Goal: Task Accomplishment & Management: Use online tool/utility

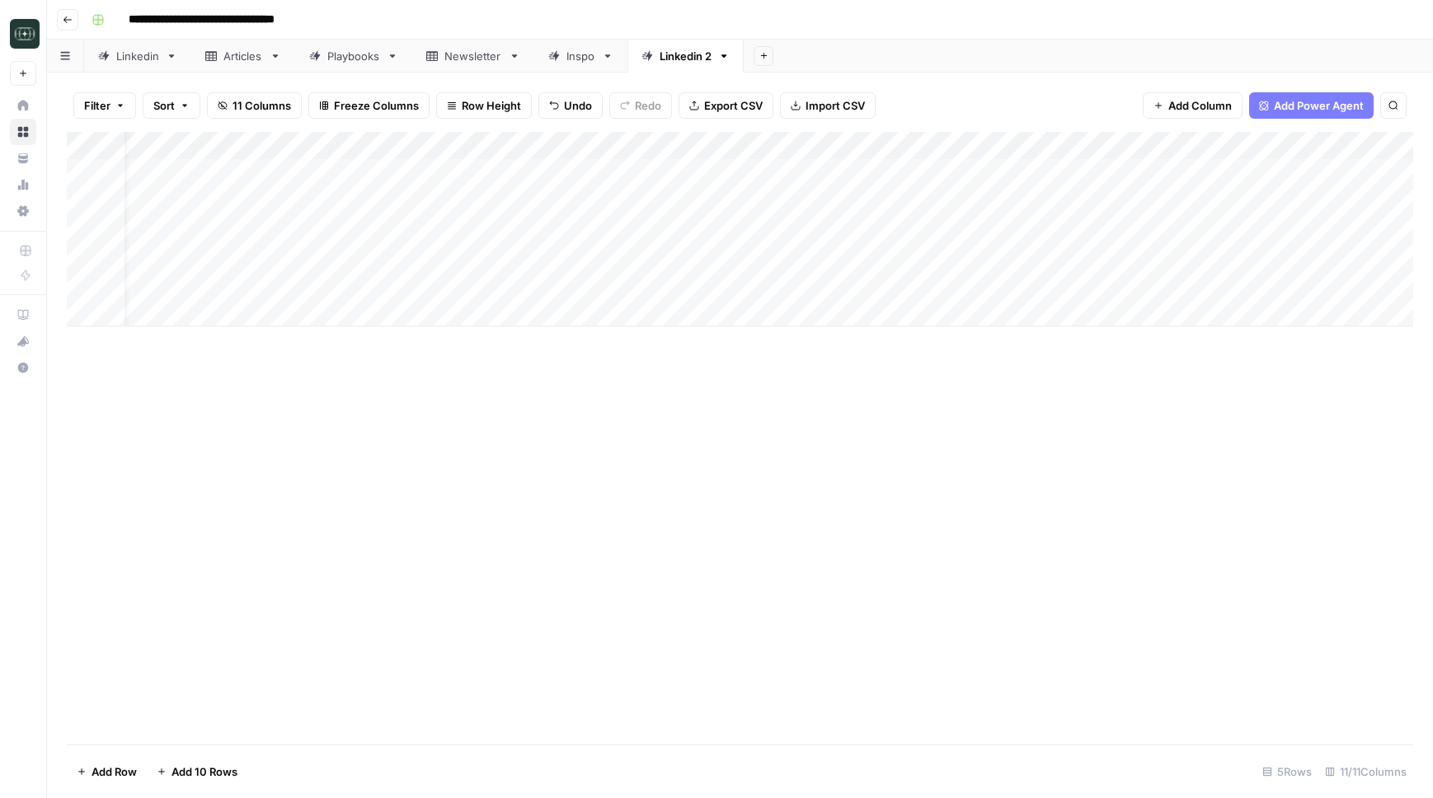
scroll to position [0, 36]
click at [68, 19] on icon "button" at bounding box center [67, 19] width 8 height 7
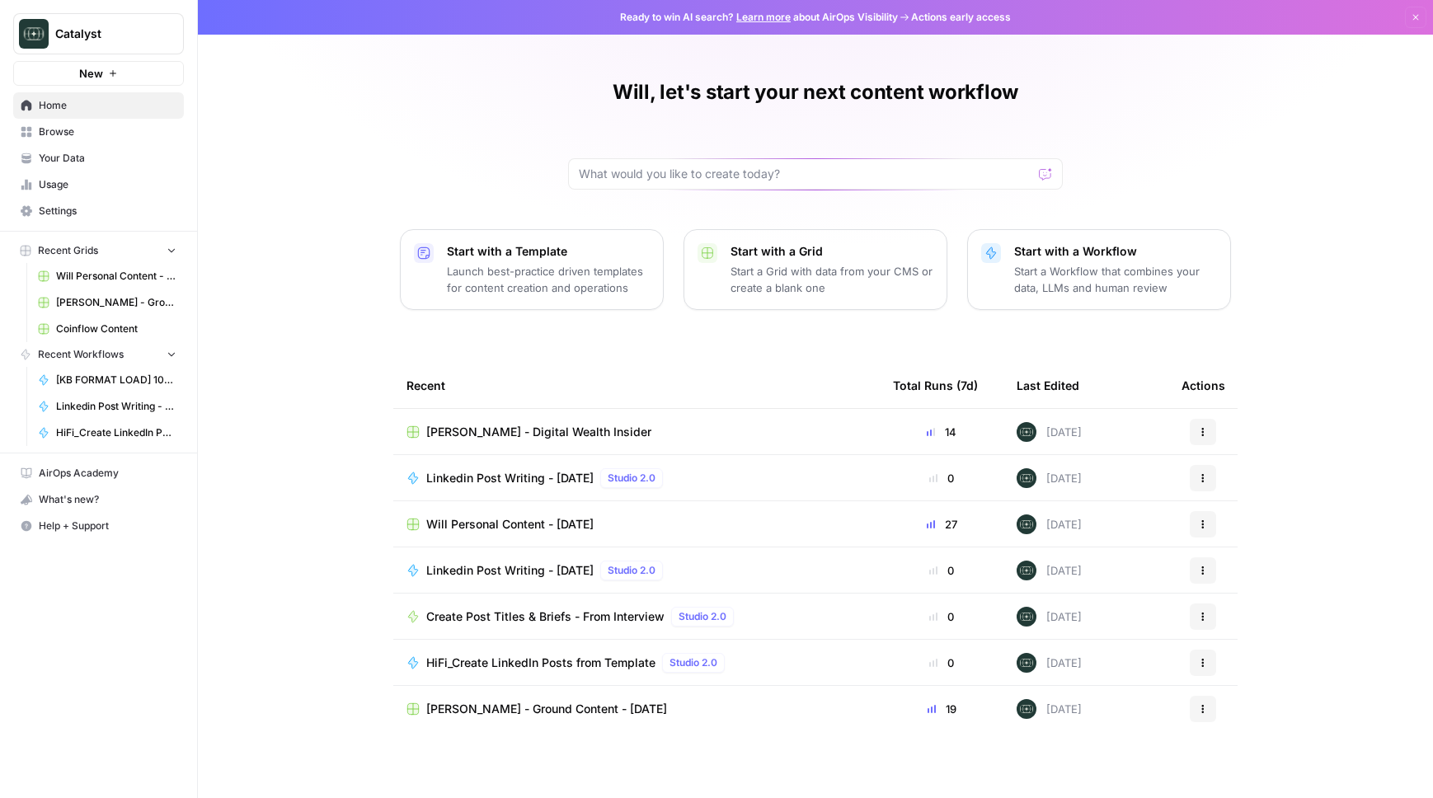
click at [71, 320] on link "Coinflow Content" at bounding box center [107, 329] width 153 height 26
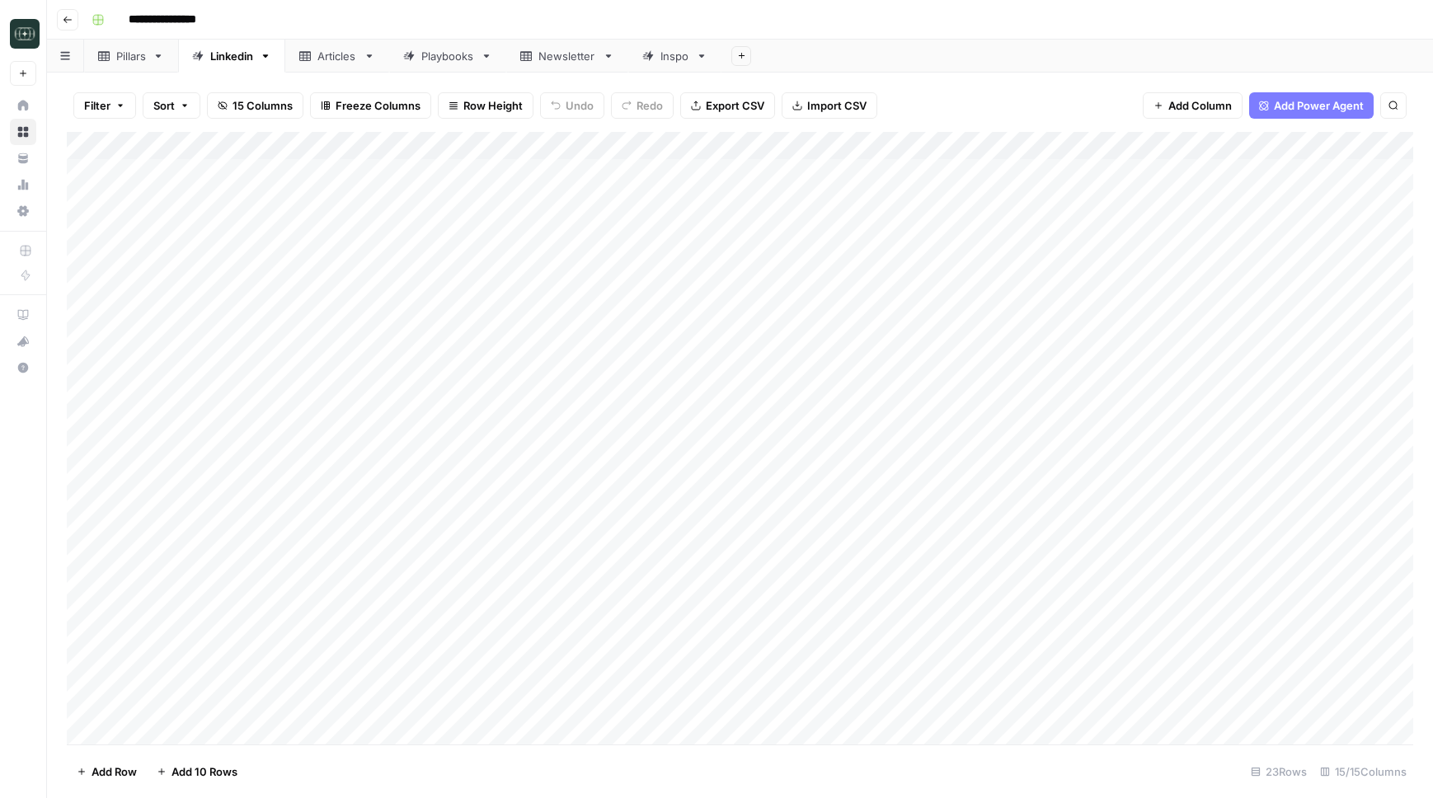
click at [457, 60] on div "Playbooks" at bounding box center [447, 56] width 53 height 16
click at [853, 342] on div "Add Column" at bounding box center [740, 257] width 1346 height 251
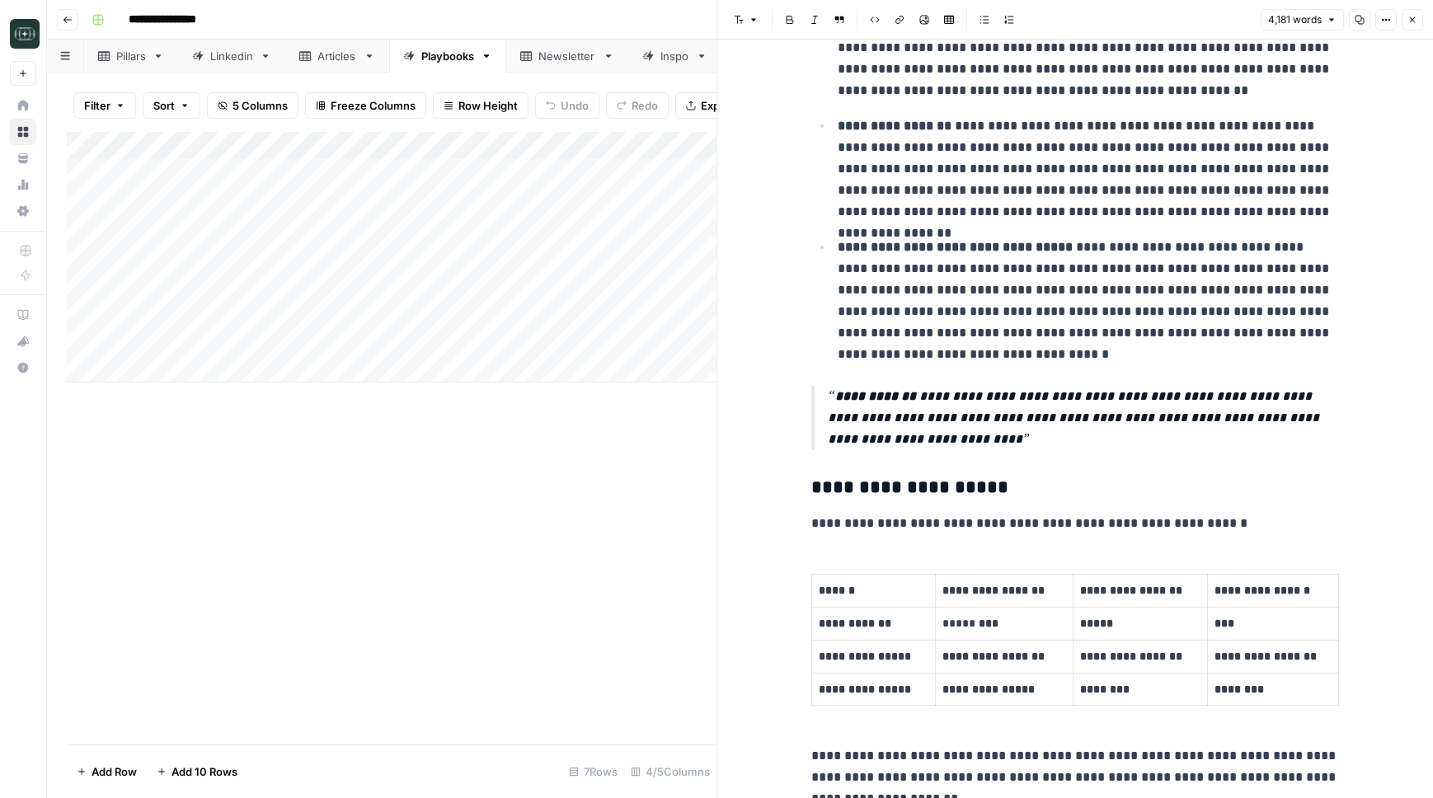
scroll to position [2044, 0]
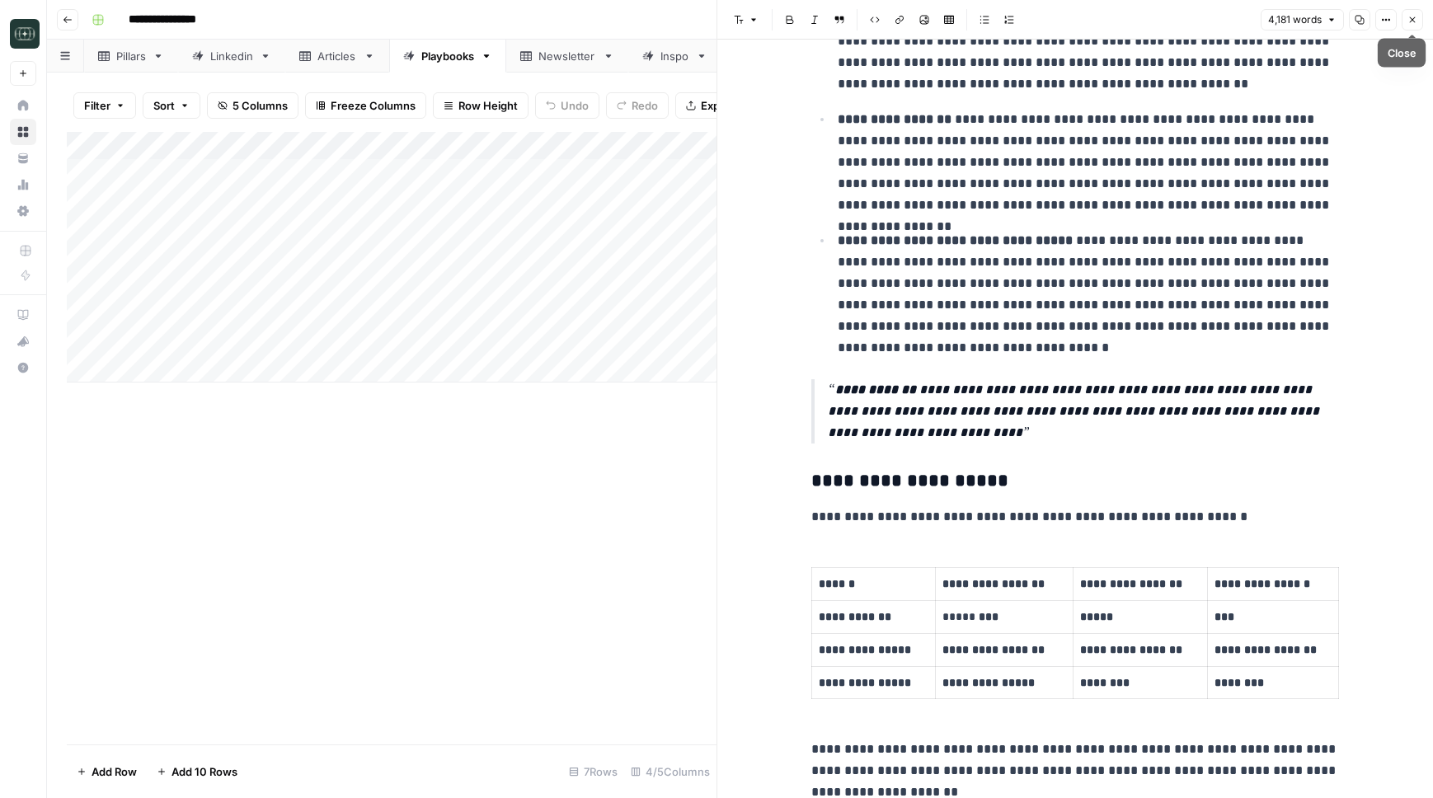
click at [1408, 21] on icon "button" at bounding box center [1412, 20] width 10 height 10
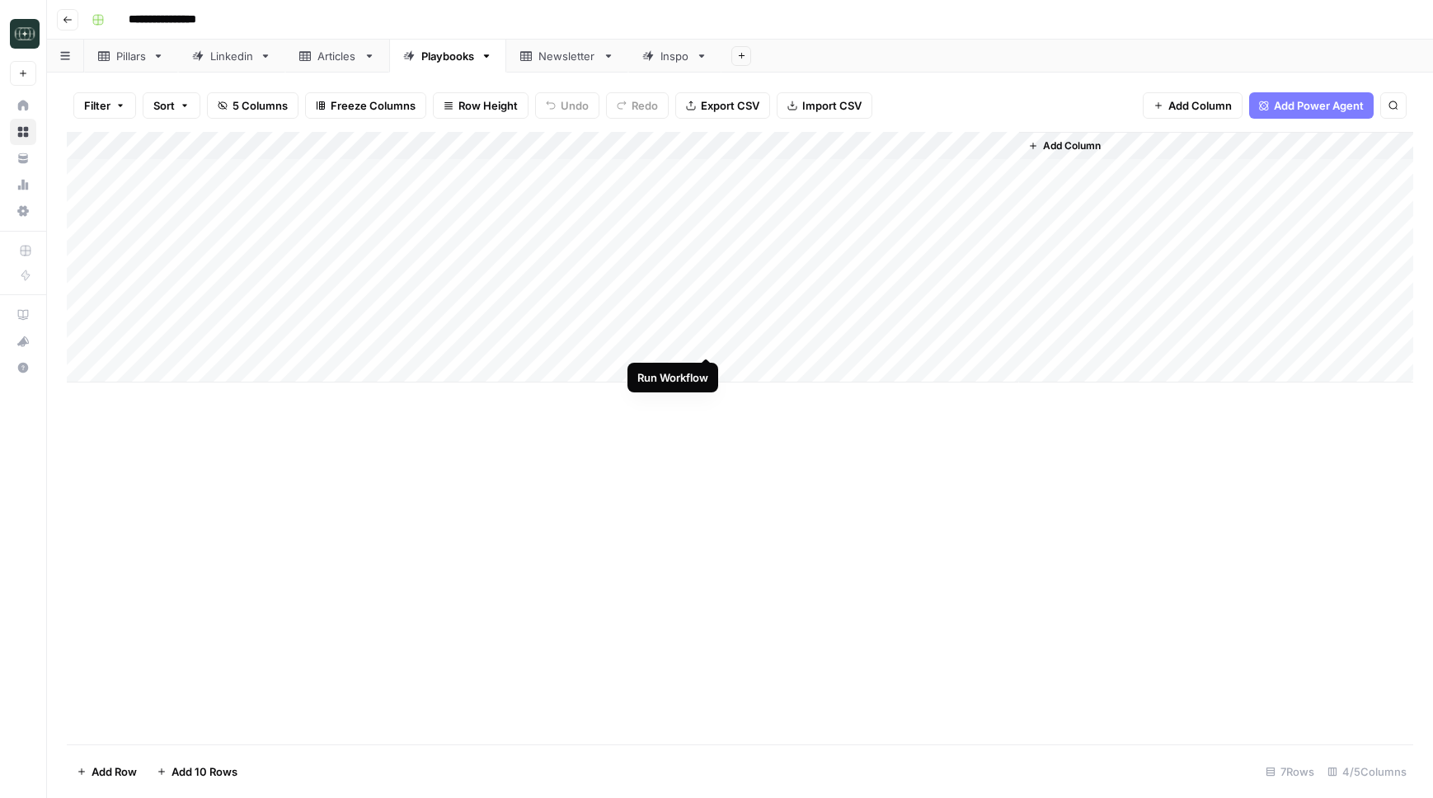
click at [706, 341] on div "Add Column" at bounding box center [740, 257] width 1346 height 251
click at [706, 313] on div "Add Column" at bounding box center [740, 257] width 1346 height 251
click at [707, 171] on div "Add Column" at bounding box center [740, 257] width 1346 height 251
click at [848, 311] on div "Add Column" at bounding box center [740, 257] width 1346 height 251
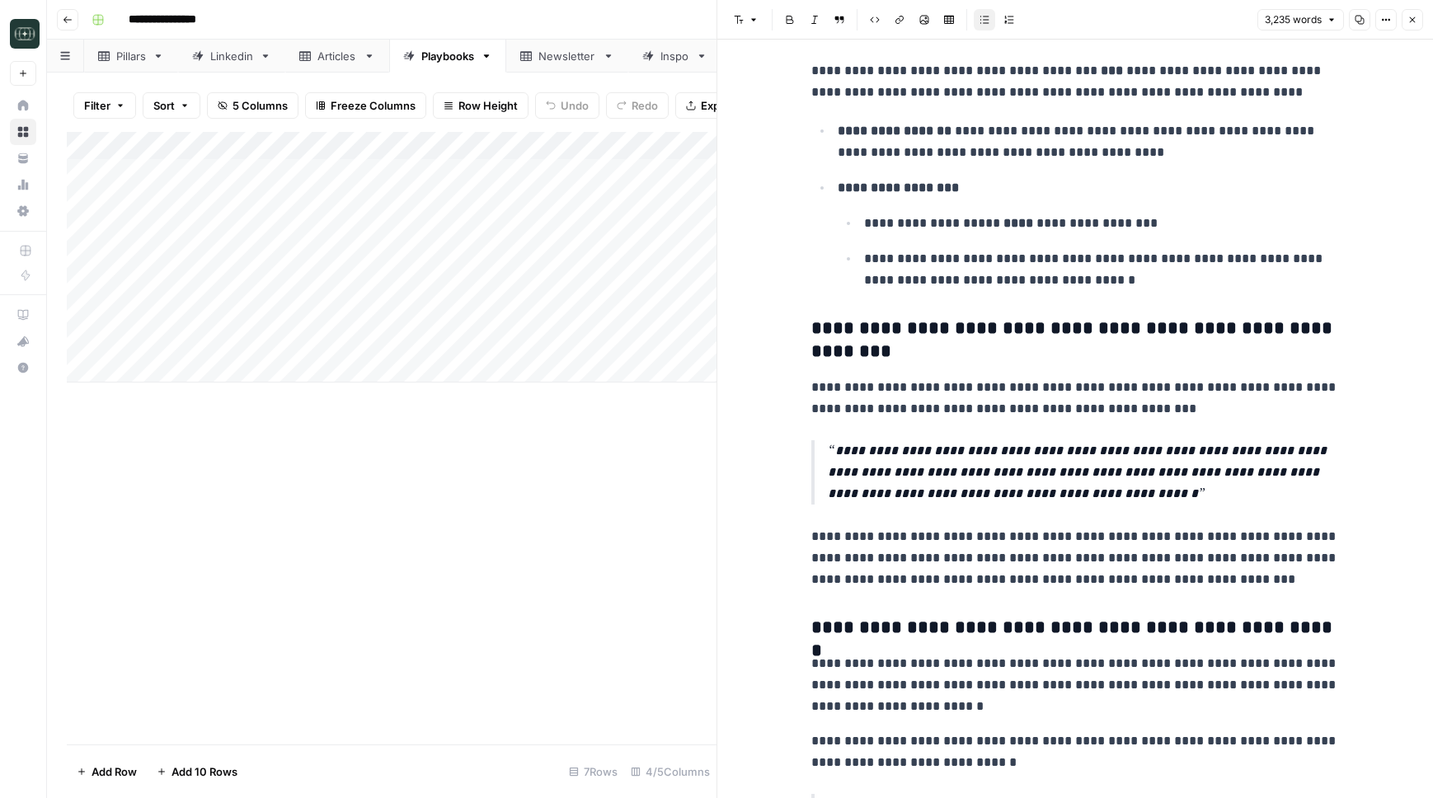
scroll to position [3281, 0]
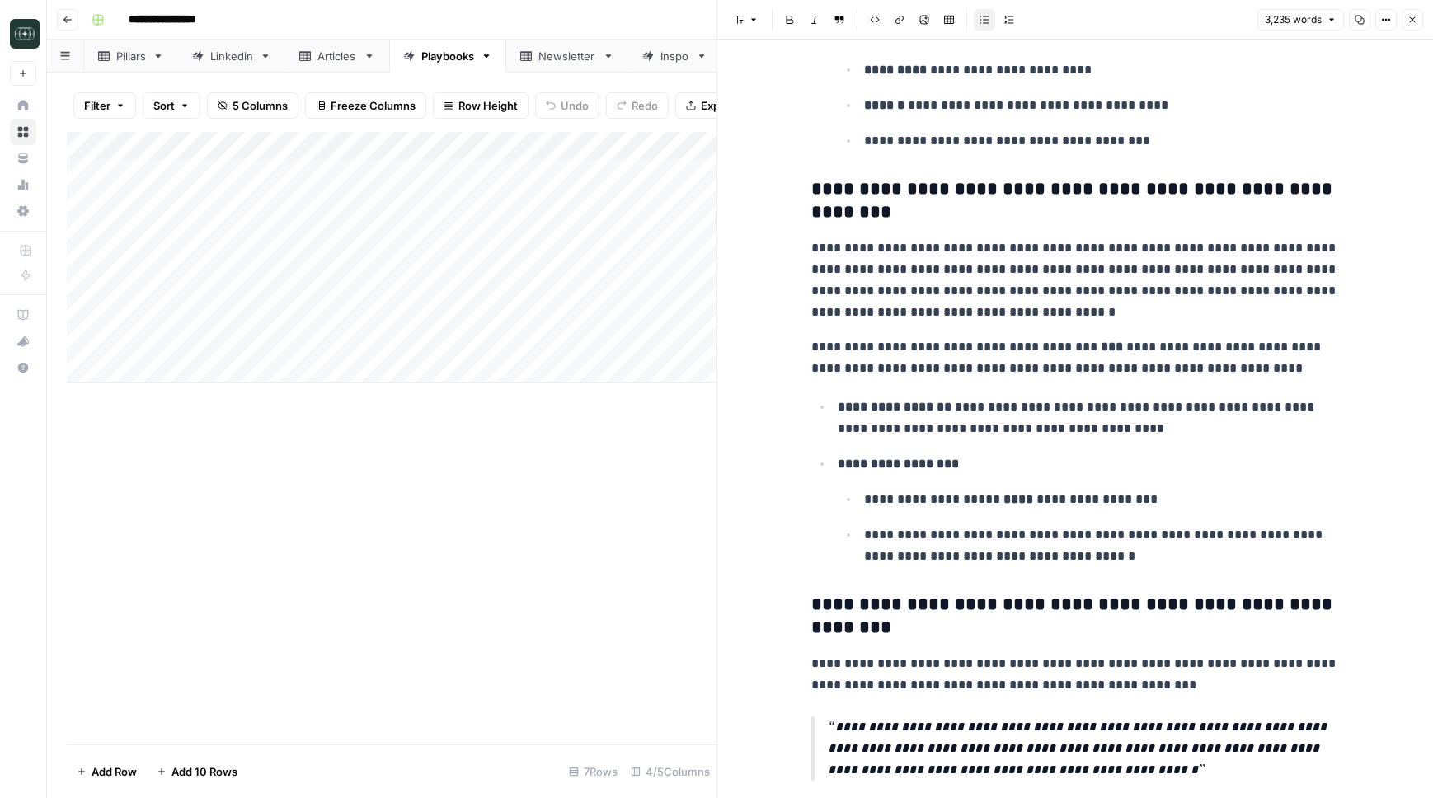
click at [1411, 16] on icon "button" at bounding box center [1412, 20] width 10 height 10
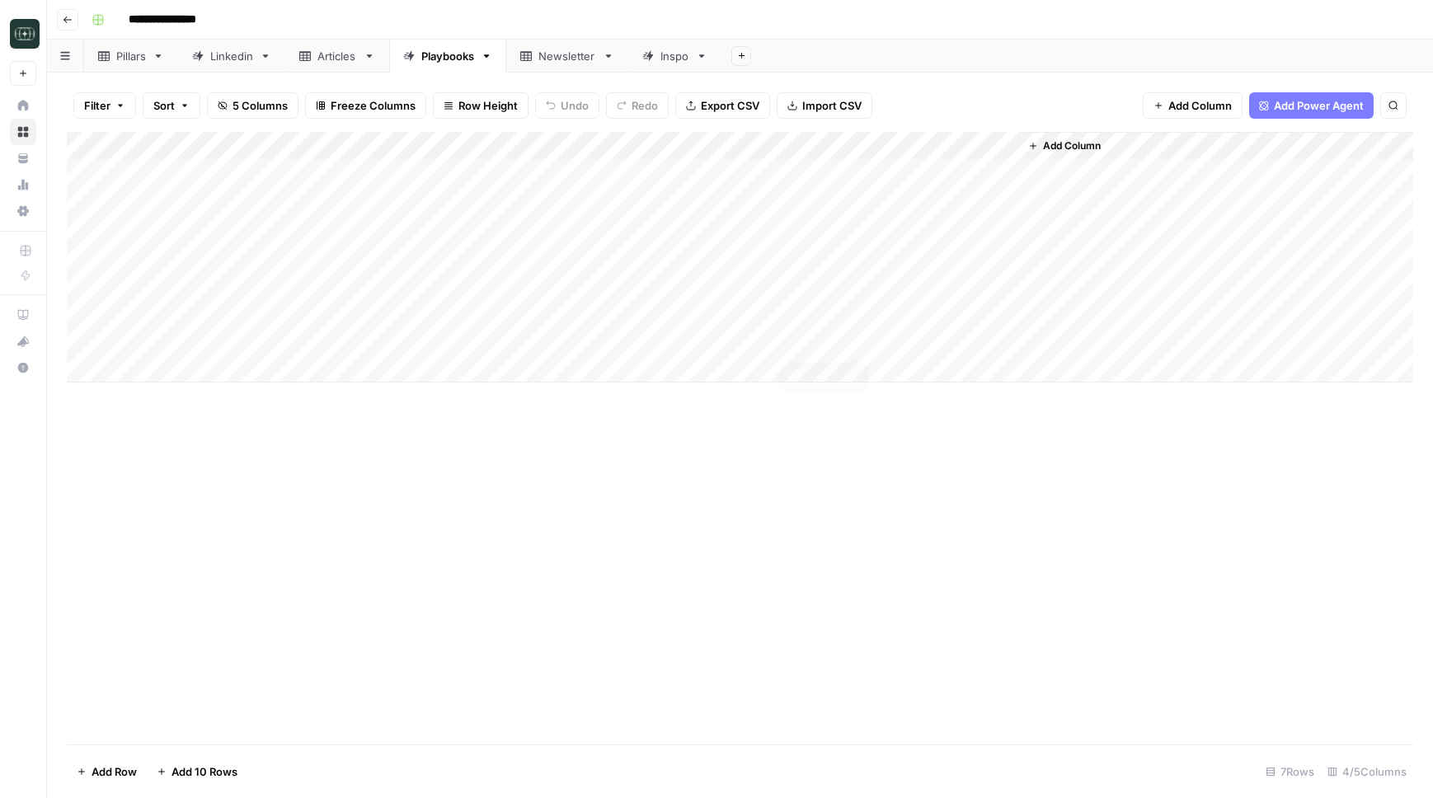
click at [853, 339] on div "Add Column" at bounding box center [740, 257] width 1346 height 251
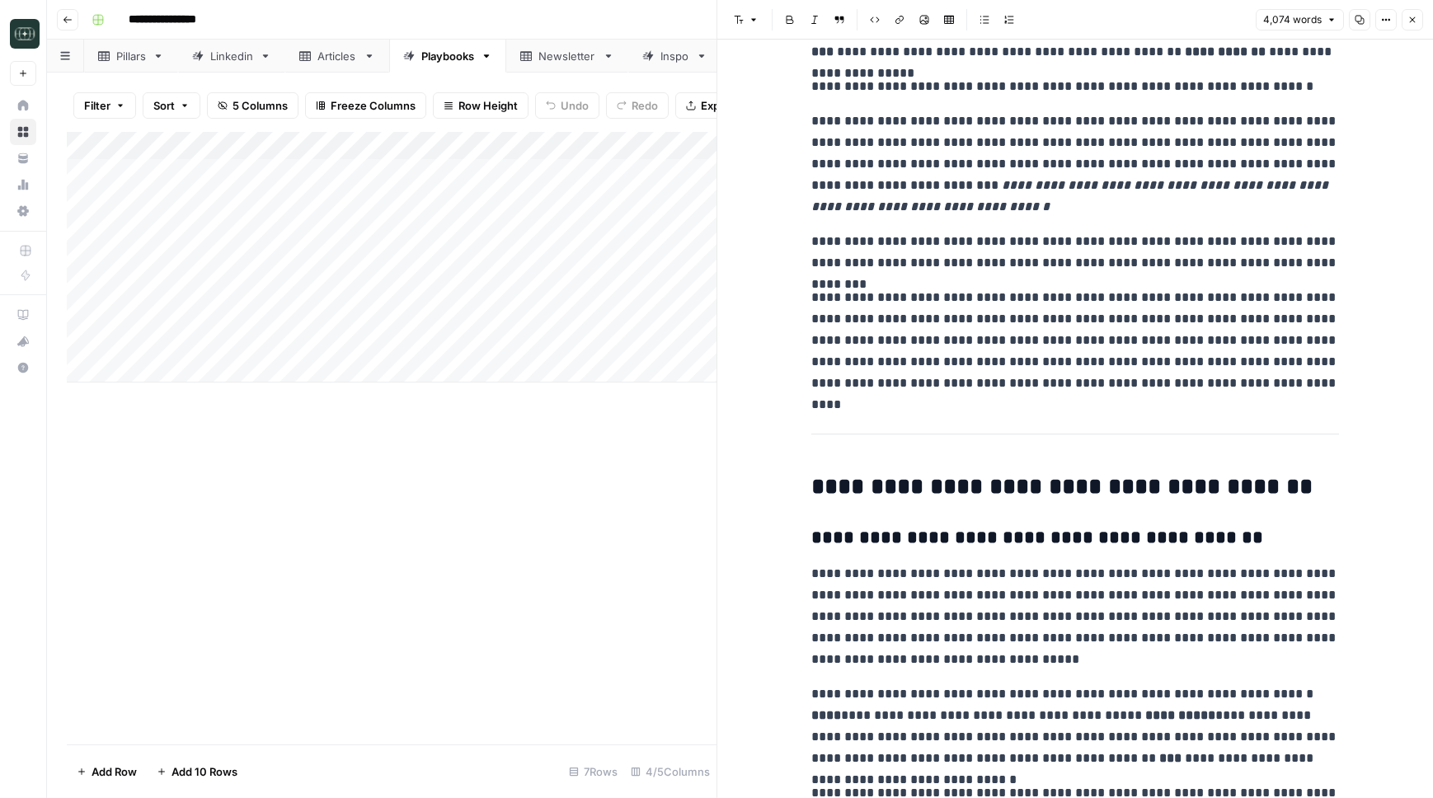
scroll to position [1053, 0]
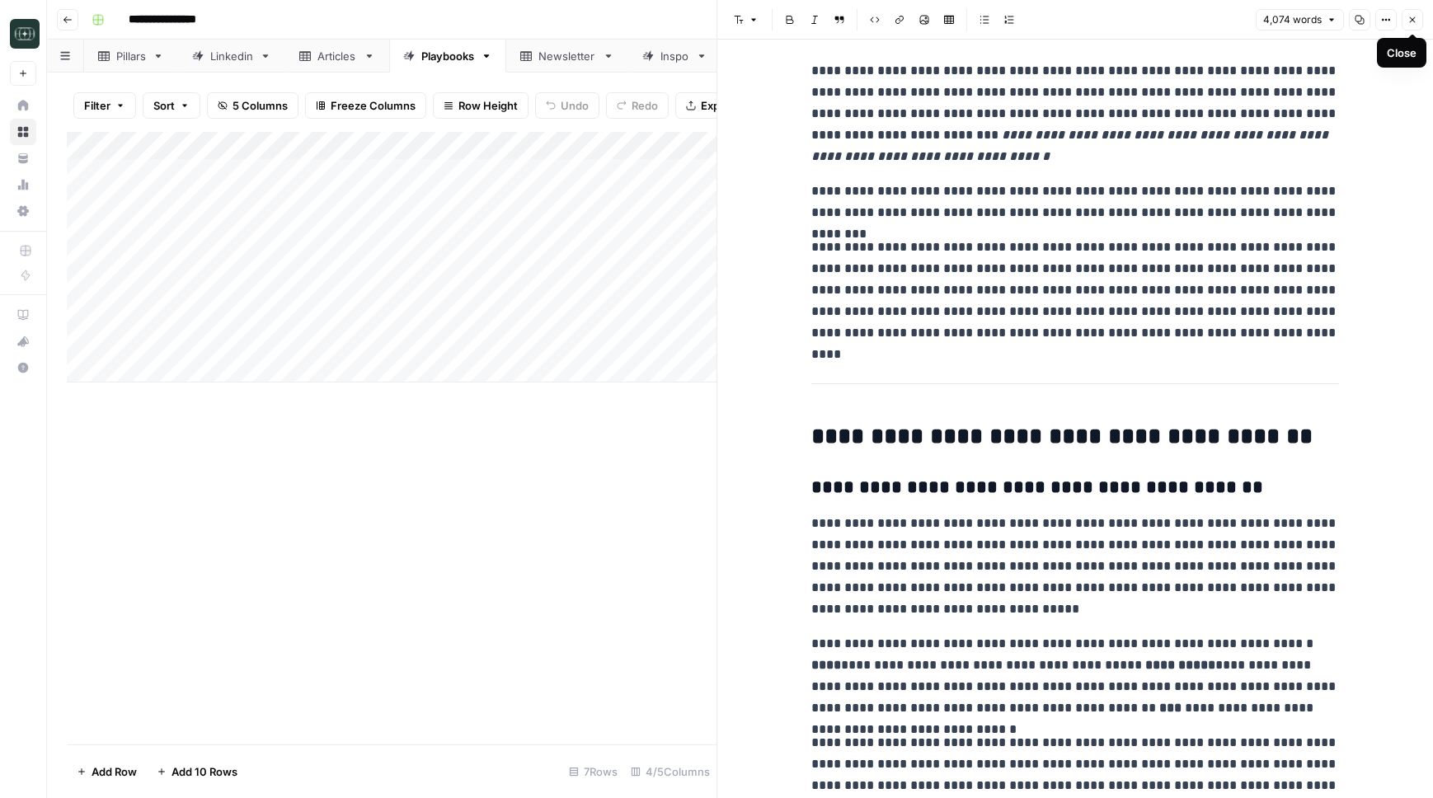
click at [1416, 22] on icon "button" at bounding box center [1412, 20] width 10 height 10
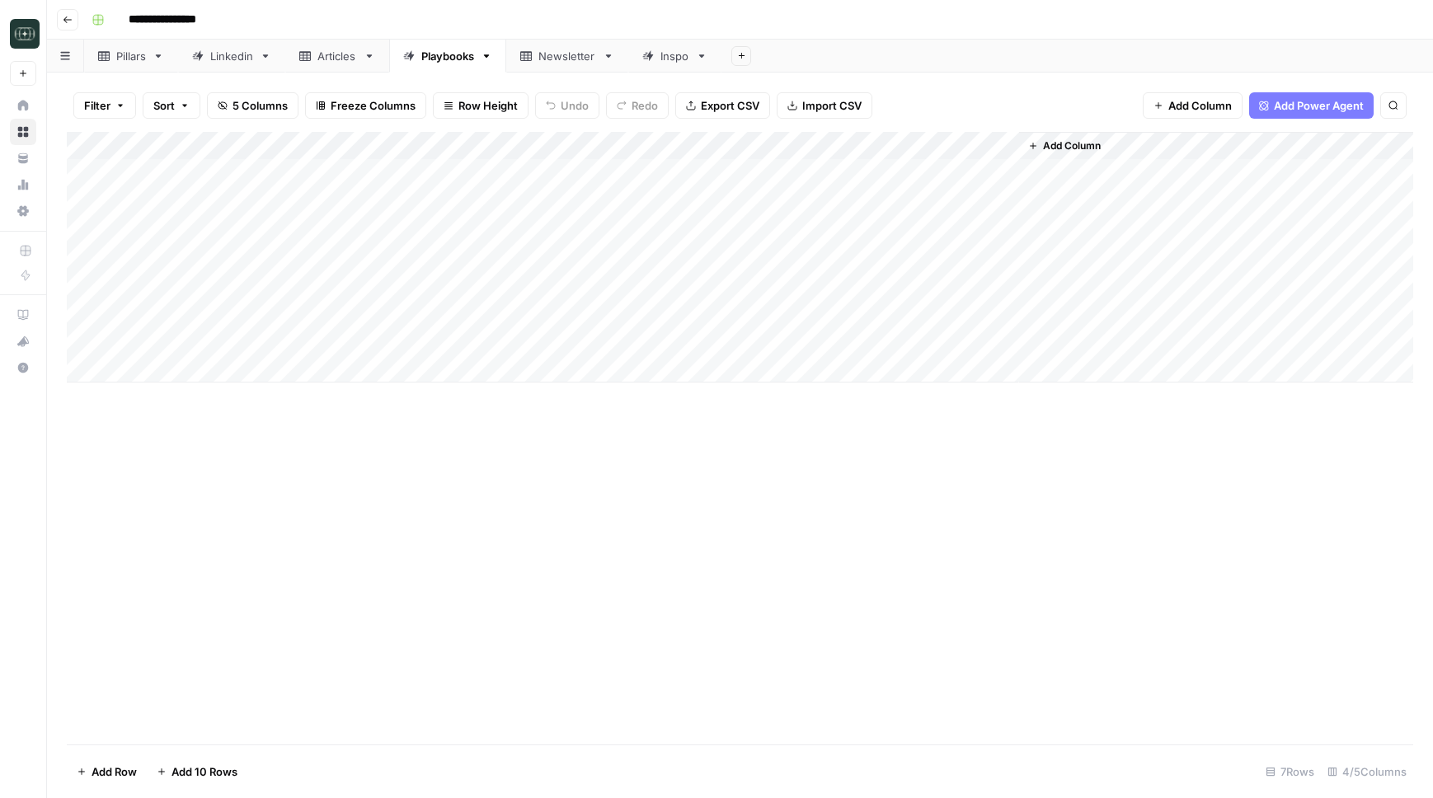
click at [458, 309] on div "Add Column" at bounding box center [740, 257] width 1346 height 251
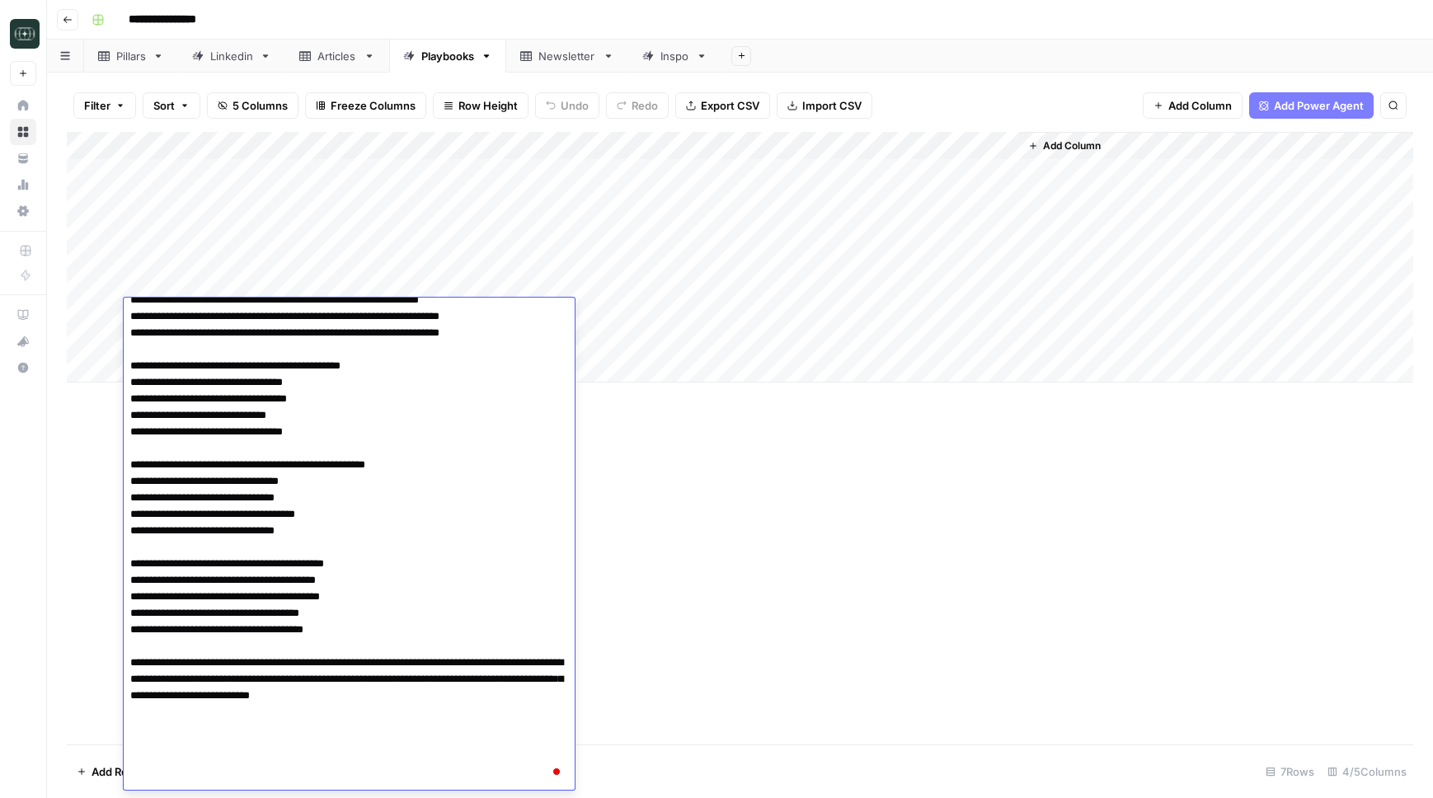
scroll to position [5109, 0]
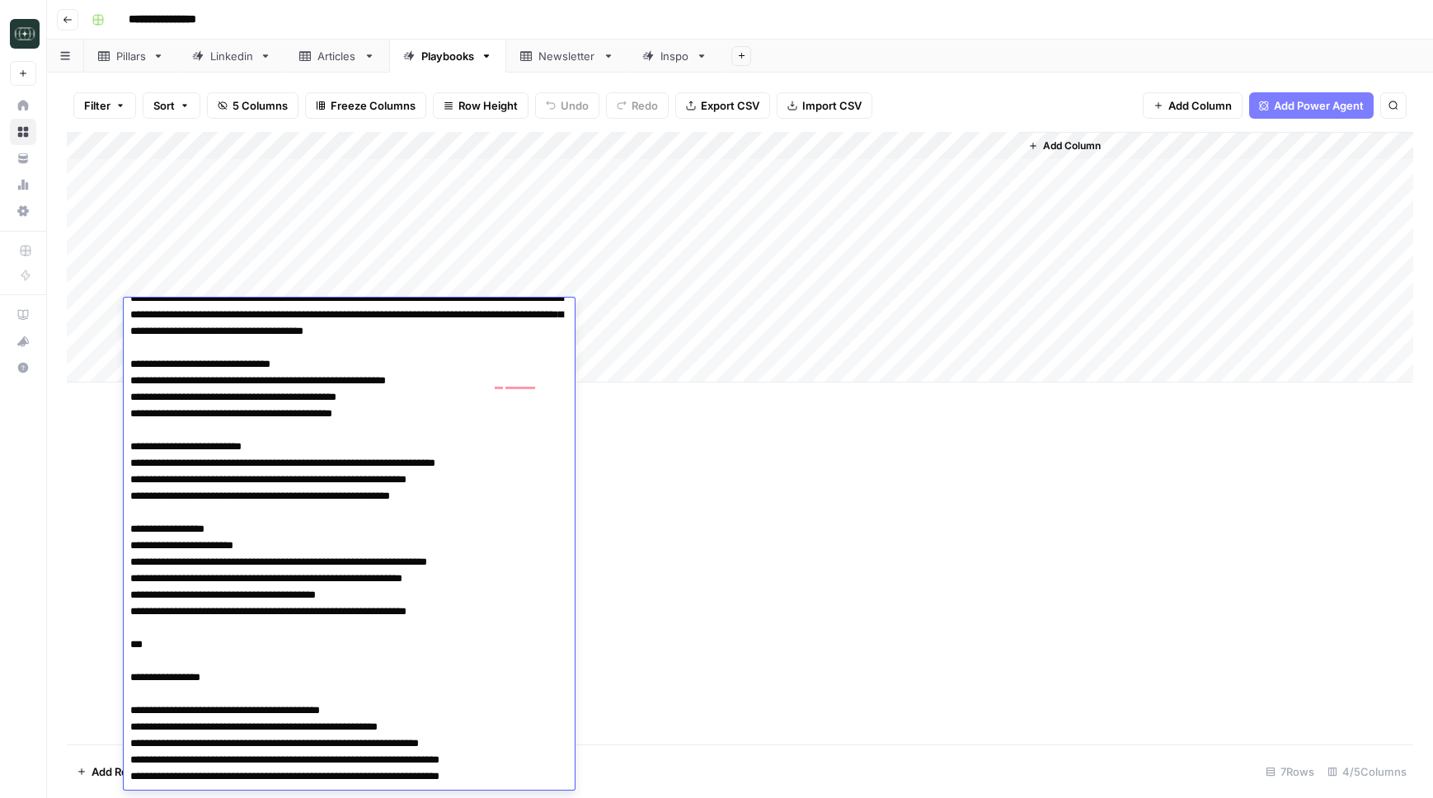
scroll to position [0, 0]
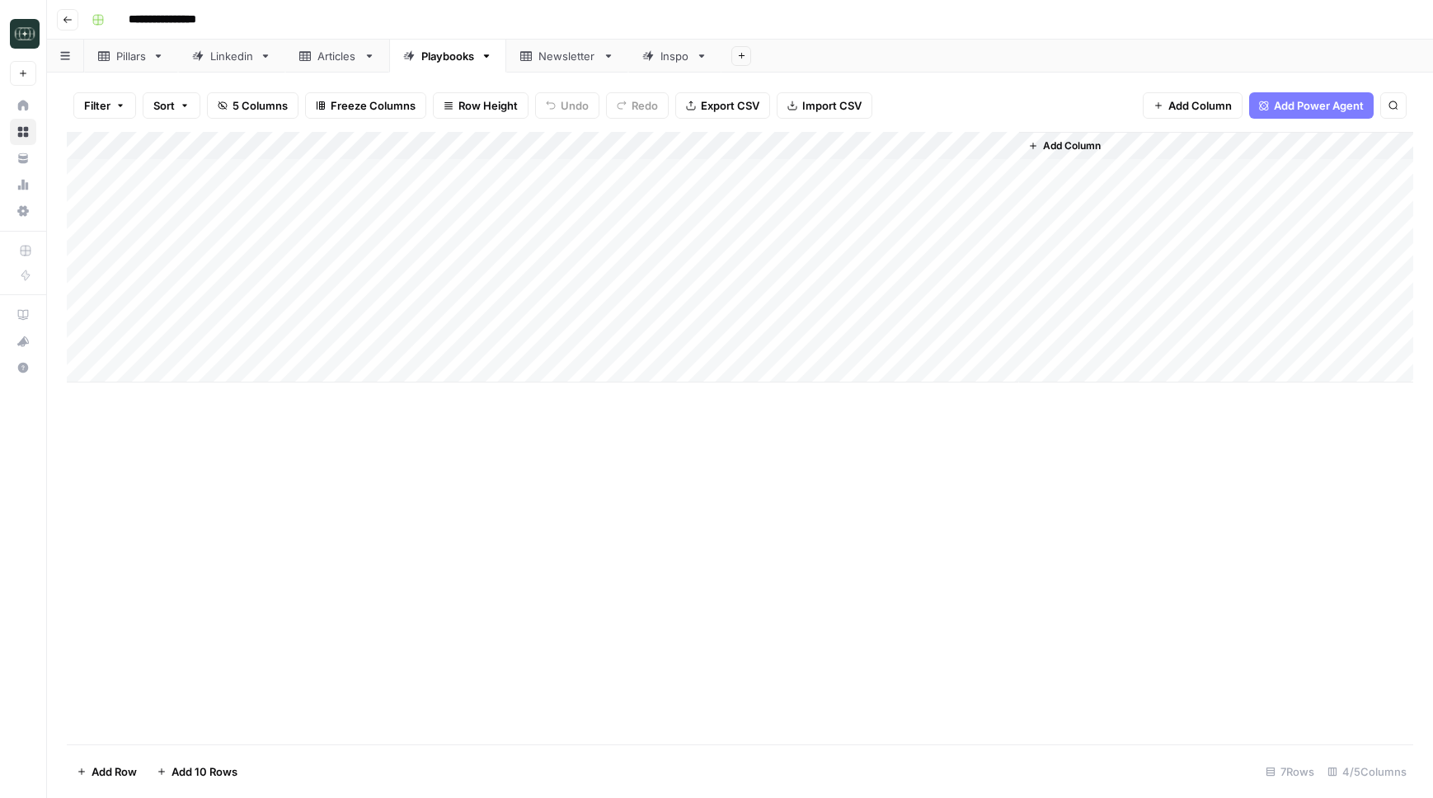
click at [253, 272] on div "Add Column" at bounding box center [740, 257] width 1346 height 251
click at [242, 339] on div "Add Column" at bounding box center [740, 257] width 1346 height 251
click at [233, 364] on div "Add Column" at bounding box center [740, 257] width 1346 height 251
type textarea "**********"
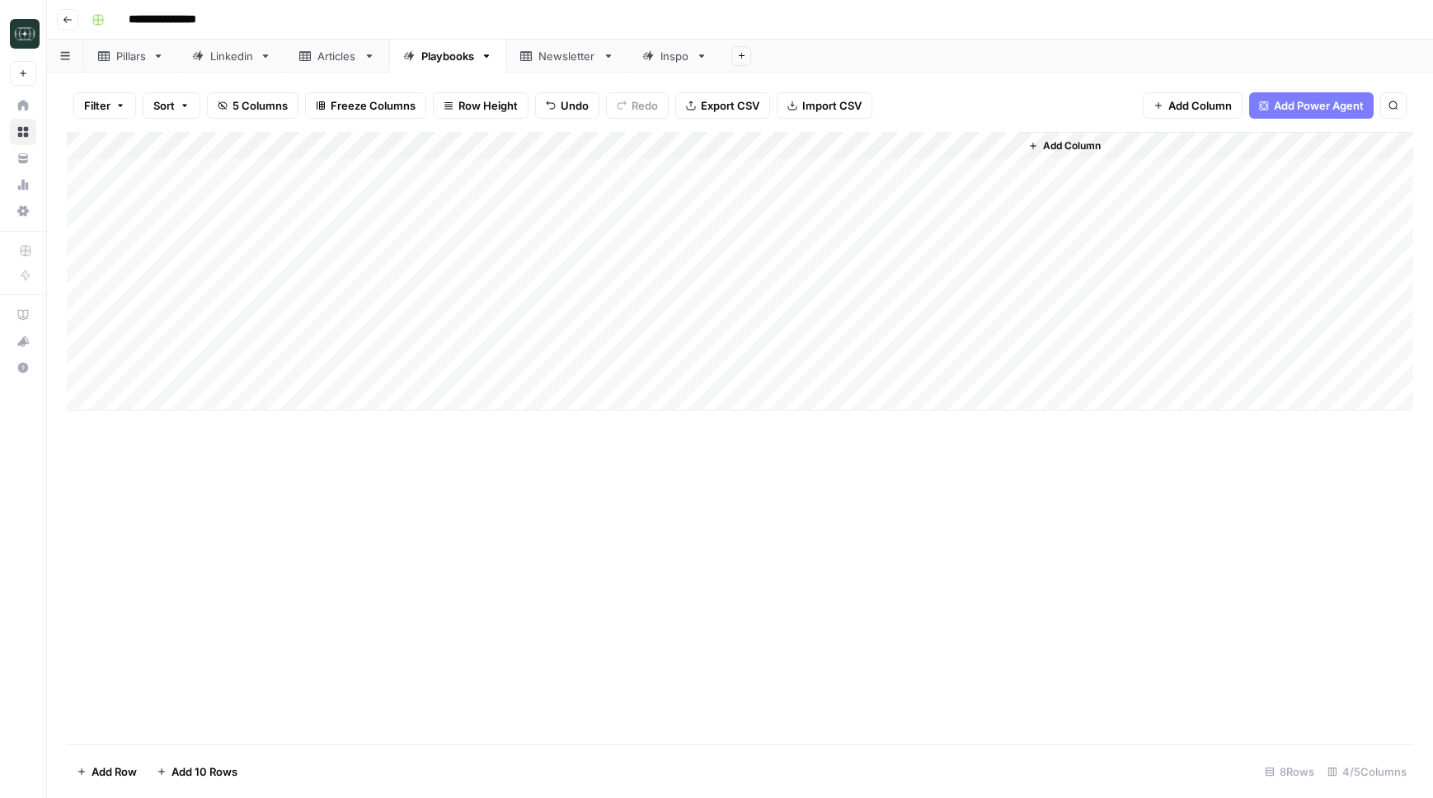
click at [488, 372] on div "Add Column" at bounding box center [740, 271] width 1346 height 279
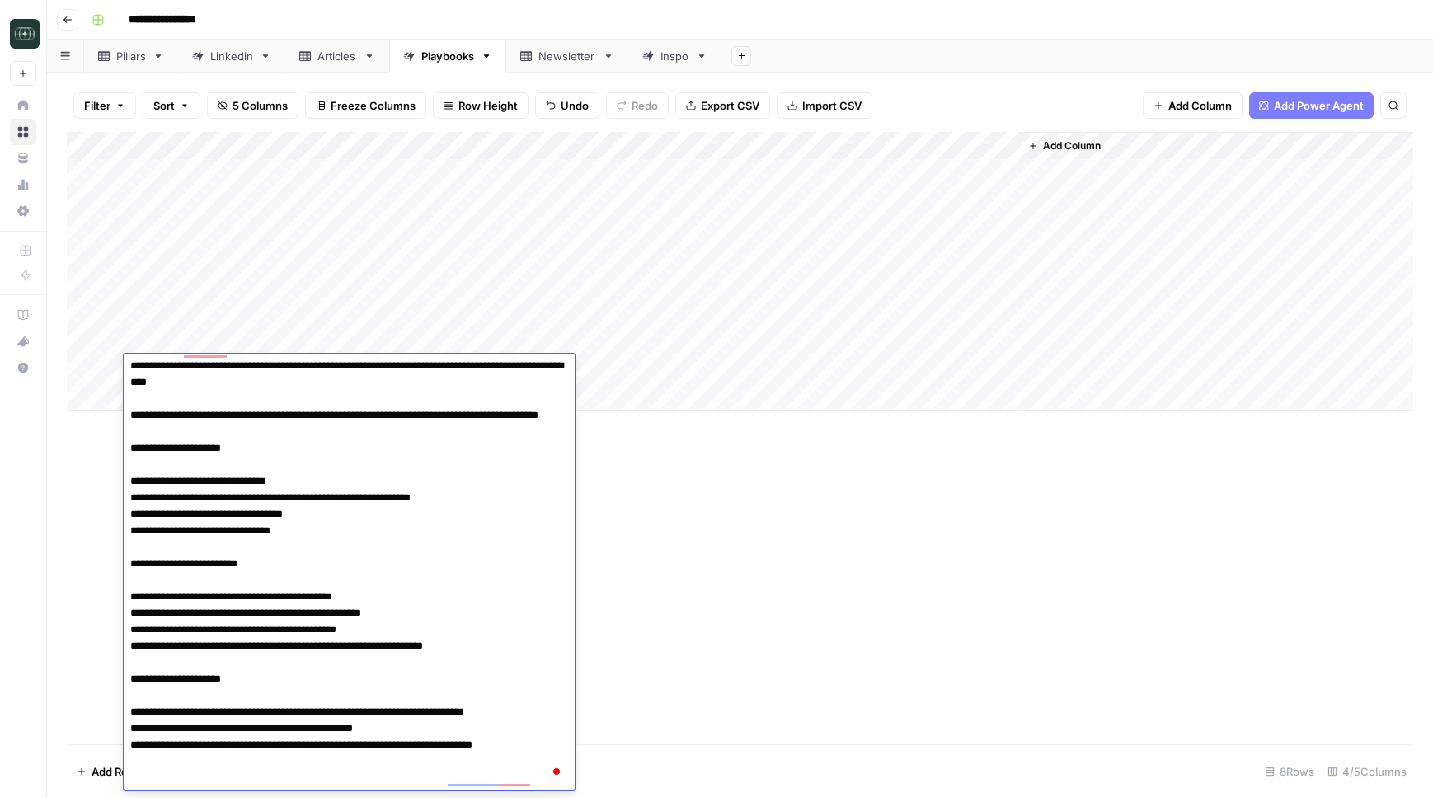
click at [0, 0] on div at bounding box center [0, 0] width 0 height 0
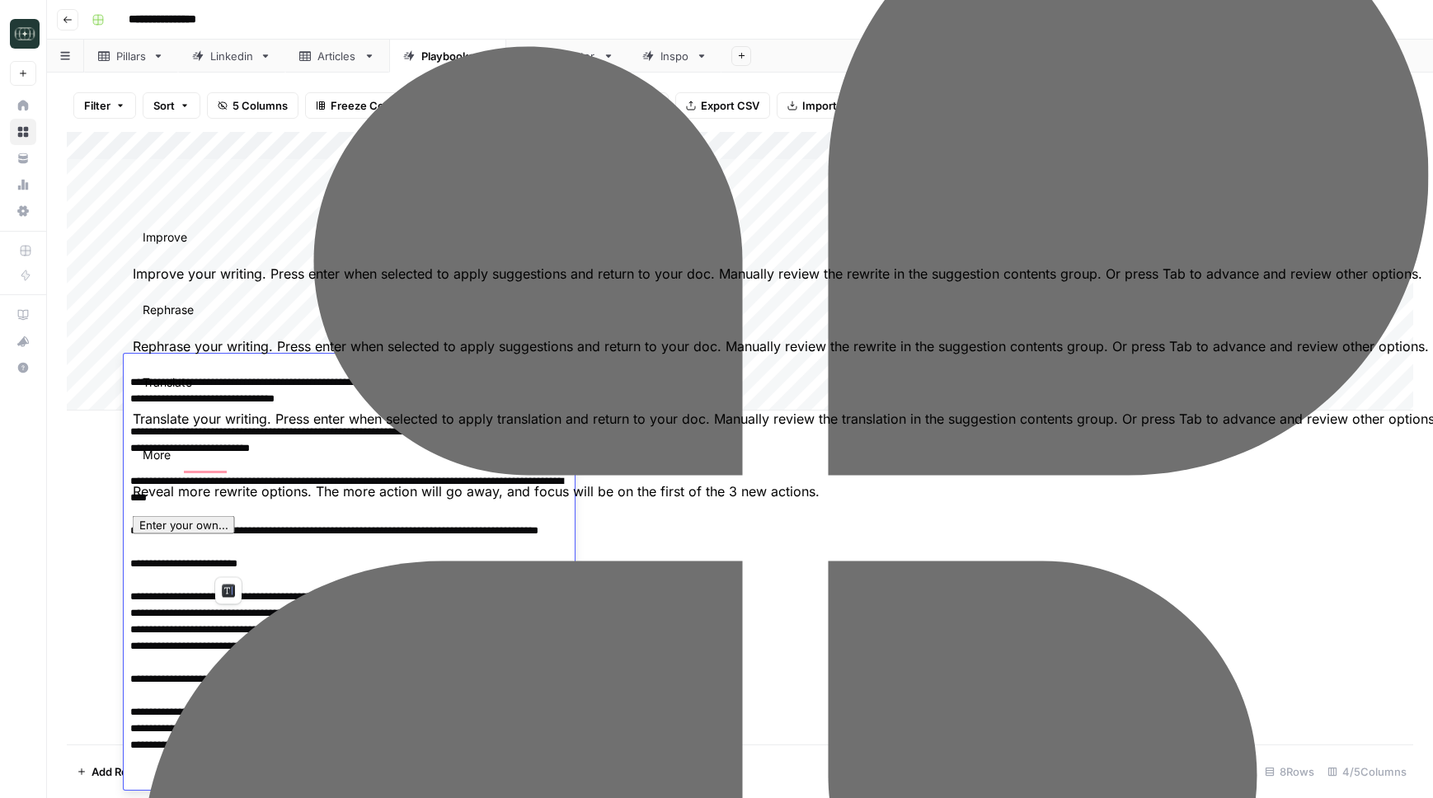
drag, startPoint x: 306, startPoint y: 564, endPoint x: 265, endPoint y: 557, distance: 41.9
click at [265, 557] on textarea "To enrich screen reader interactions, please activate Accessibility in Grammarl…" at bounding box center [349, 547] width 451 height 485
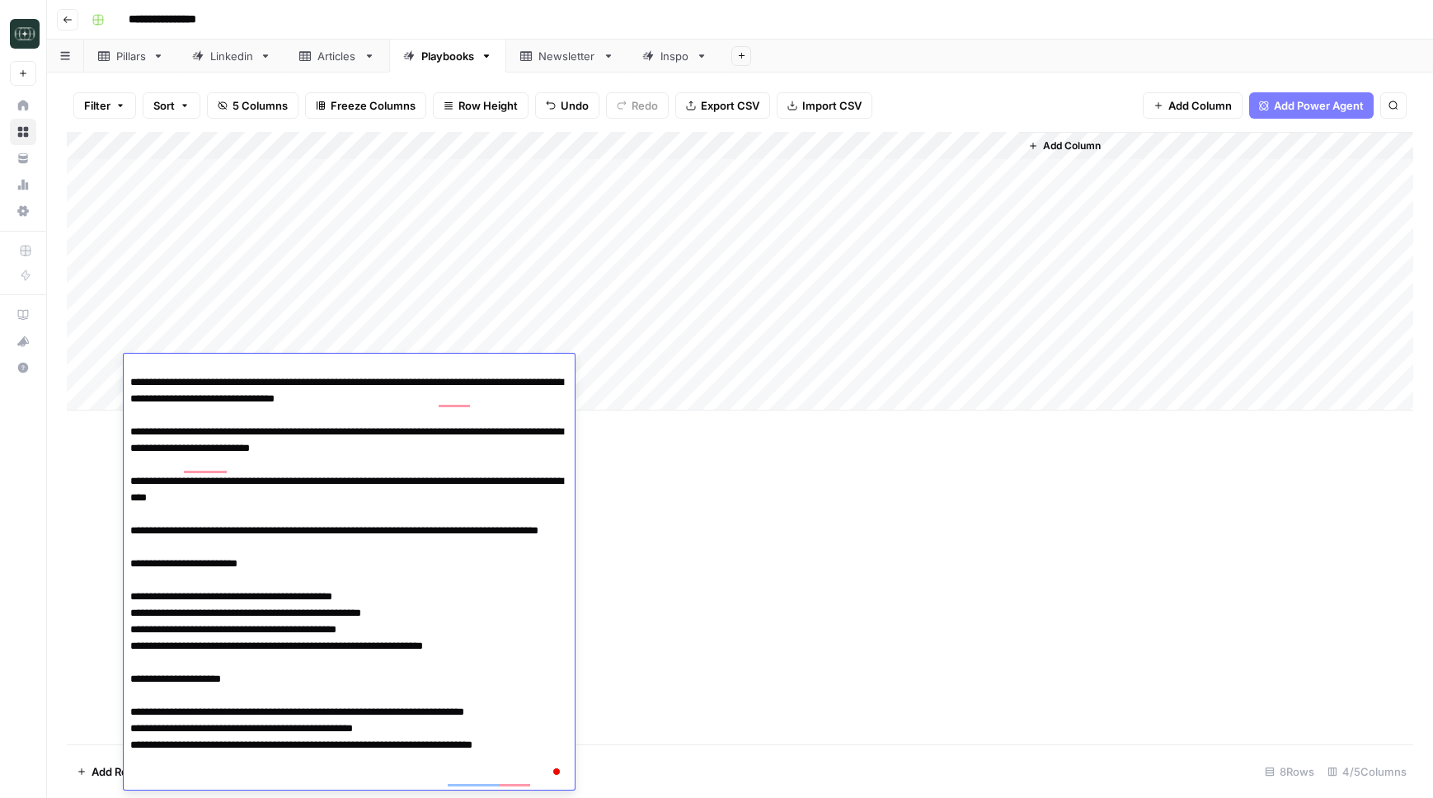
click at [265, 557] on textarea "To enrich screen reader interactions, please activate Accessibility in Grammarl…" at bounding box center [349, 547] width 451 height 485
drag, startPoint x: 475, startPoint y: 542, endPoint x: 233, endPoint y: 547, distance: 241.6
click at [233, 547] on textarea "To enrich screen reader interactions, please activate Accessibility in Grammarl…" at bounding box center [349, 547] width 451 height 485
type textarea "**********"
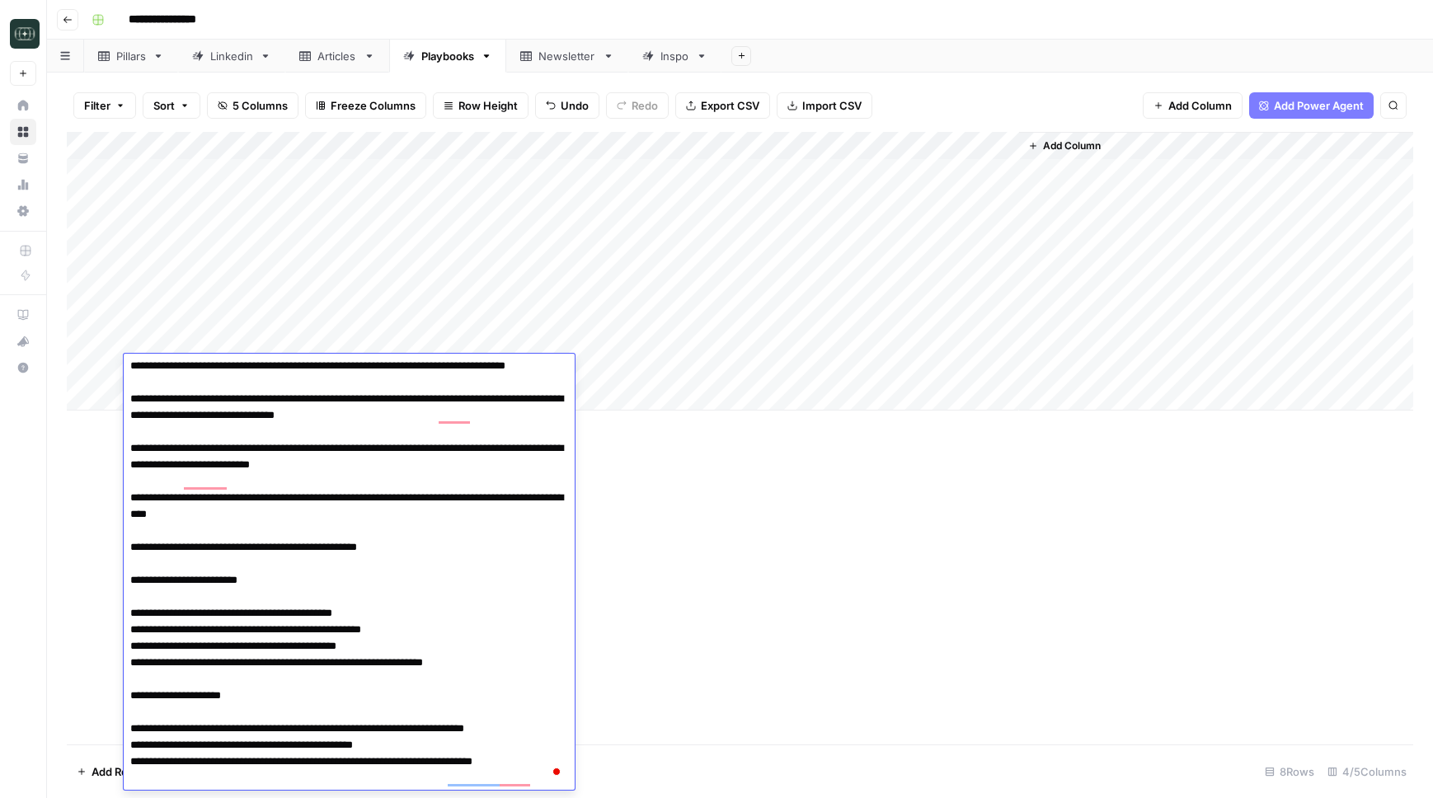
click at [526, 653] on textarea "To enrich screen reader interactions, please activate Accessibility in Grammarl…" at bounding box center [349, 556] width 451 height 468
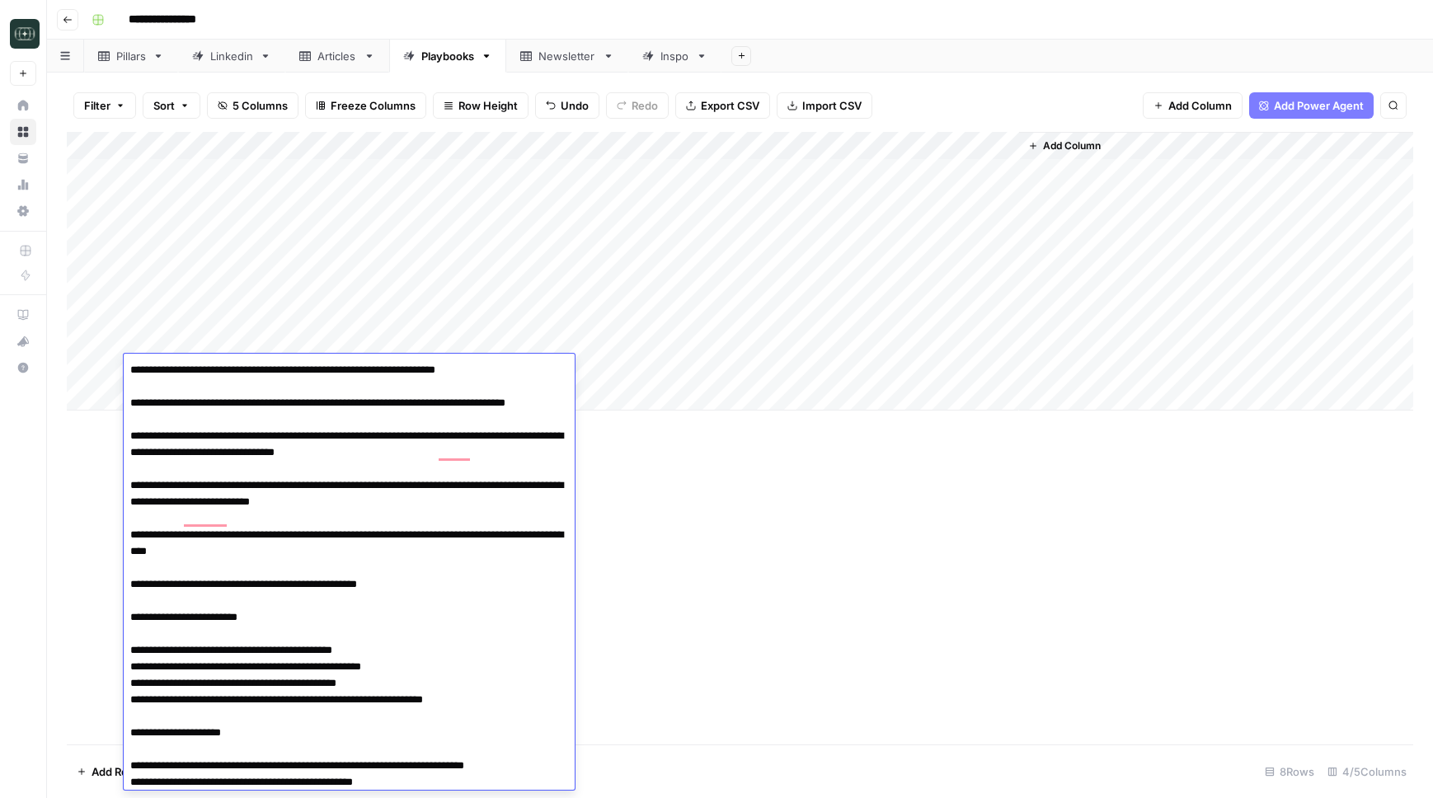
click at [697, 682] on div "Add Column" at bounding box center [740, 438] width 1346 height 613
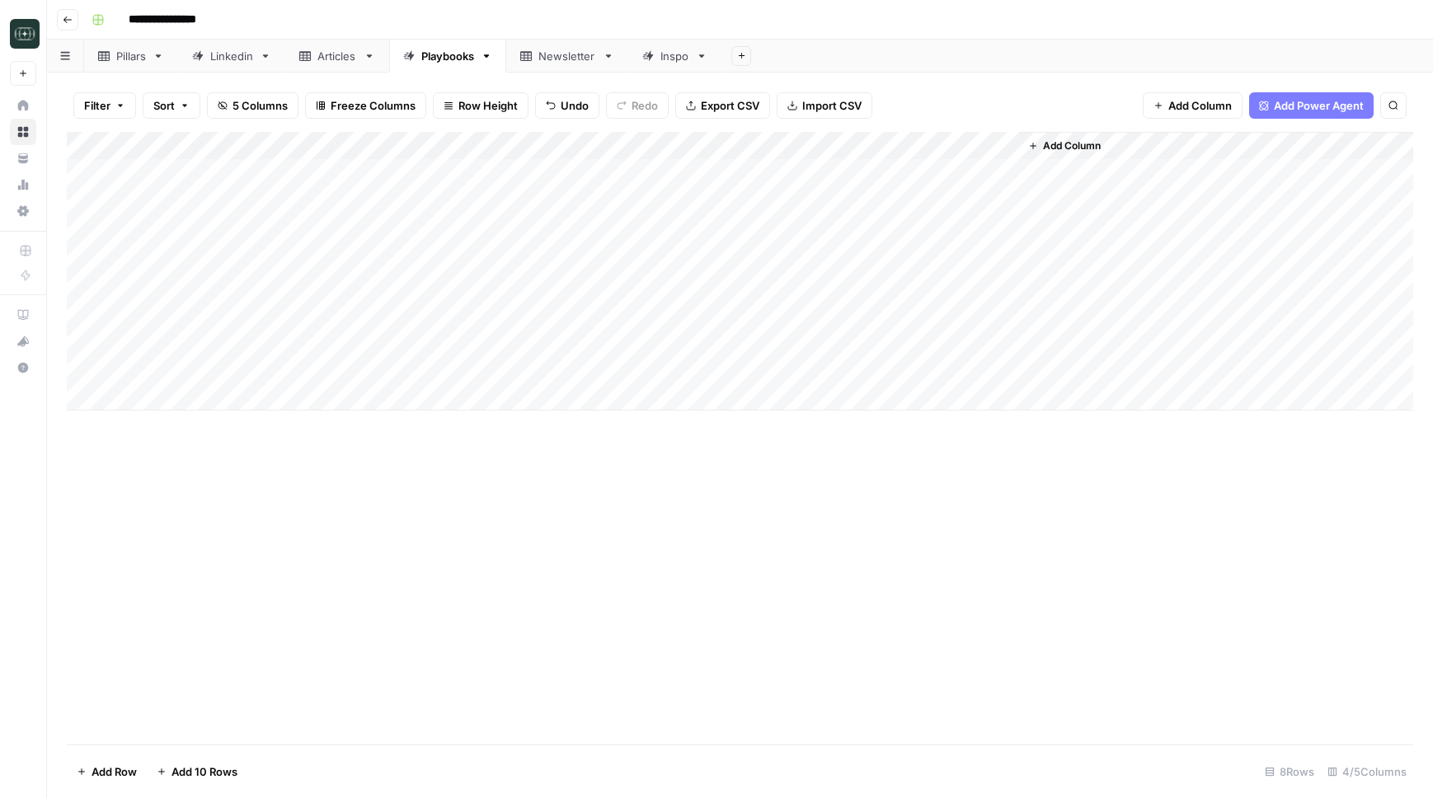
click at [665, 369] on div "Add Column" at bounding box center [740, 271] width 1346 height 279
click at [443, 233] on div "Add Column" at bounding box center [740, 271] width 1346 height 279
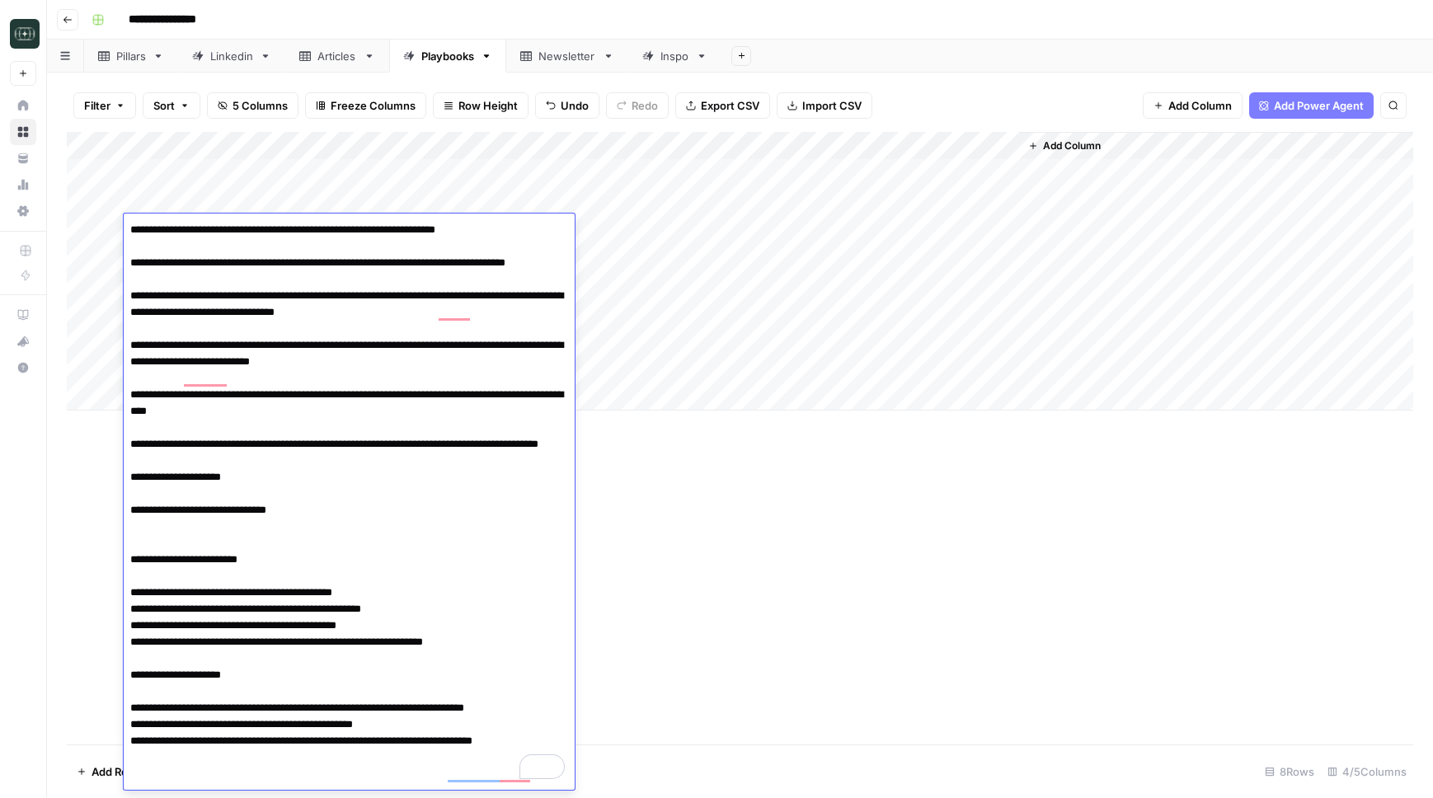
click at [640, 519] on div "Add Column" at bounding box center [740, 438] width 1346 height 613
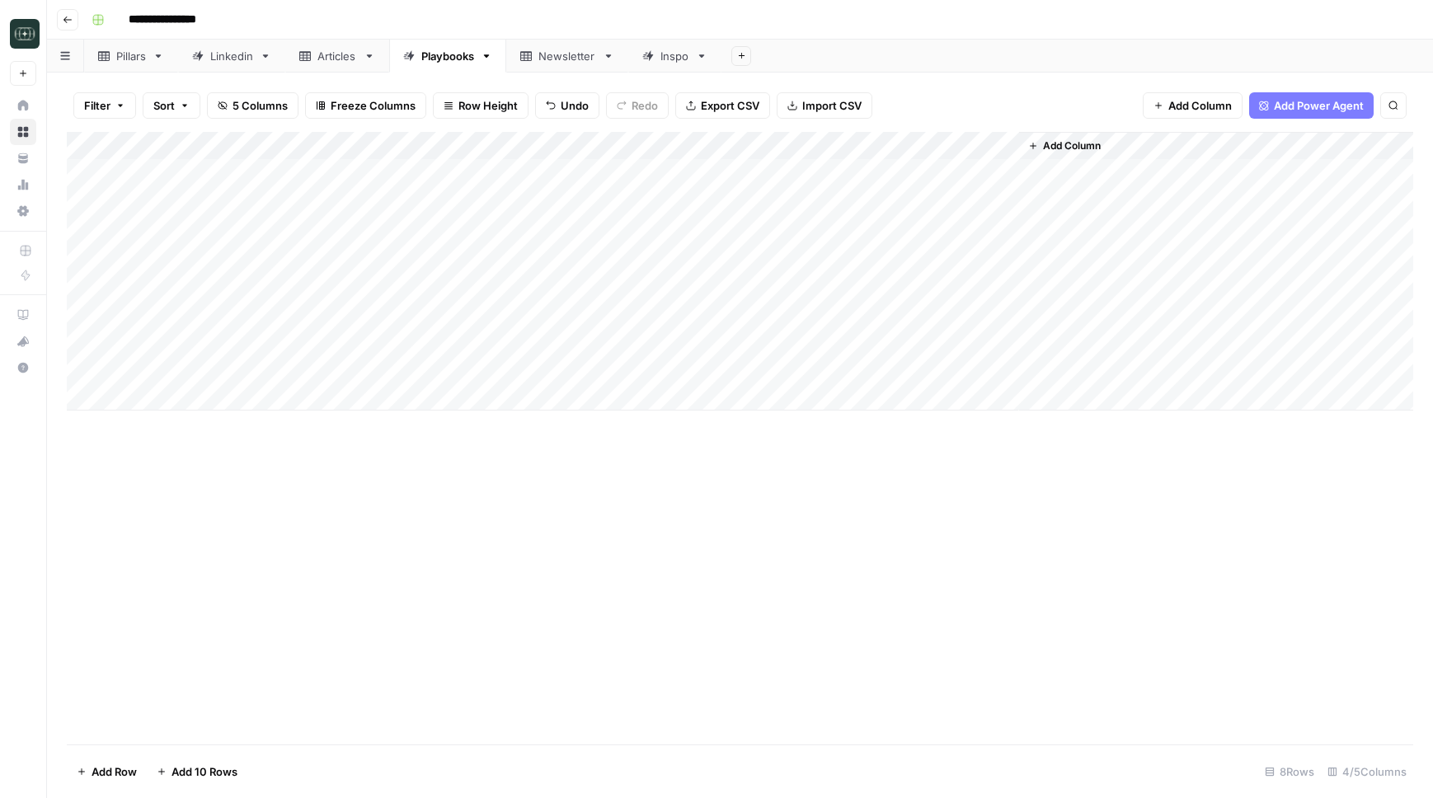
click at [509, 179] on div "Add Column" at bounding box center [740, 271] width 1346 height 279
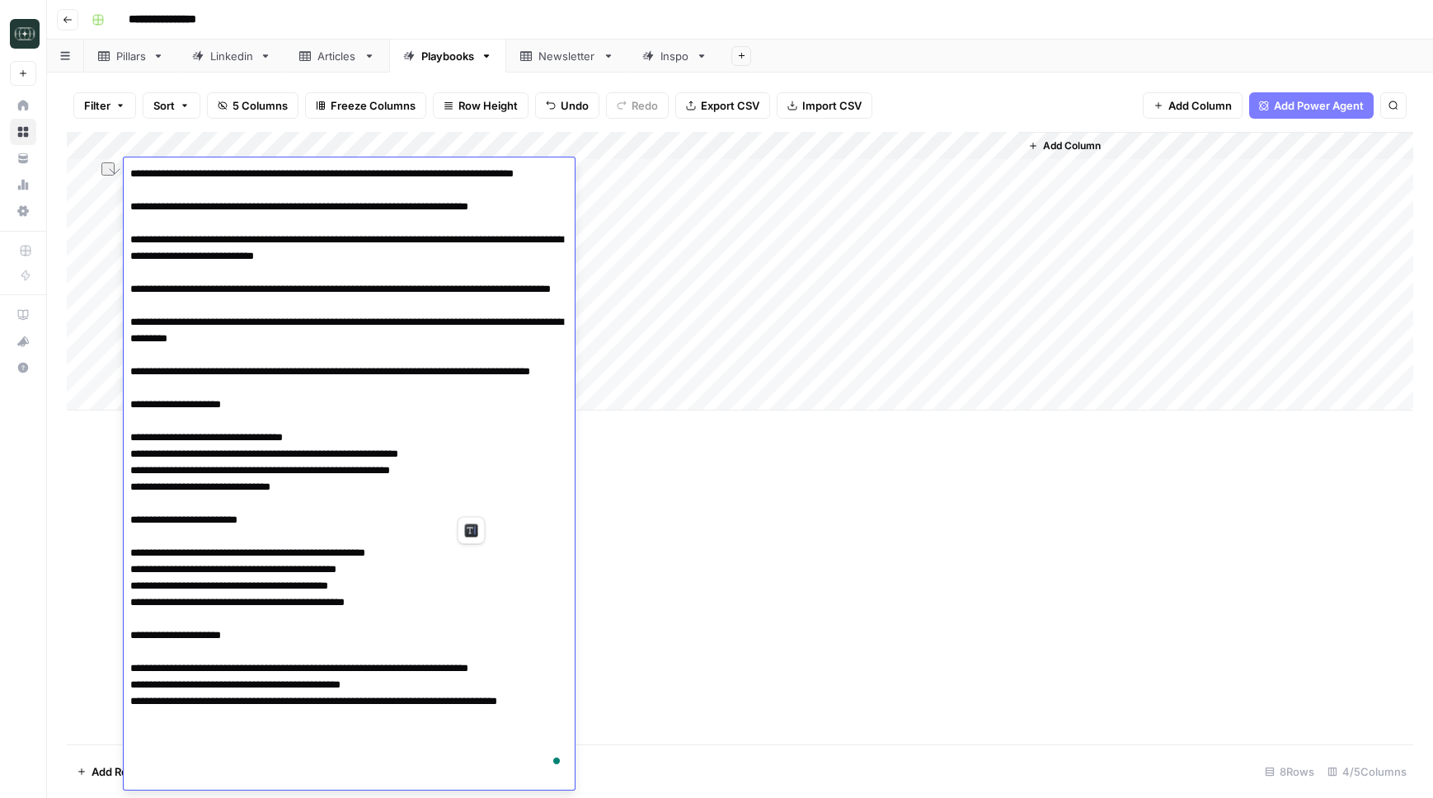
drag, startPoint x: 494, startPoint y: 505, endPoint x: 132, endPoint y: 505, distance: 361.9
click at [132, 505] on textarea "To enrich screen reader interactions, please activate Accessibility in Grammarl…" at bounding box center [349, 470] width 451 height 617
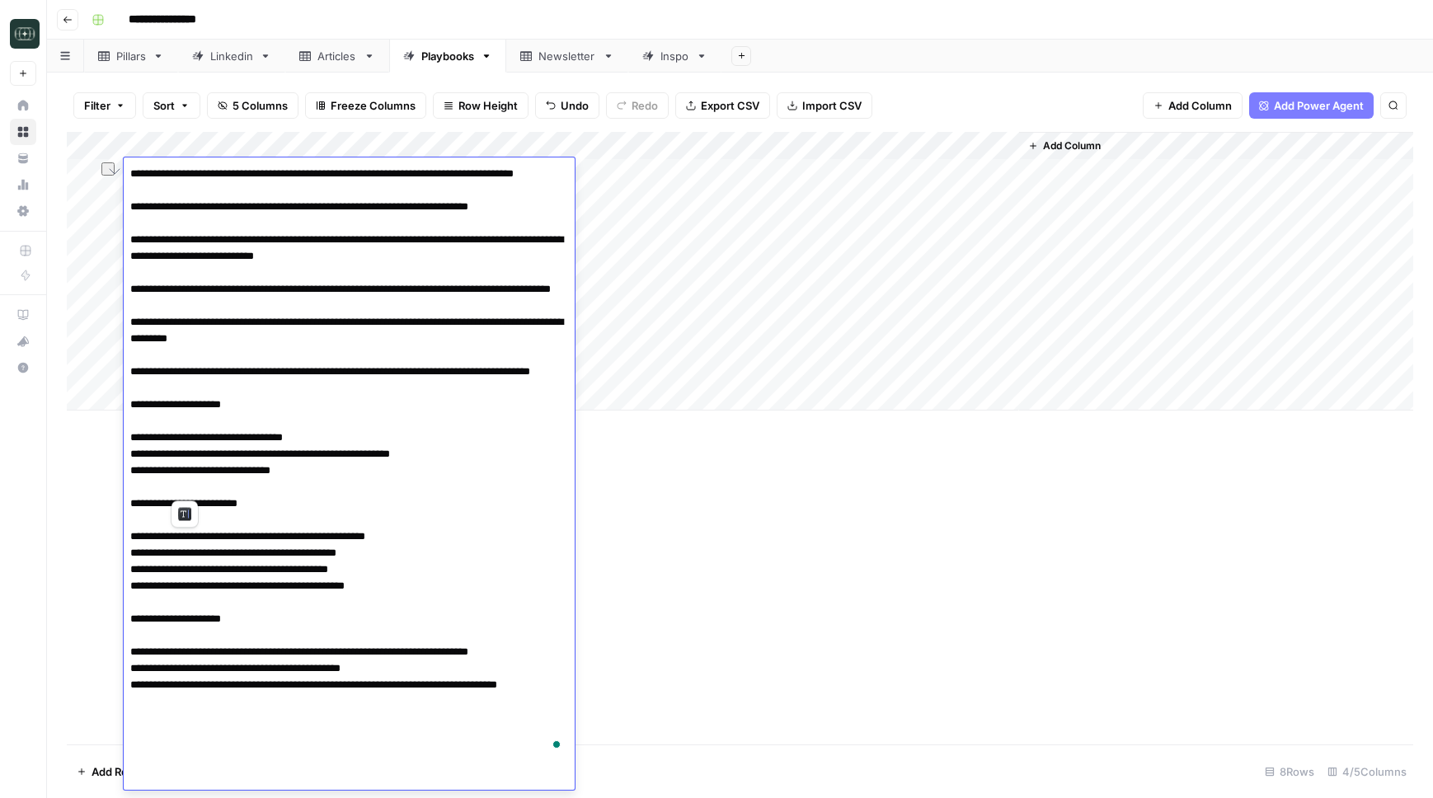
drag, startPoint x: 185, startPoint y: 486, endPoint x: 142, endPoint y: 486, distance: 42.9
click at [142, 486] on textarea "To enrich screen reader interactions, please activate Accessibility in Grammarl…" at bounding box center [349, 462] width 451 height 600
type textarea "**********"
click at [383, 547] on textarea "To enrich screen reader interactions, please activate Accessibility in Grammarl…" at bounding box center [349, 462] width 451 height 600
click at [759, 639] on div "Add Column" at bounding box center [740, 438] width 1346 height 613
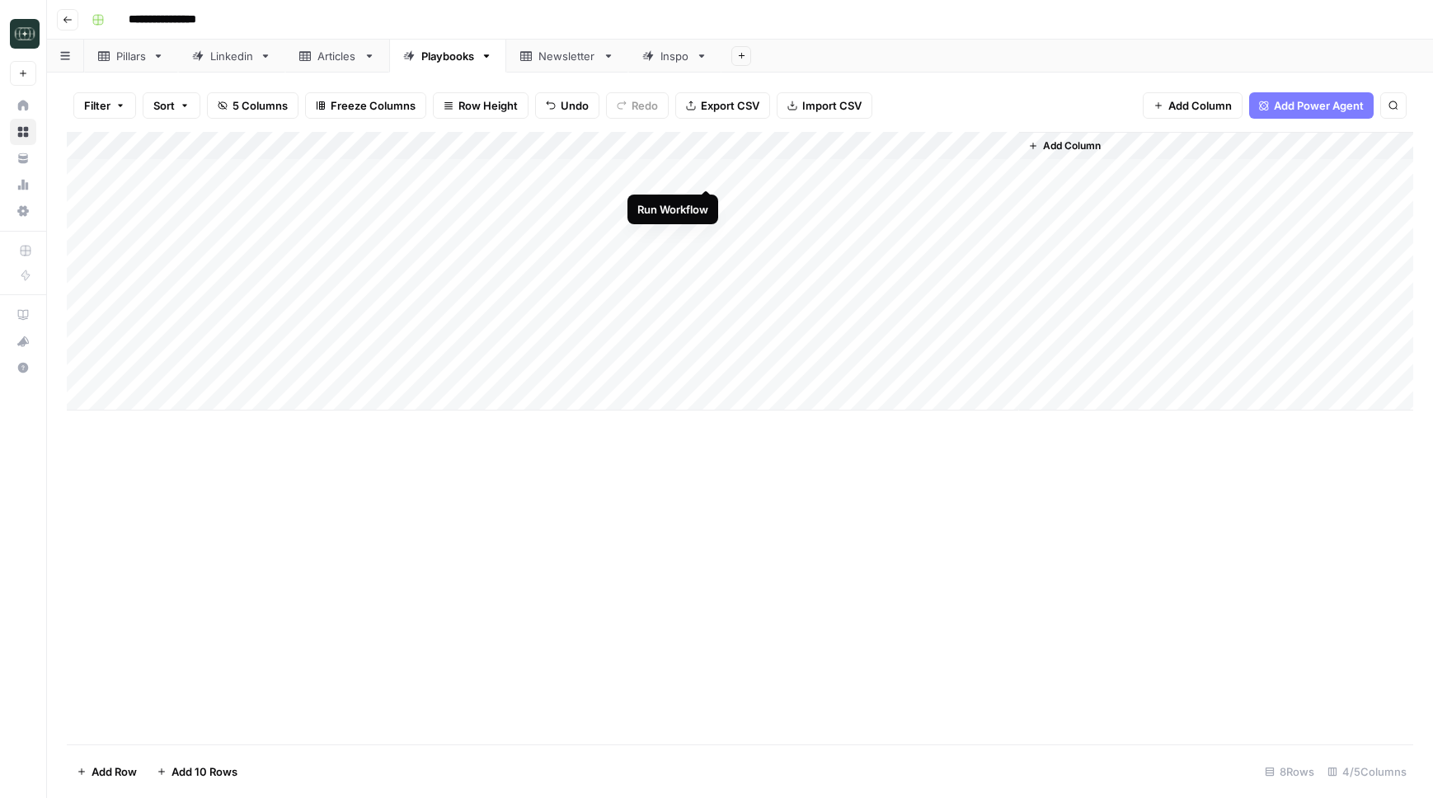
click at [707, 172] on div "Add Column" at bounding box center [740, 271] width 1346 height 279
click at [1080, 146] on span "Add Column" at bounding box center [1072, 146] width 58 height 15
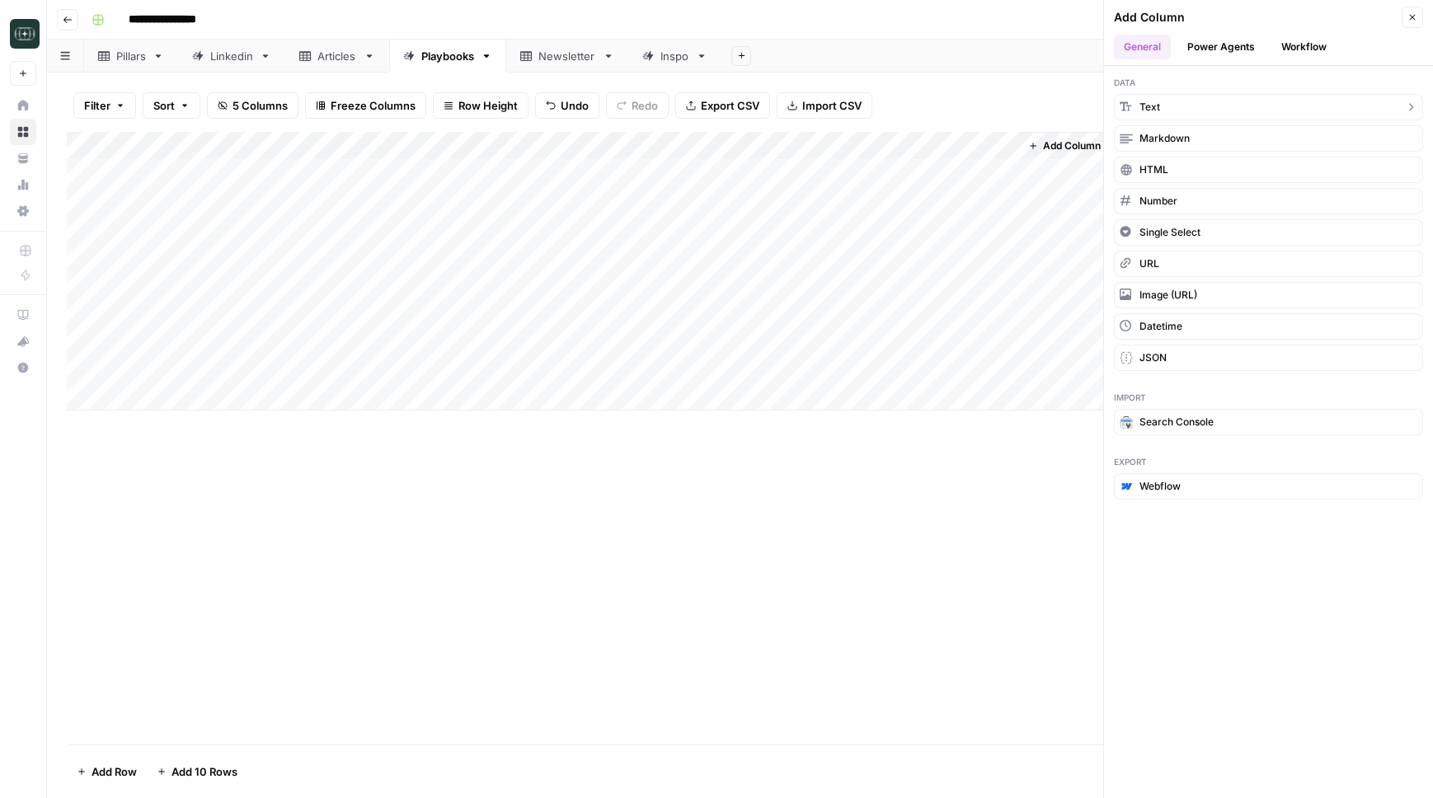
click at [1168, 104] on button "Text" at bounding box center [1268, 107] width 309 height 26
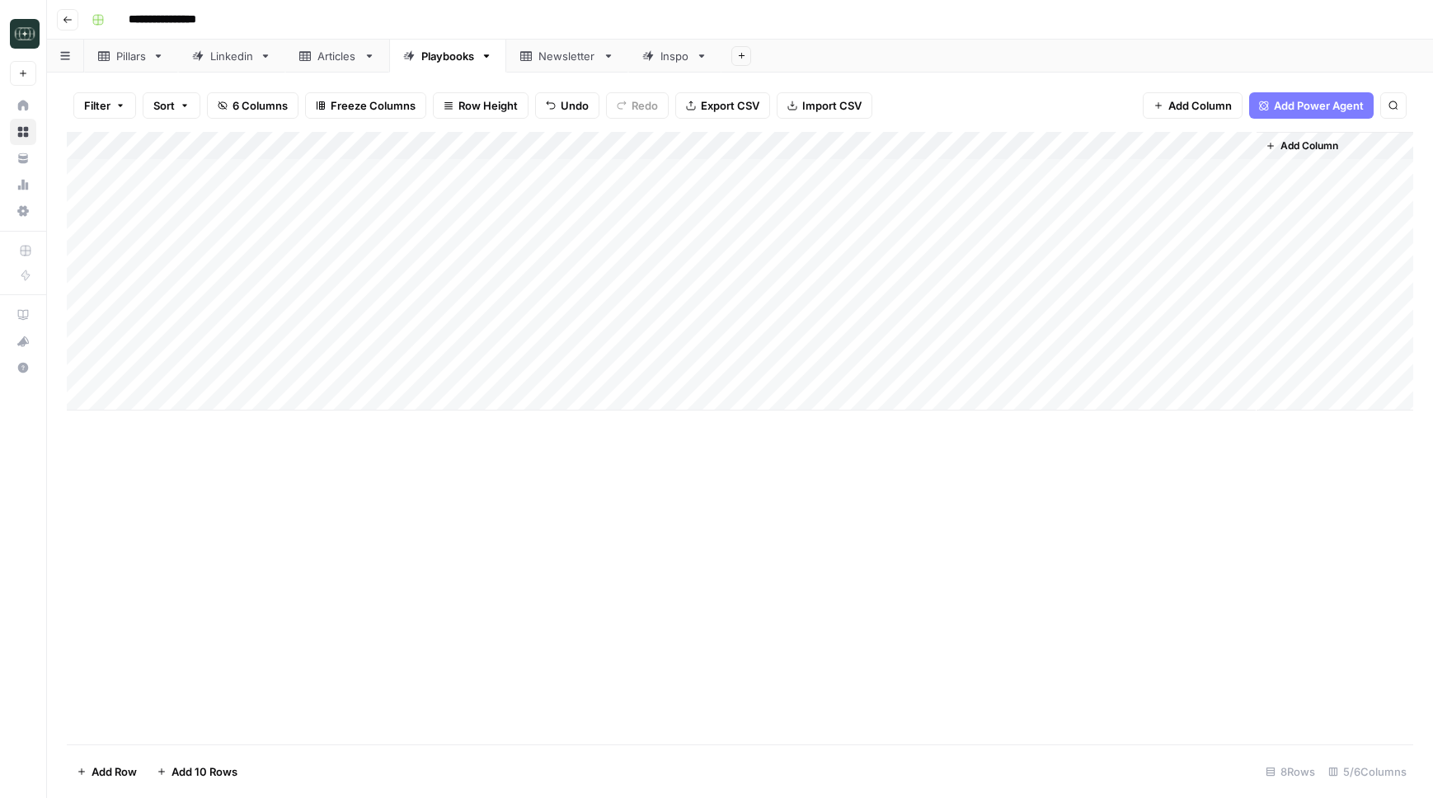
click at [1070, 167] on div "Add Column" at bounding box center [740, 271] width 1346 height 279
type textarea "****"
click at [1077, 360] on div "Add Column" at bounding box center [740, 271] width 1346 height 279
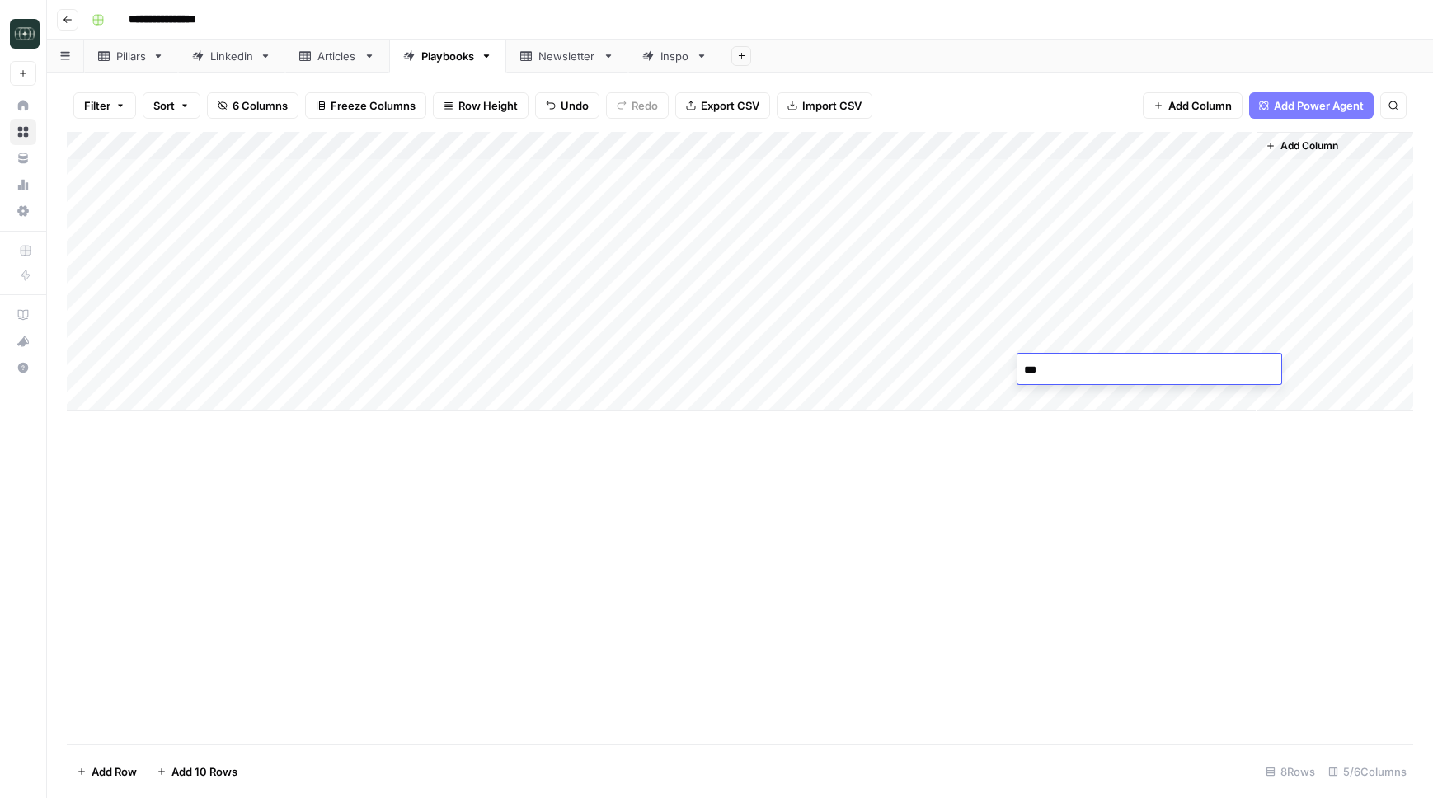
type textarea "****"
click at [930, 738] on div "Add Column" at bounding box center [740, 438] width 1346 height 613
click at [854, 169] on div "Add Column" at bounding box center [740, 271] width 1346 height 279
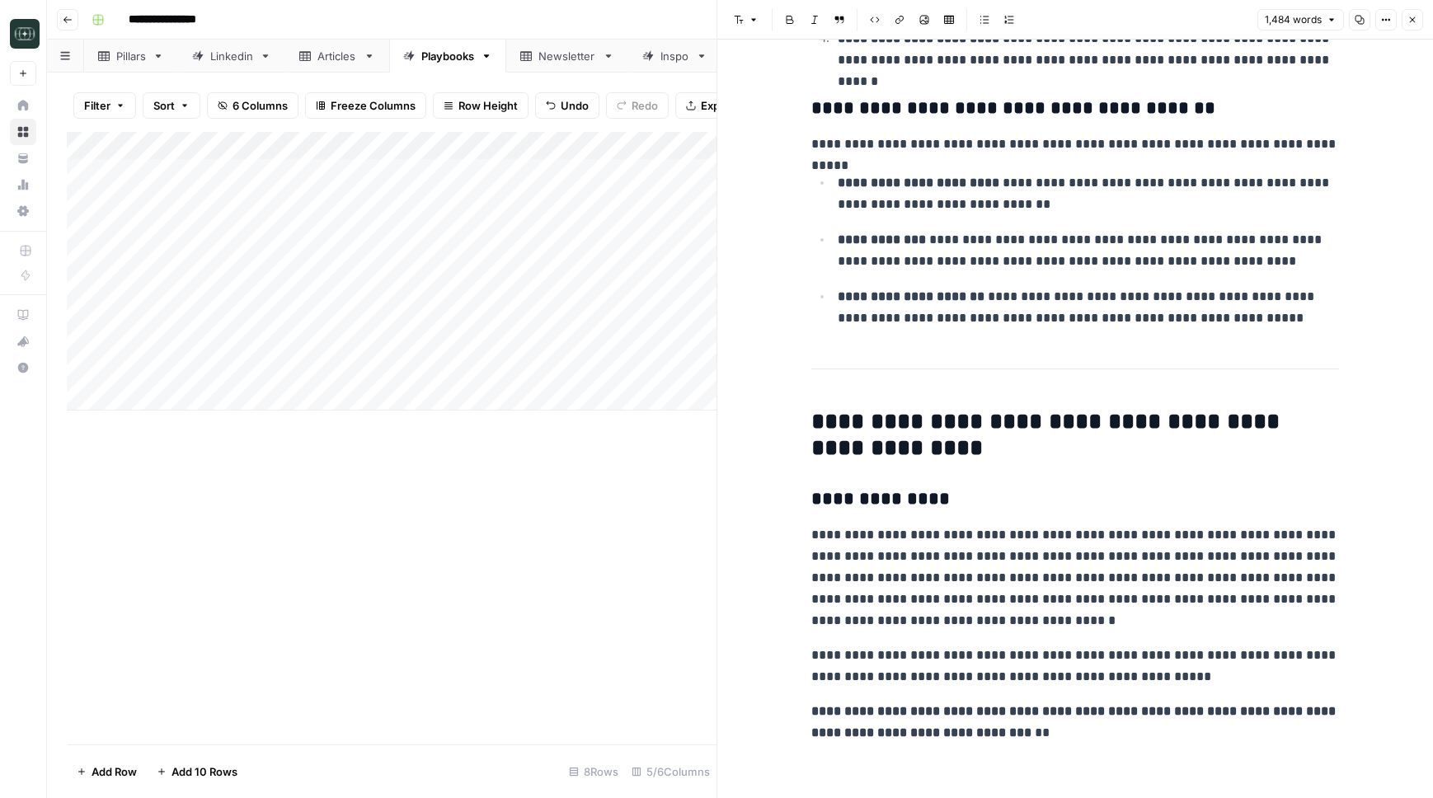
scroll to position [4024, 0]
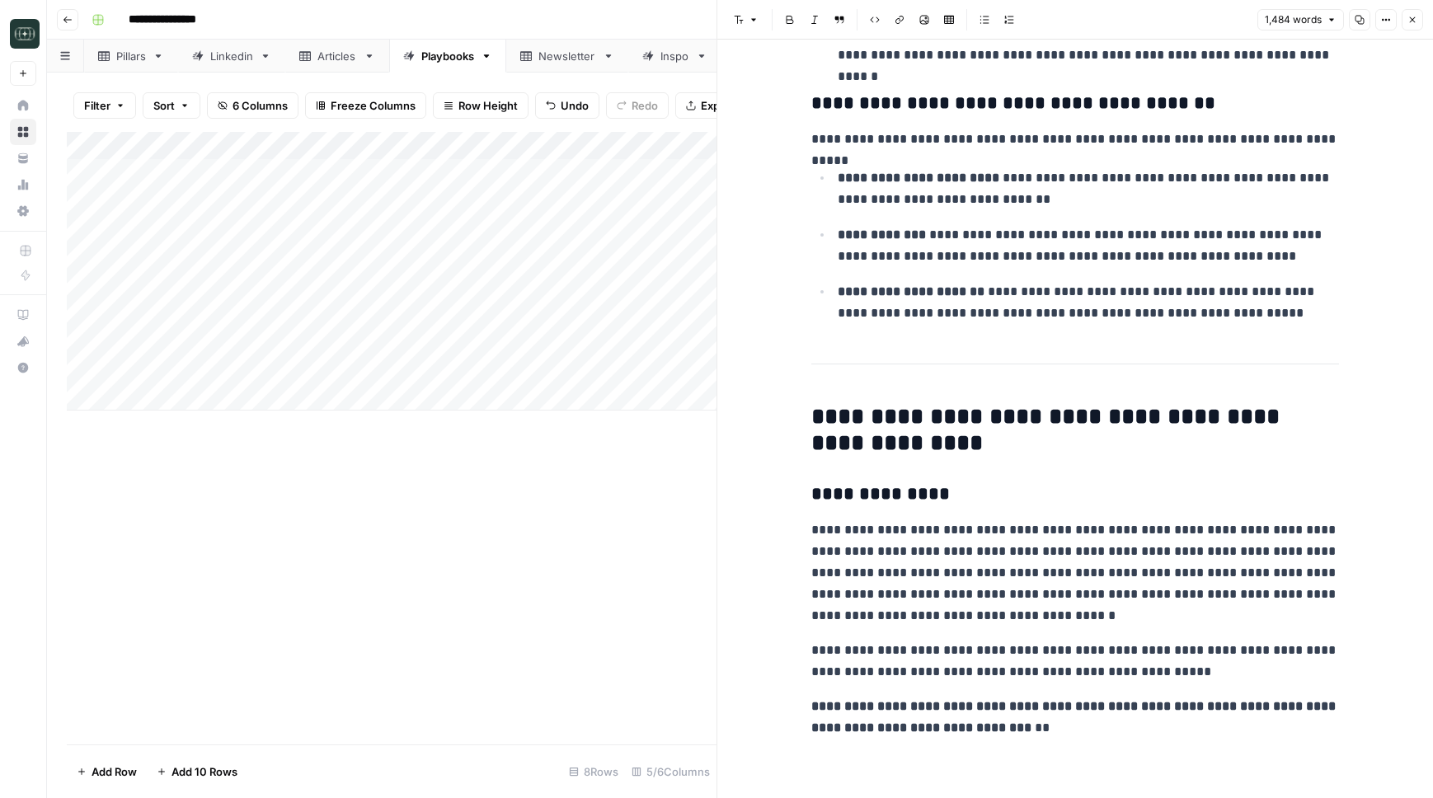
click at [1370, 18] on div "1,484 words Copy Options Close" at bounding box center [1340, 19] width 166 height 21
click at [1366, 18] on button "Copy" at bounding box center [1359, 19] width 21 height 21
click at [1412, 24] on icon "button" at bounding box center [1412, 20] width 10 height 10
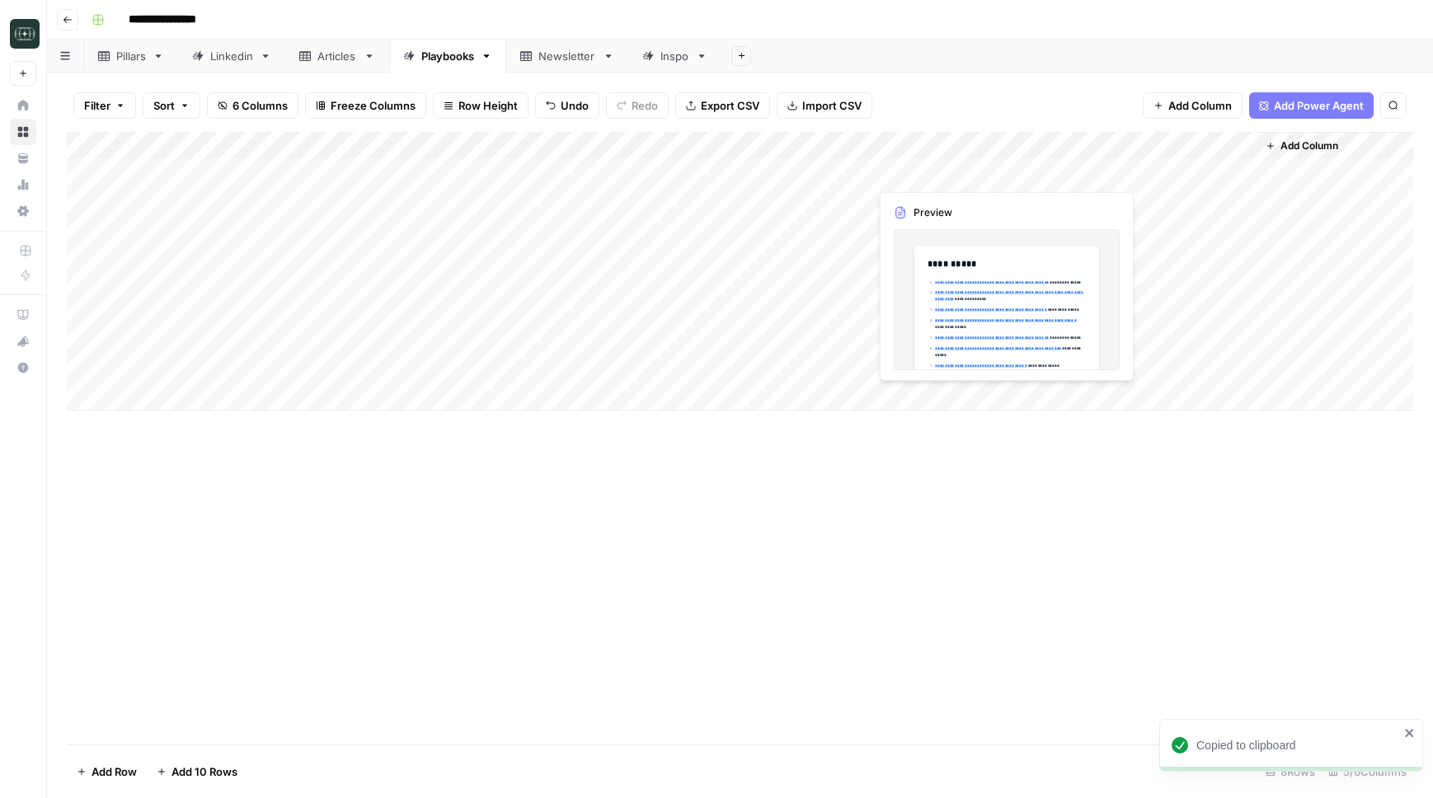
click at [931, 175] on div "Add Column" at bounding box center [740, 271] width 1346 height 279
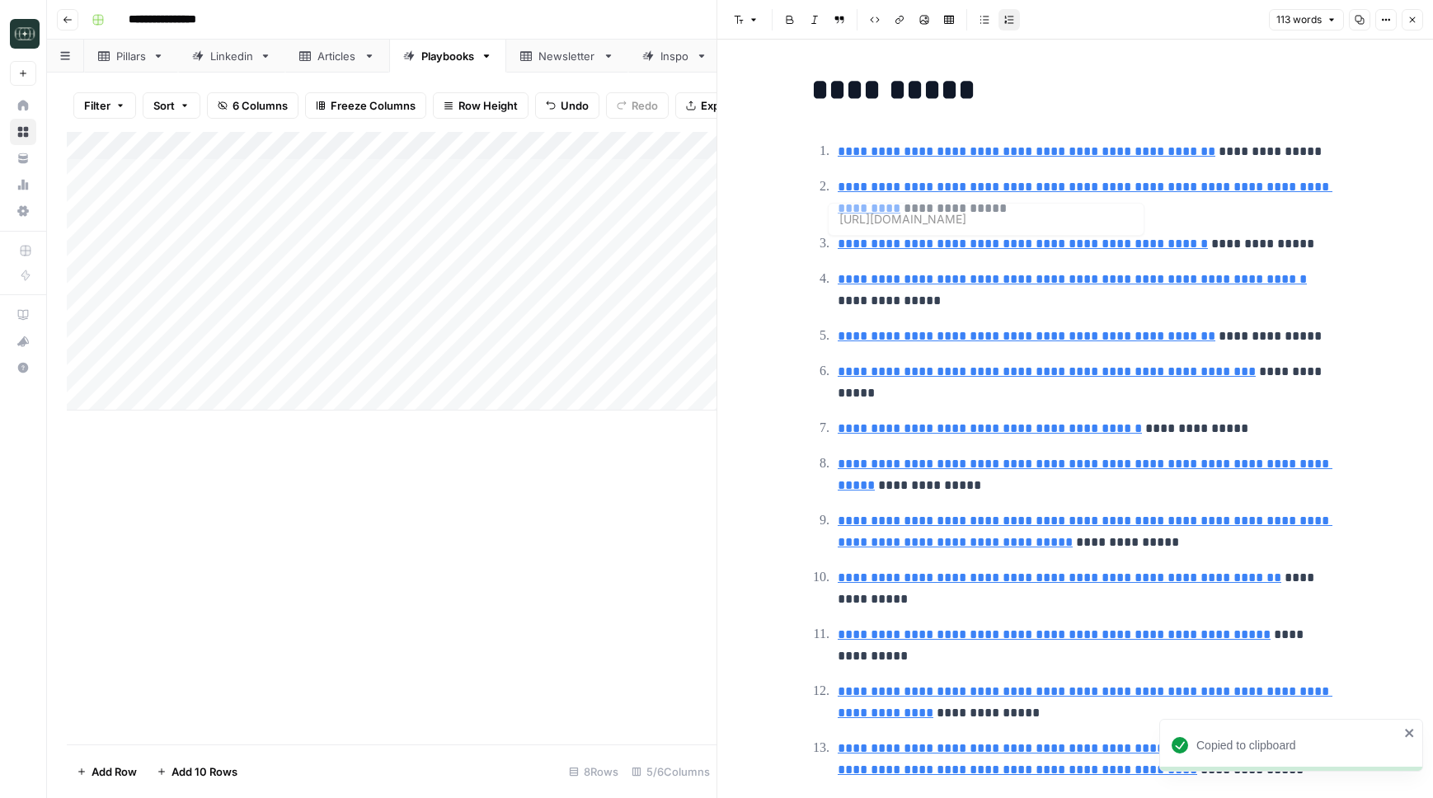
type input "[URL][DOMAIN_NAME]"
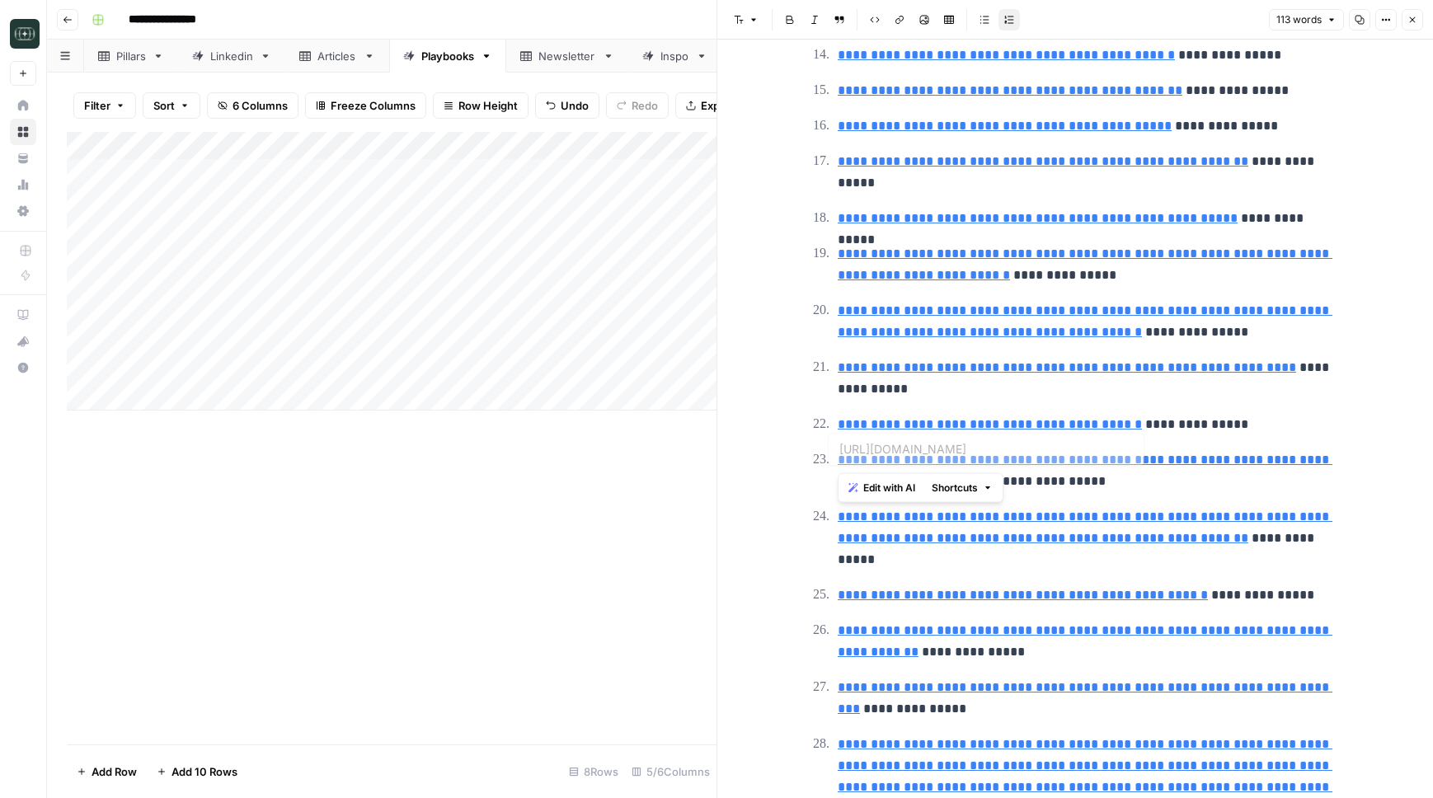
scroll to position [835, 0]
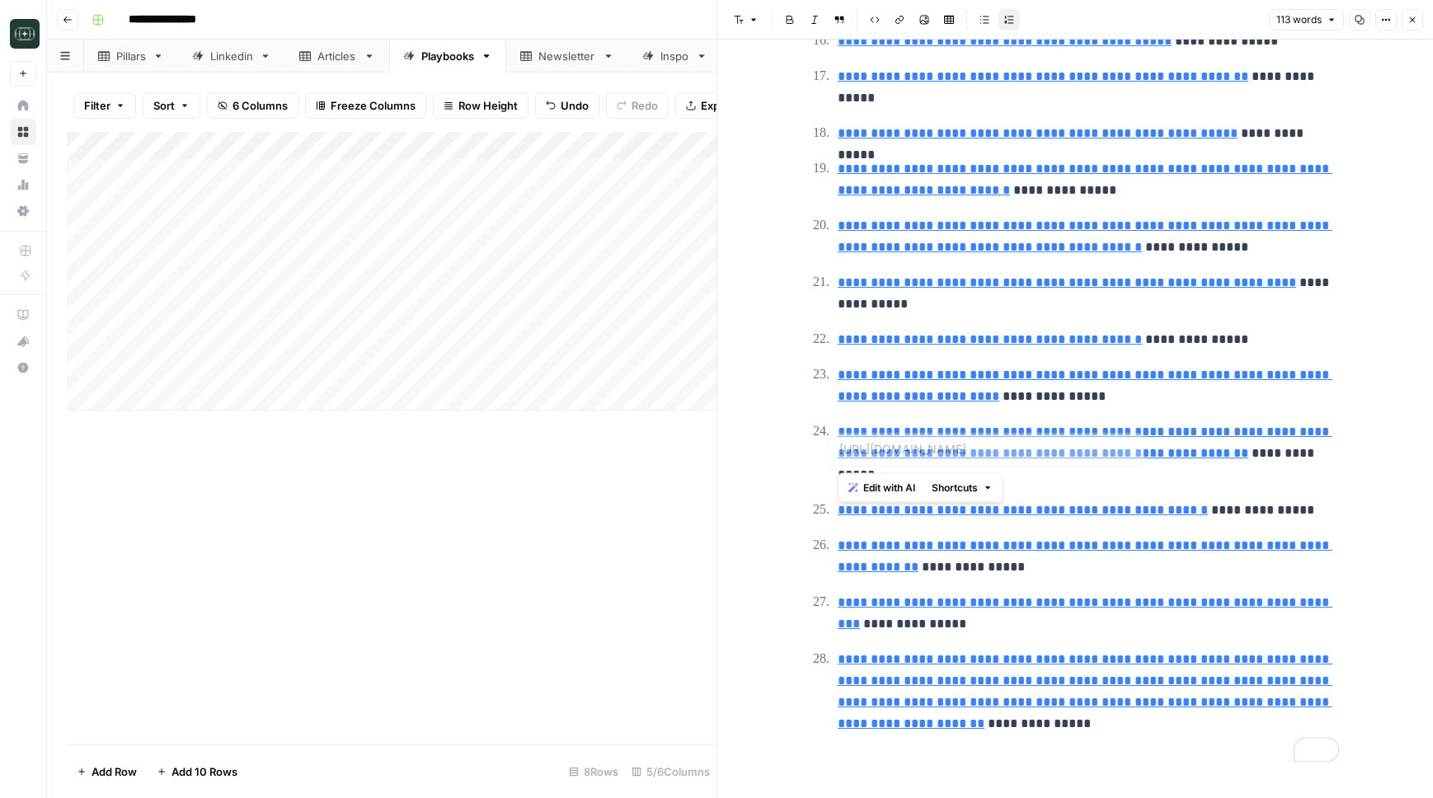
type input "[URL][DOMAIN_NAME]"
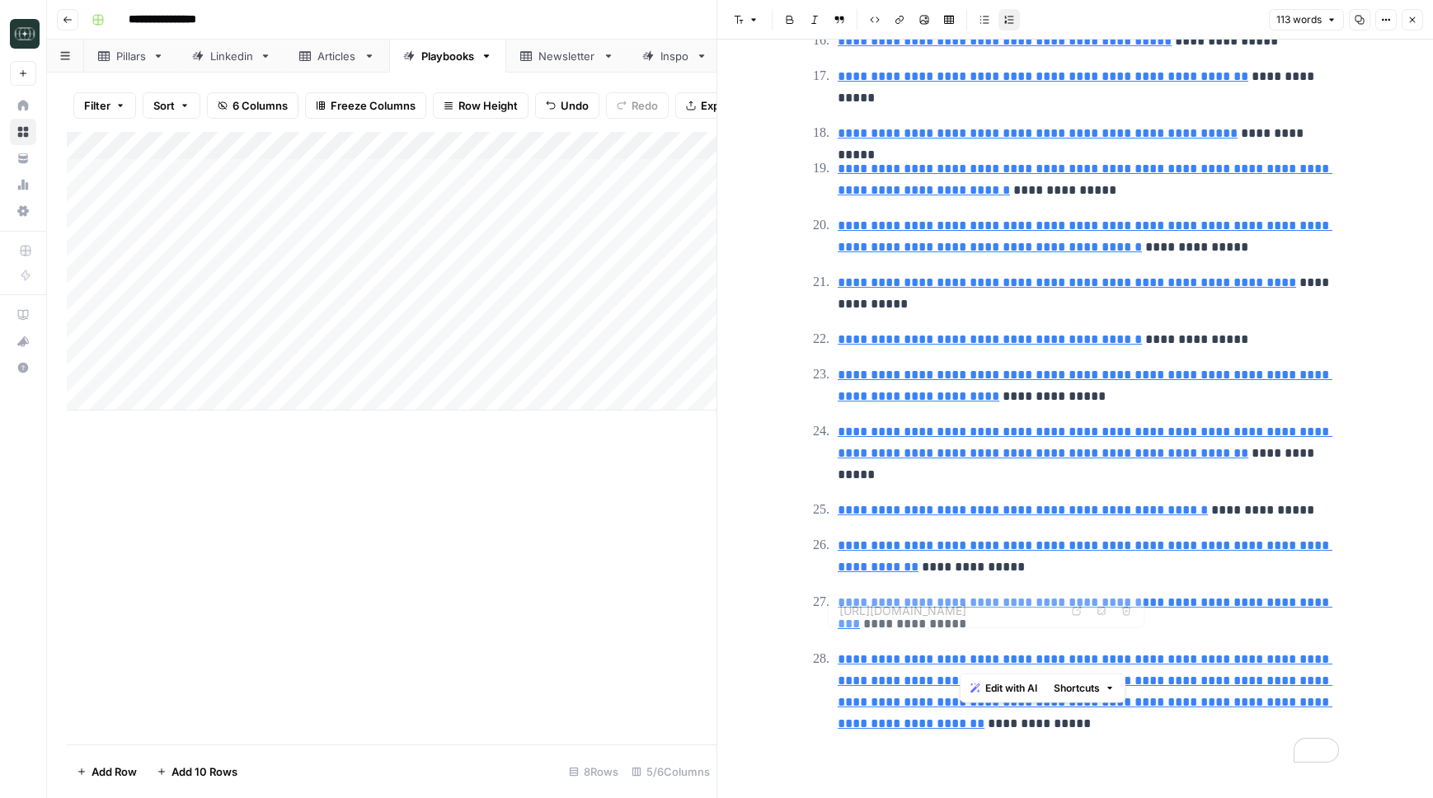
scroll to position [859, 0]
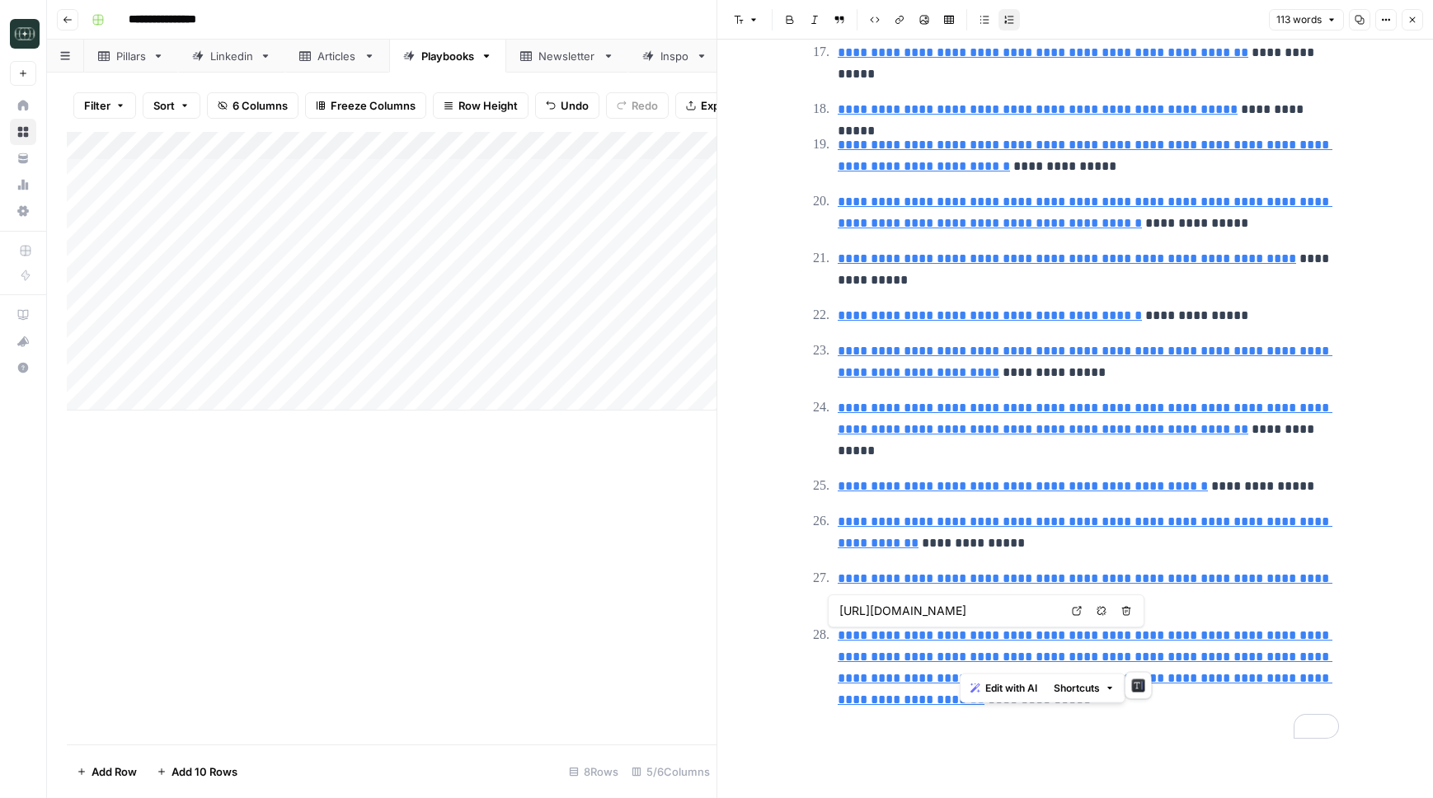
drag, startPoint x: 816, startPoint y: 85, endPoint x: 1138, endPoint y: 663, distance: 661.4
click at [1119, 730] on p "**********" at bounding box center [1088, 678] width 501 height 107
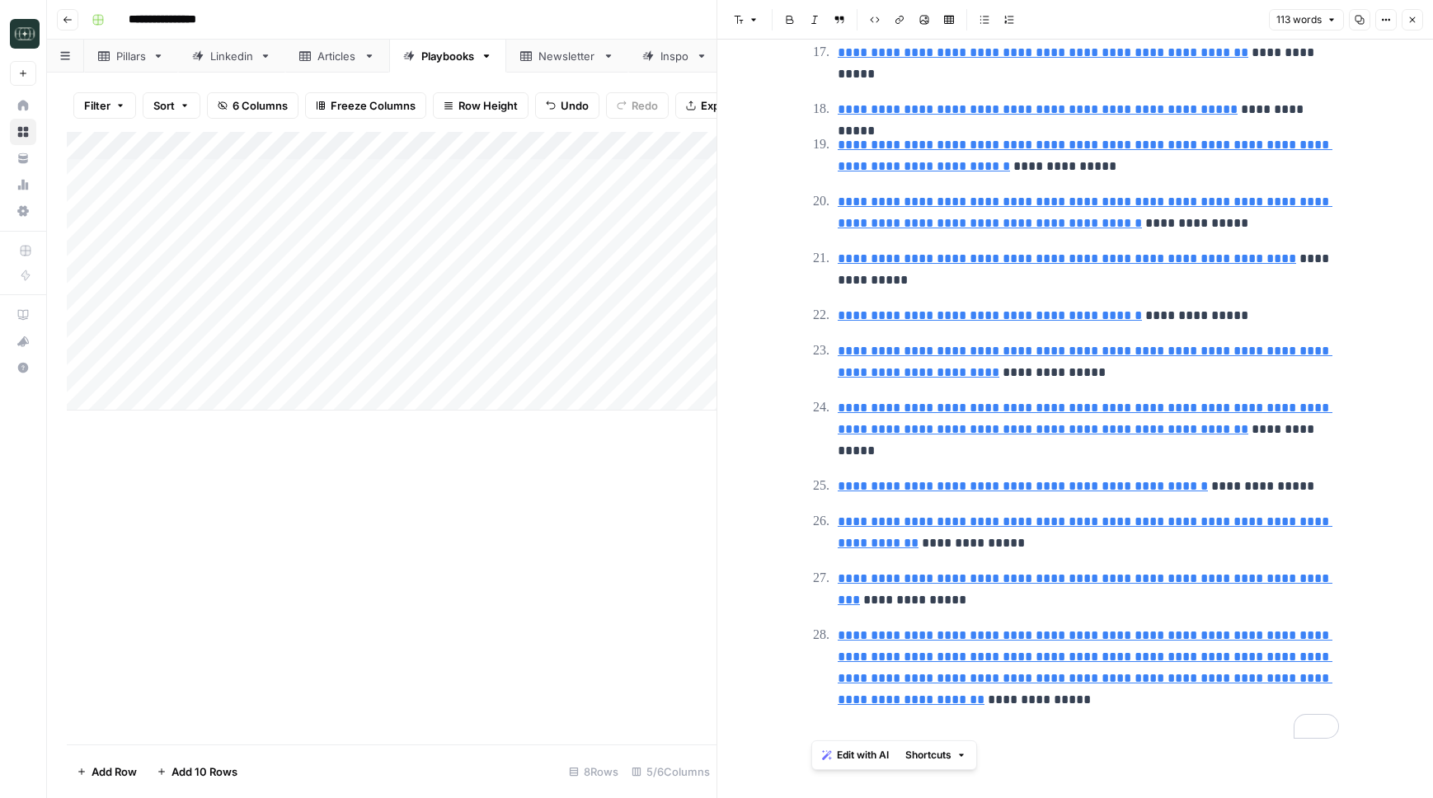
copy h1 "**********"
click at [1142, 730] on p "**********" at bounding box center [1088, 678] width 501 height 107
click at [1415, 25] on button "Close" at bounding box center [1412, 19] width 21 height 21
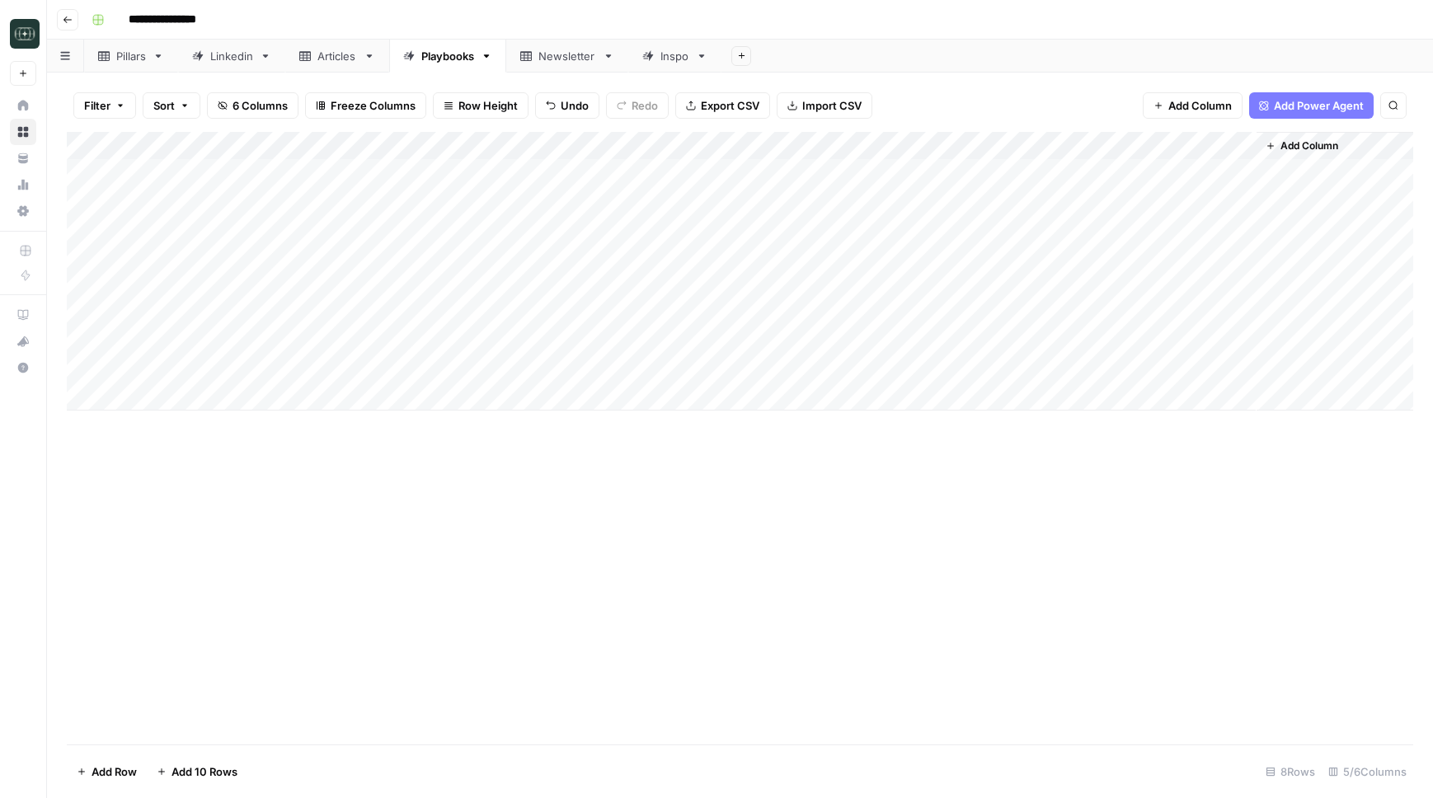
click at [857, 369] on div "Add Column" at bounding box center [740, 271] width 1346 height 279
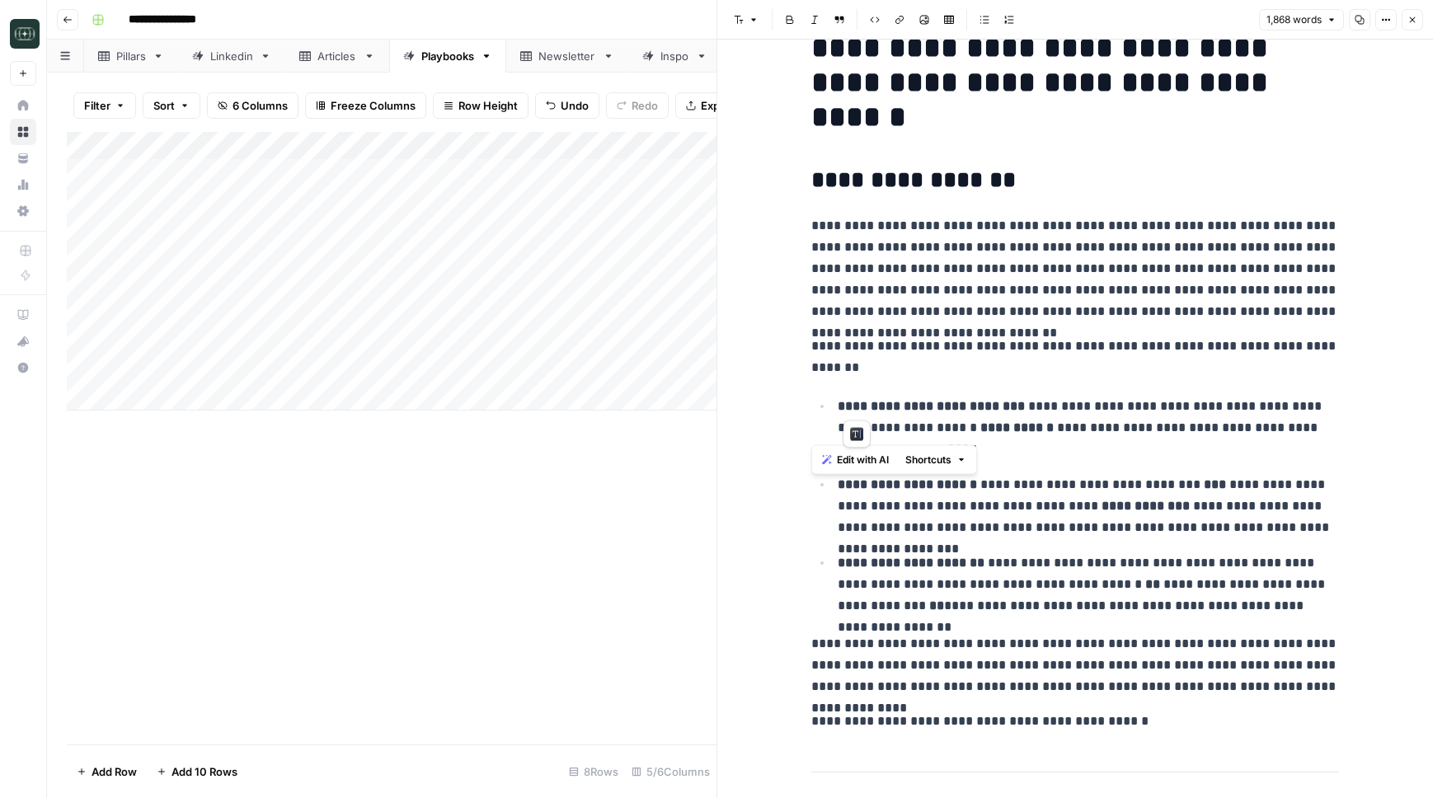
scroll to position [50, 0]
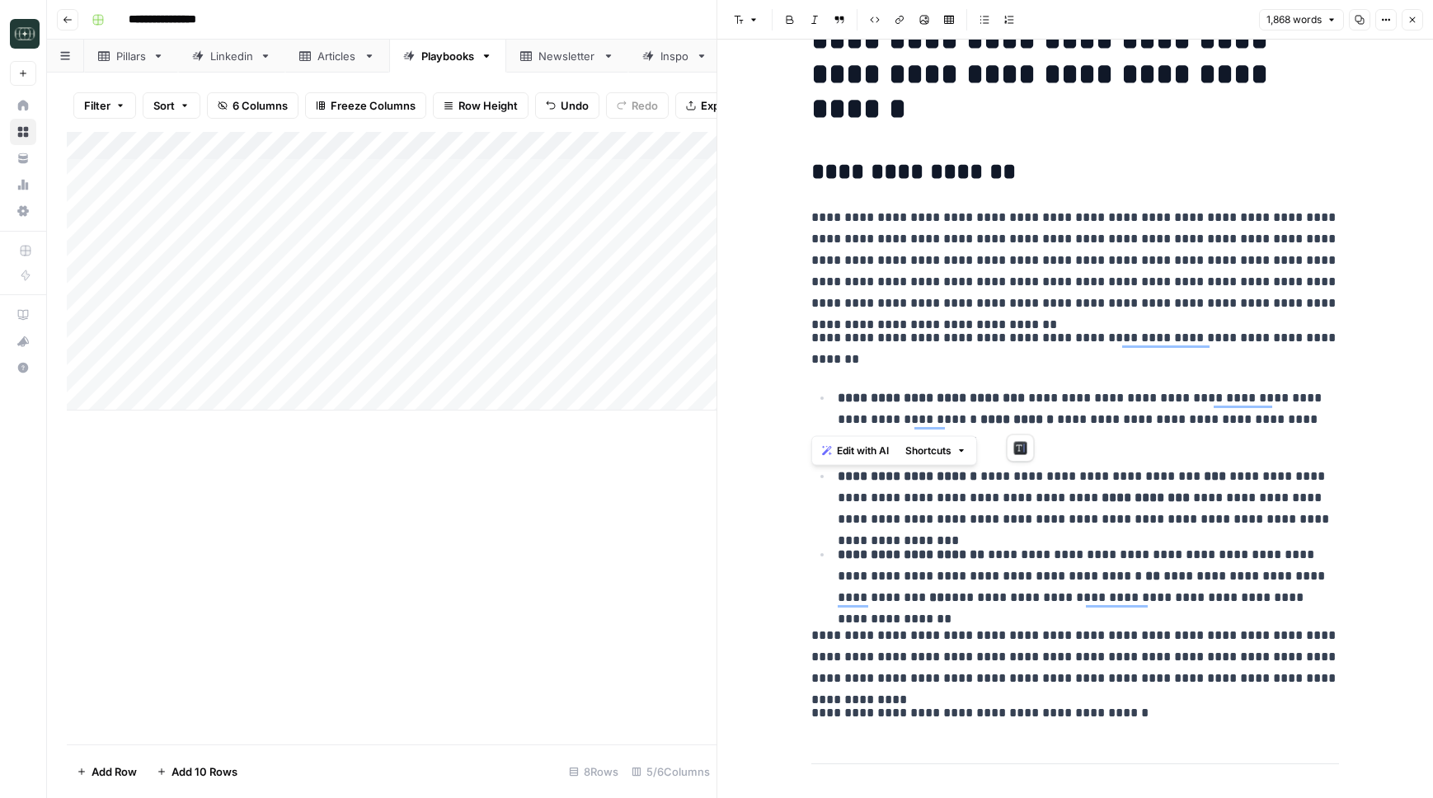
drag, startPoint x: 810, startPoint y: 77, endPoint x: 1017, endPoint y: 429, distance: 408.0
click at [1108, 429] on p "**********" at bounding box center [1088, 420] width 501 height 64
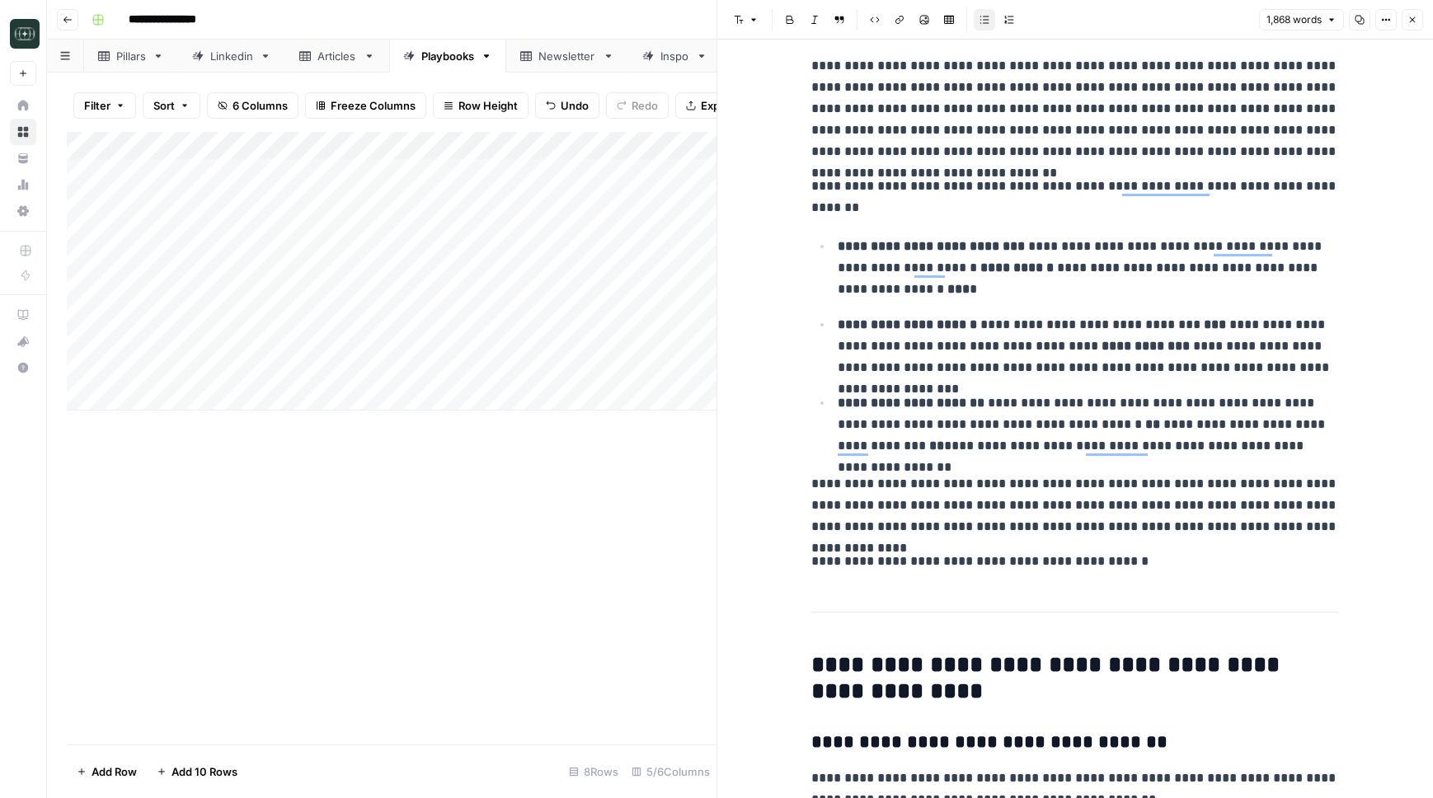
scroll to position [322, 0]
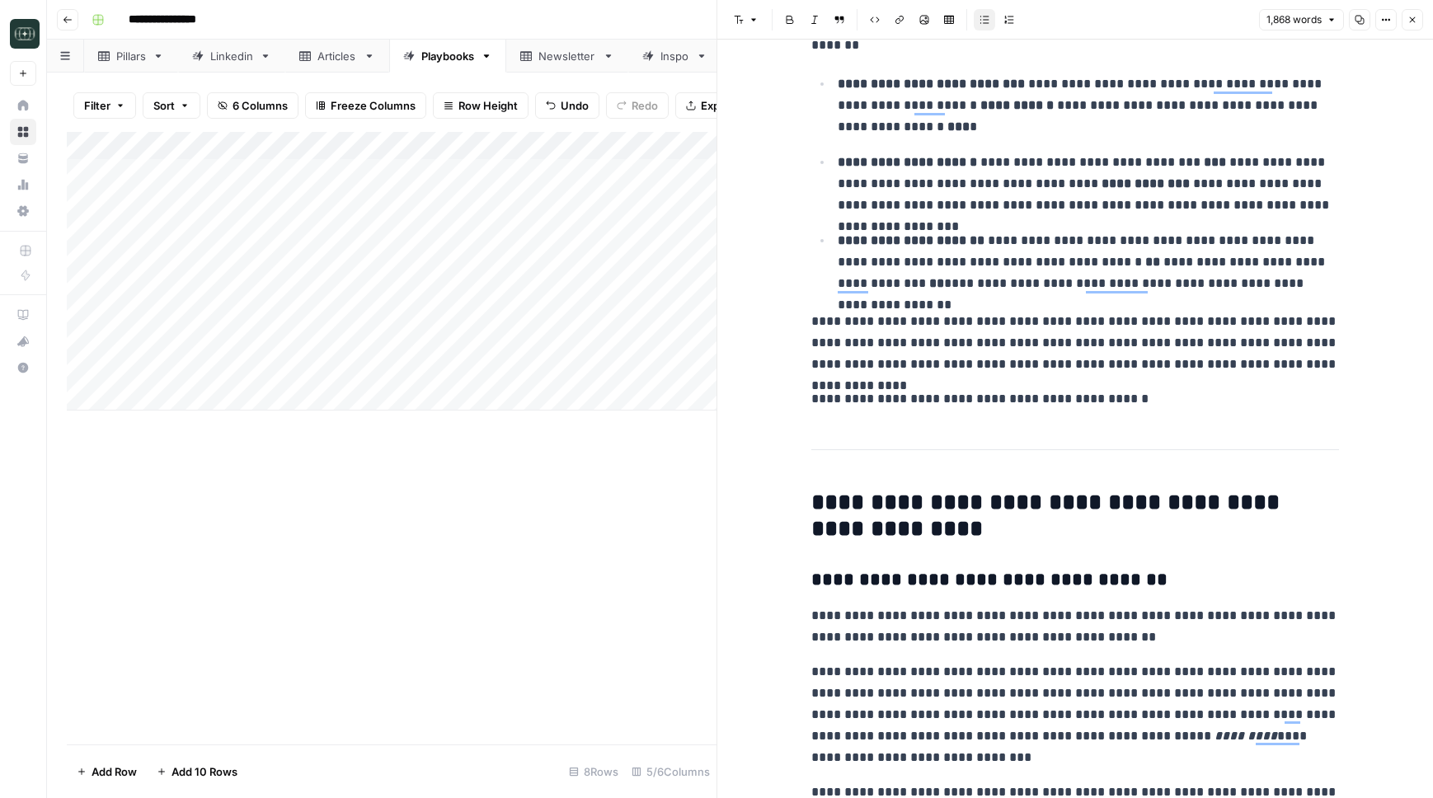
click at [1131, 449] on hr "To enrich screen reader interactions, please activate Accessibility in Grammarl…" at bounding box center [1075, 449] width 528 height 1
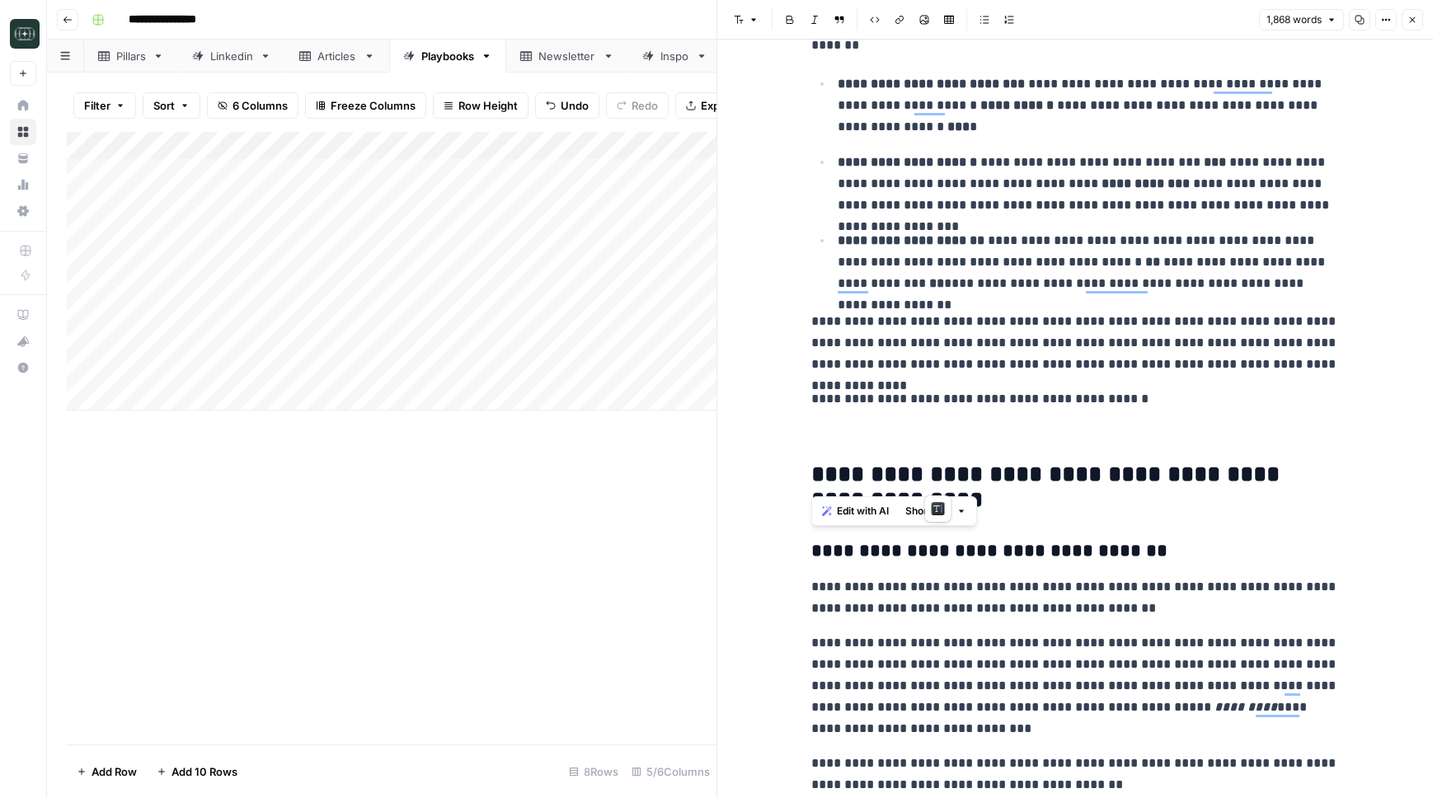
drag, startPoint x: 931, startPoint y: 472, endPoint x: 803, endPoint y: 478, distance: 127.9
click at [803, 478] on div "**********" at bounding box center [1075, 419] width 716 height 759
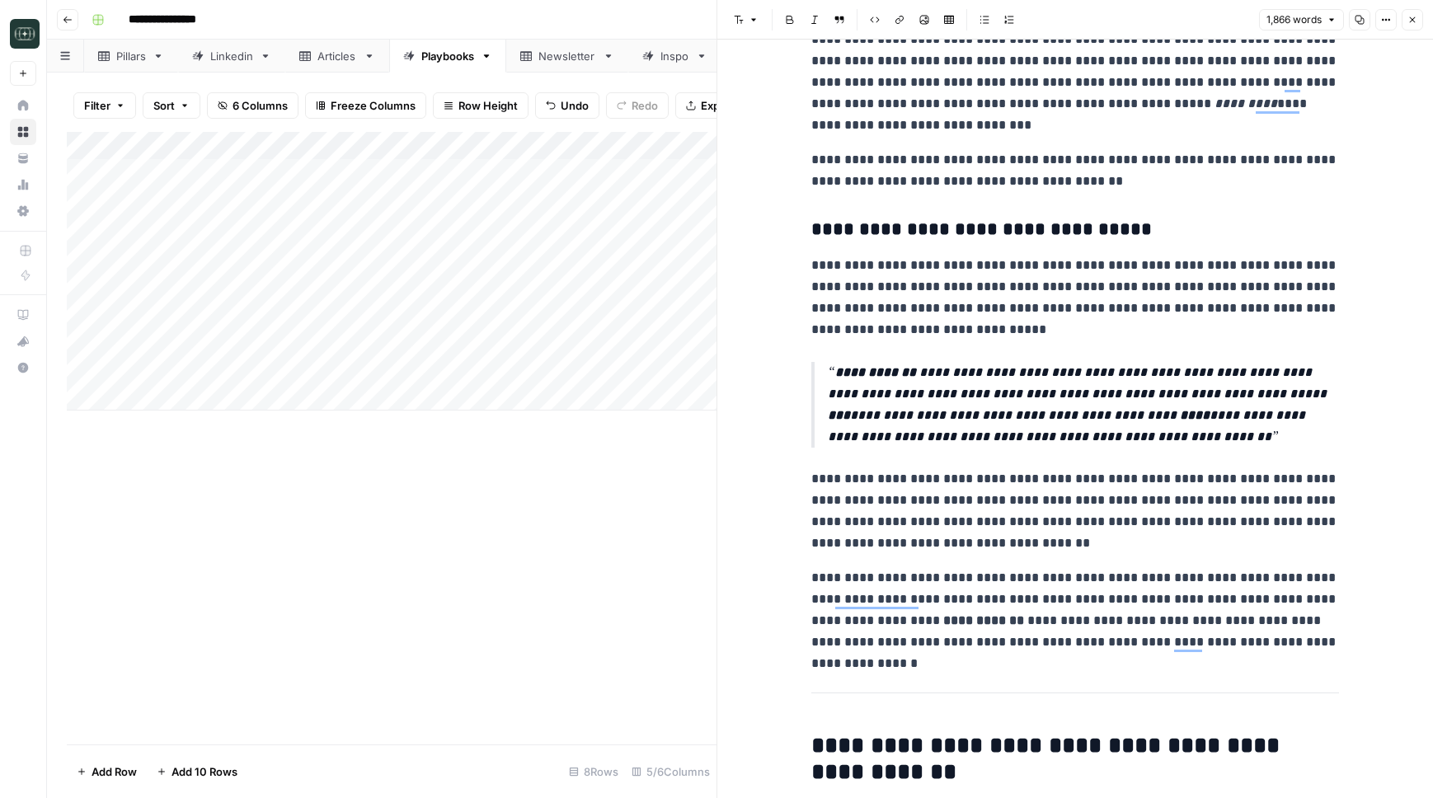
scroll to position [1031, 0]
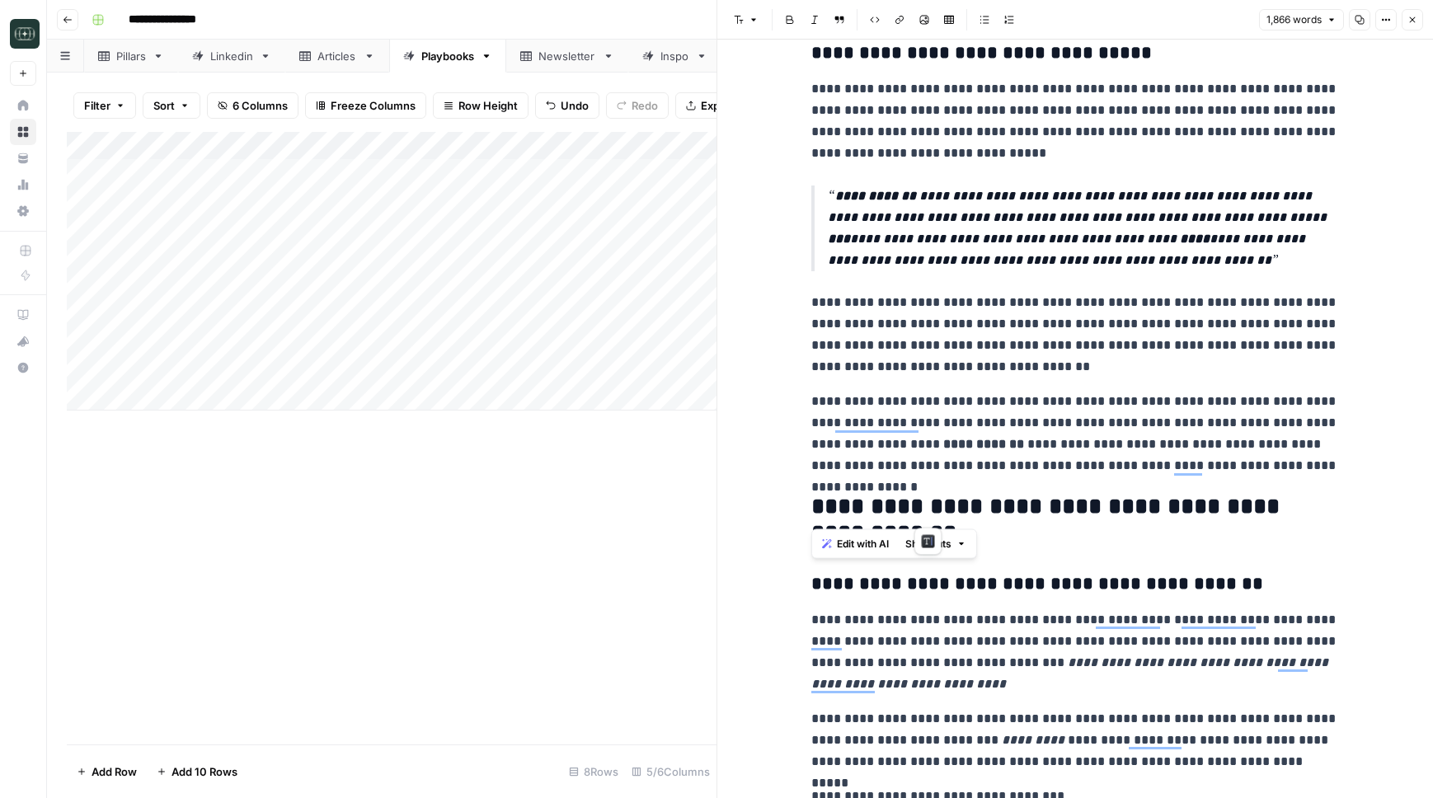
drag, startPoint x: 932, startPoint y: 510, endPoint x: 780, endPoint y: 499, distance: 152.9
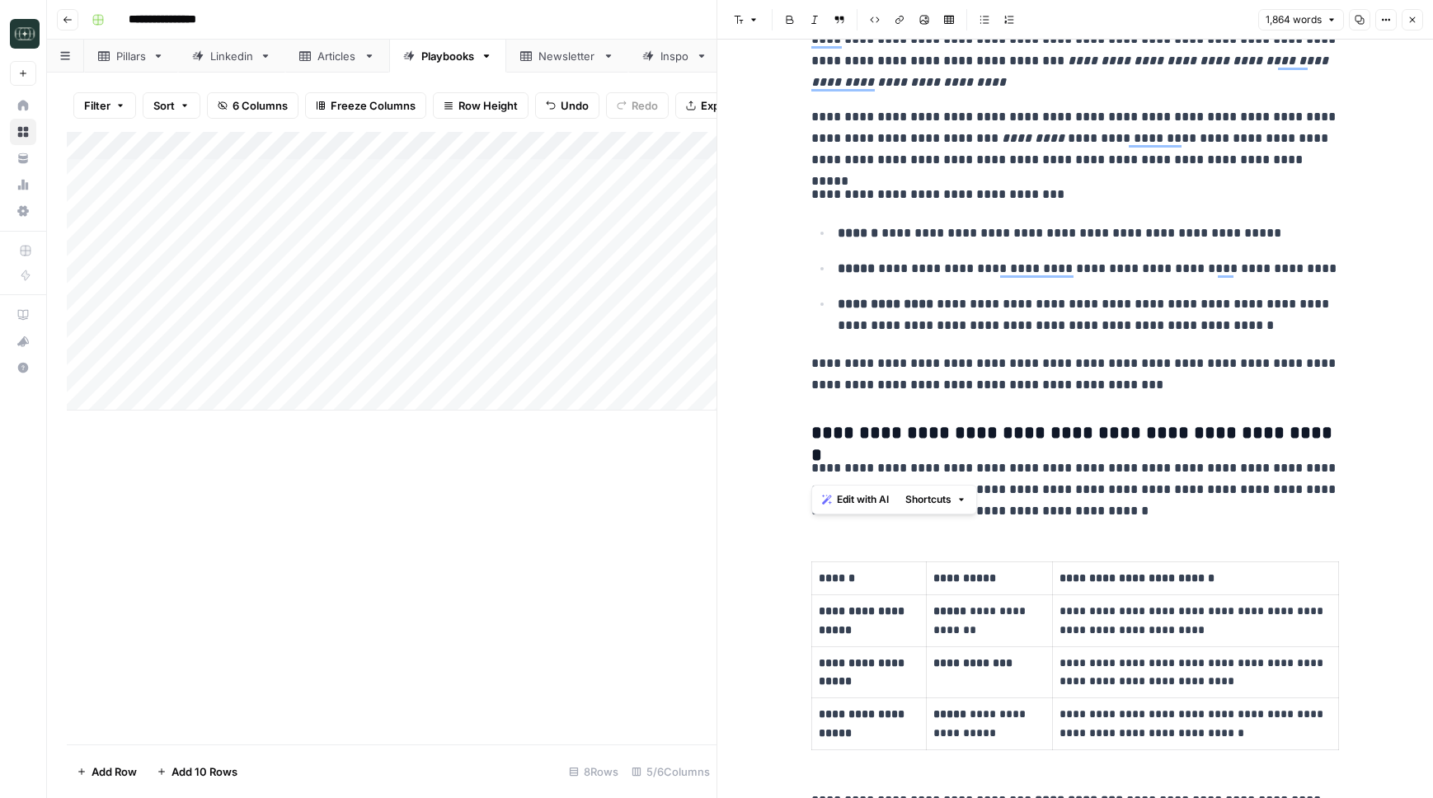
drag, startPoint x: 920, startPoint y: 431, endPoint x: 788, endPoint y: 450, distance: 133.3
click at [937, 426] on h3 "**********" at bounding box center [1075, 433] width 528 height 23
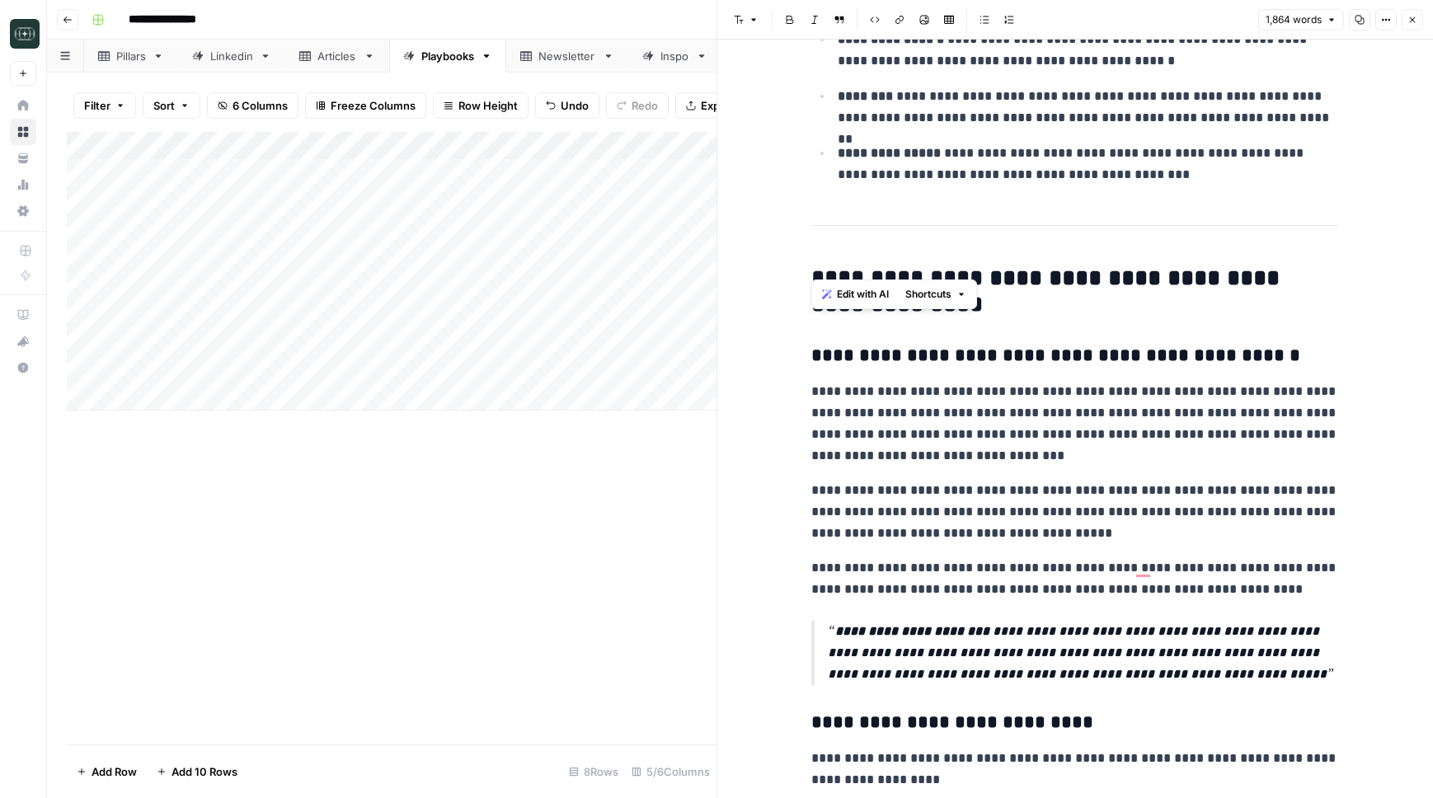
drag, startPoint x: 935, startPoint y: 251, endPoint x: 781, endPoint y: 264, distance: 154.7
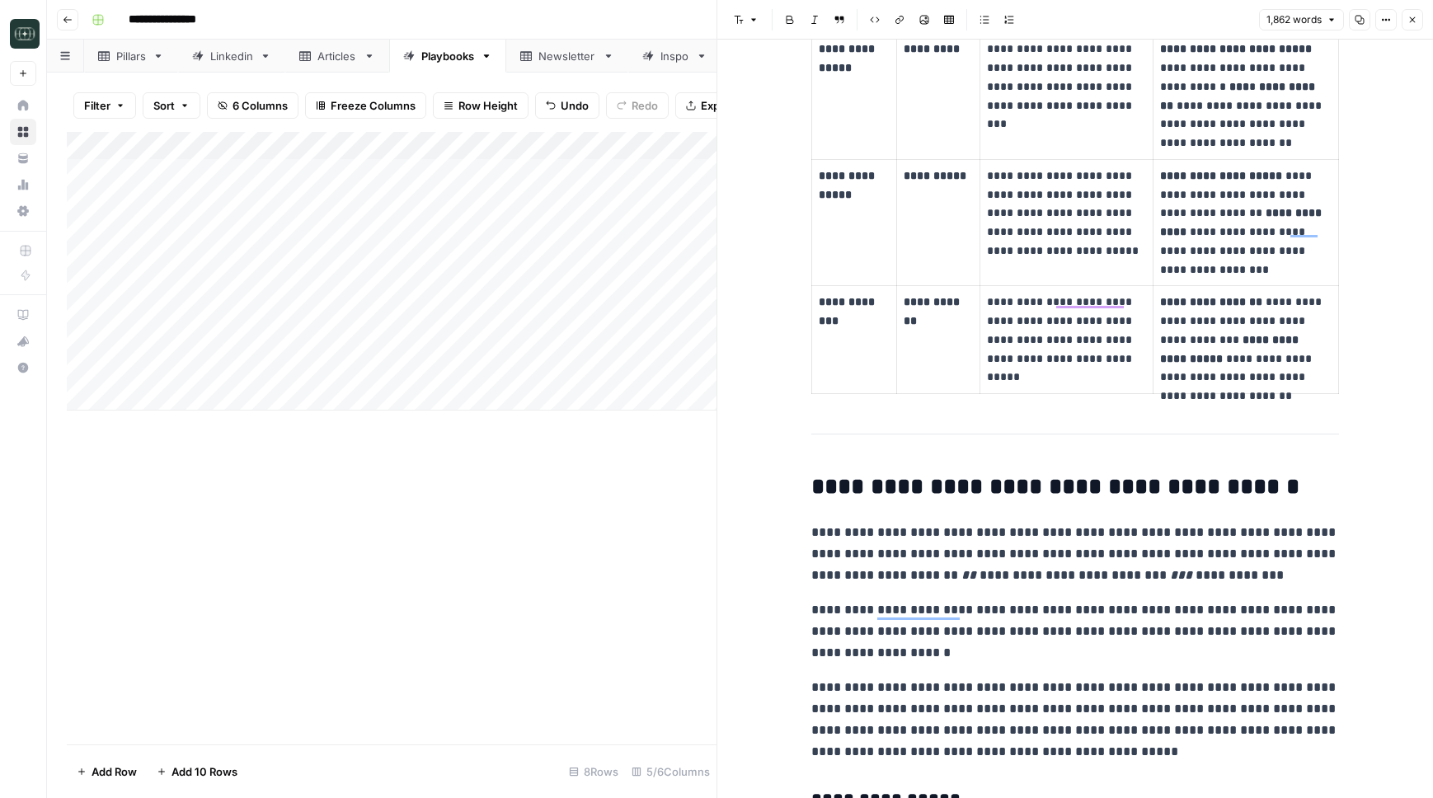
click at [811, 474] on h2 "**********" at bounding box center [1075, 487] width 528 height 26
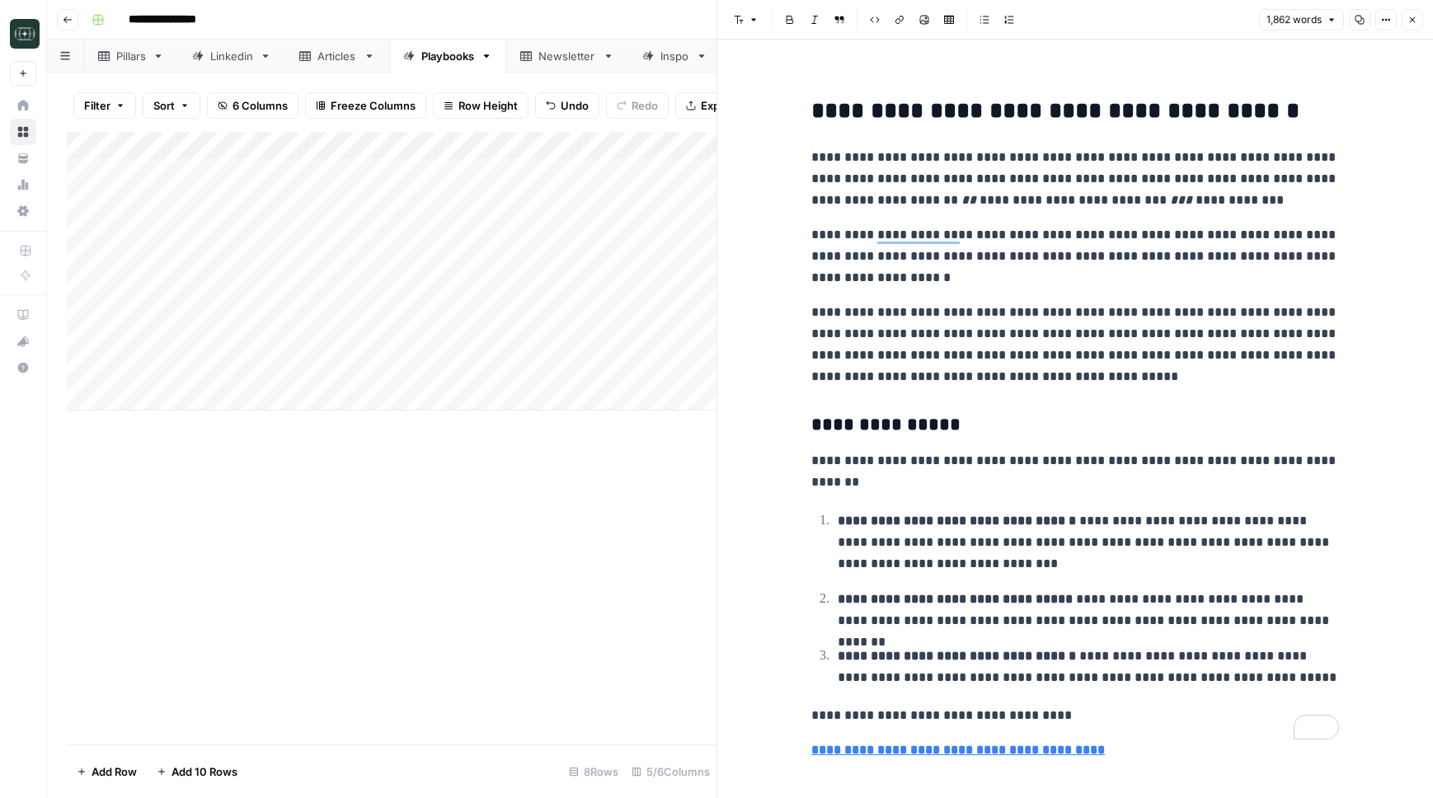
click at [1008, 525] on p "**********" at bounding box center [1088, 542] width 501 height 64
copy div "**********"
click at [1045, 525] on p "**********" at bounding box center [1088, 542] width 501 height 64
click at [1413, 21] on icon "button" at bounding box center [1413, 20] width 6 height 6
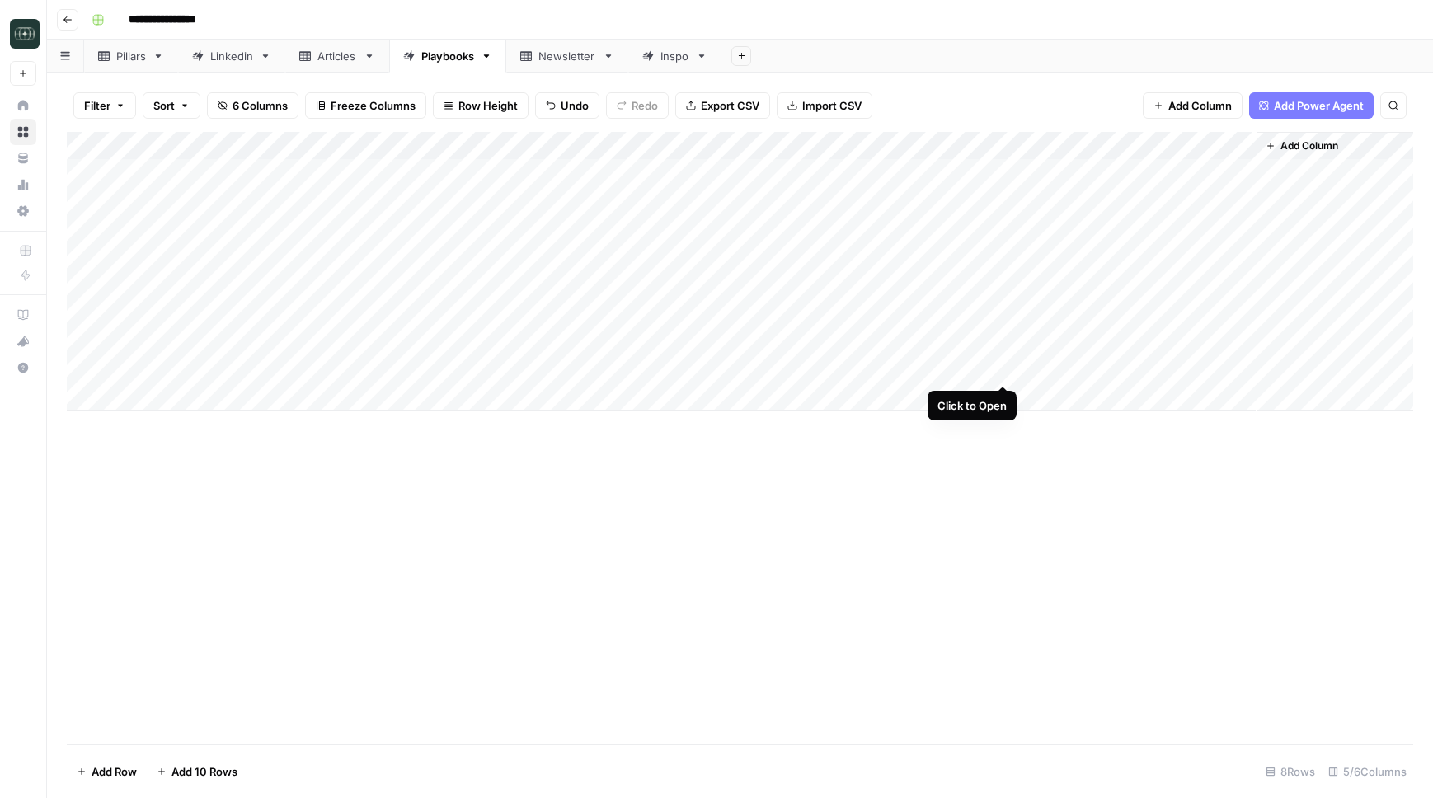
click at [1001, 369] on div "Add Column" at bounding box center [740, 271] width 1346 height 279
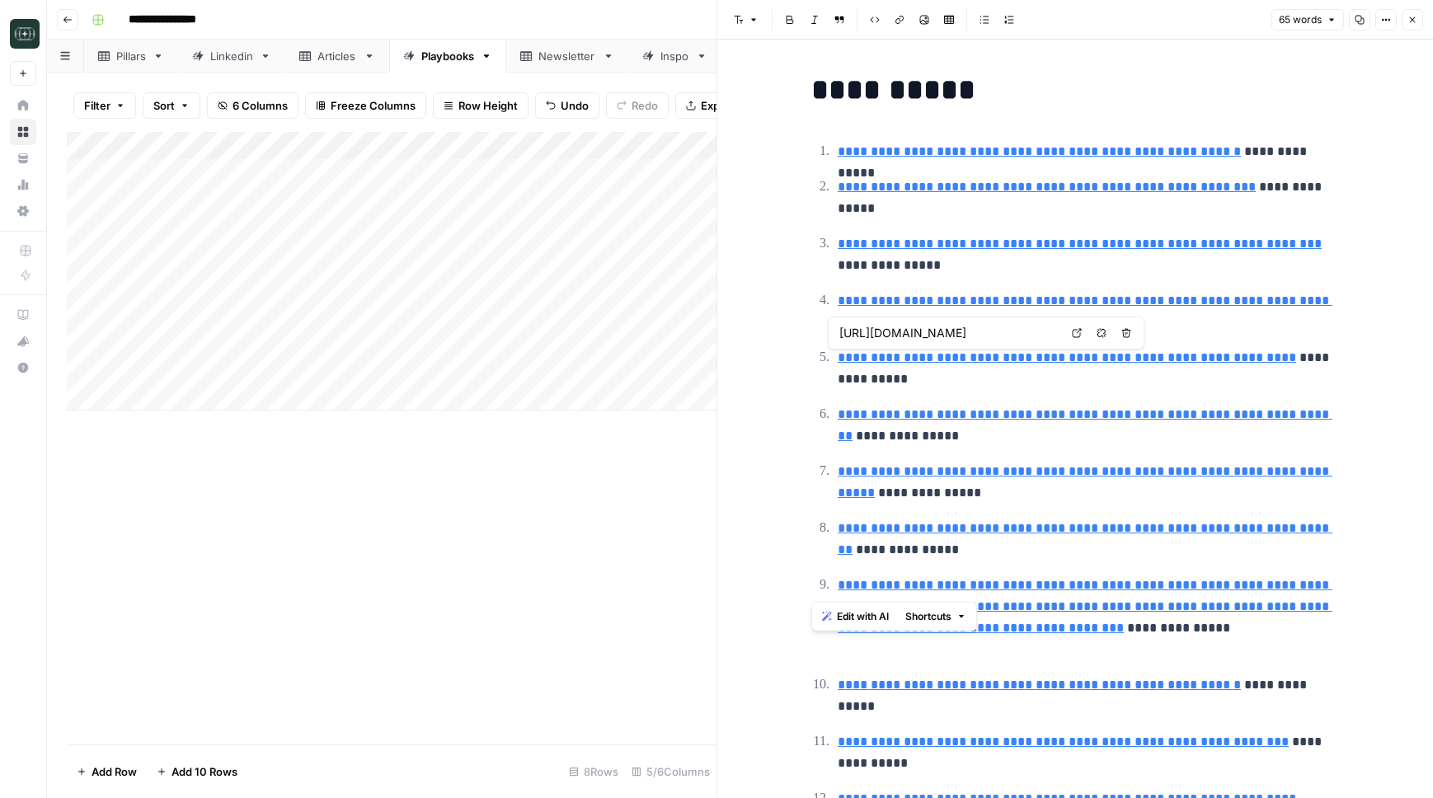
type input "[URL][DOMAIN_NAME]"
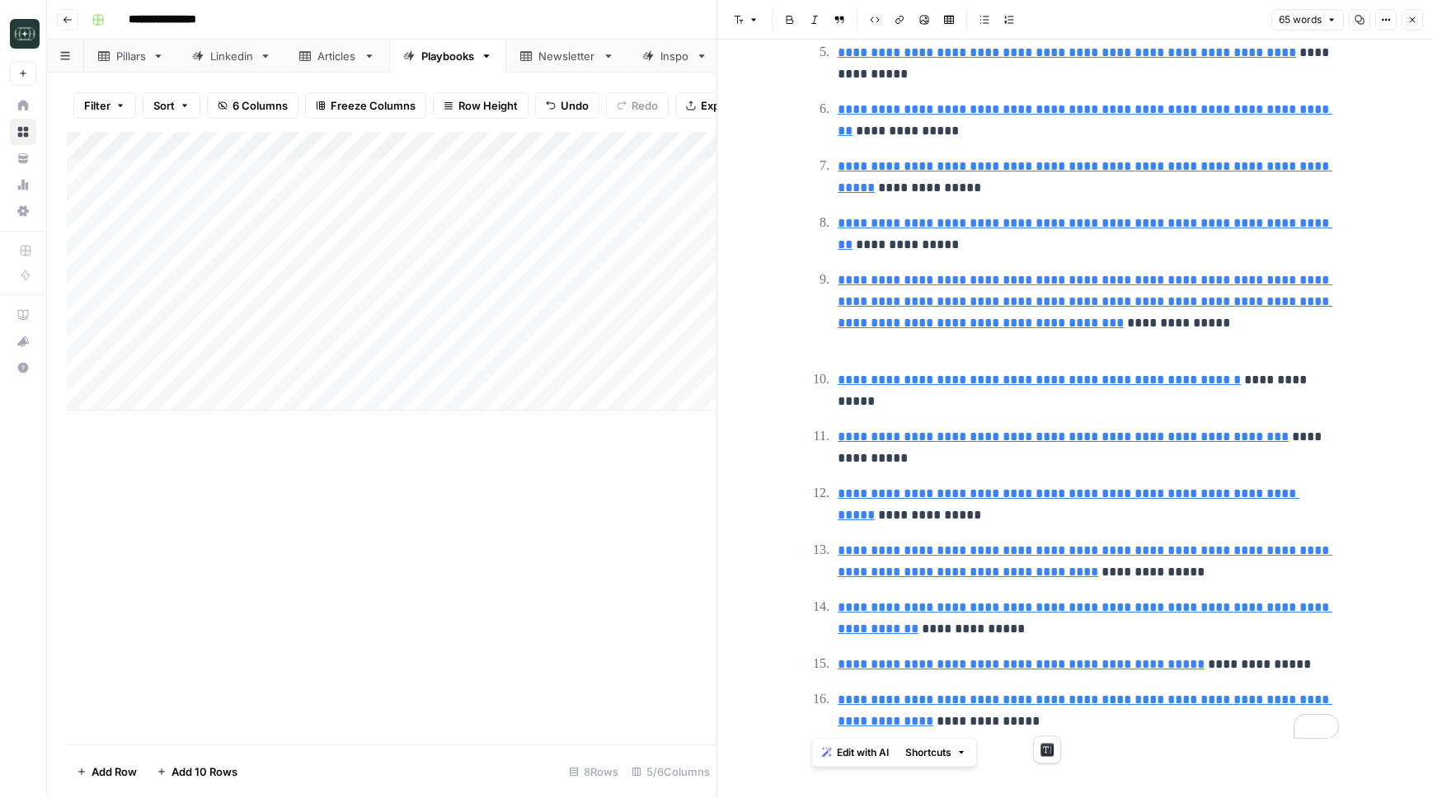
drag, startPoint x: 815, startPoint y: 90, endPoint x: 1186, endPoint y: 768, distance: 773.4
click at [1186, 768] on div "**********" at bounding box center [1074, 267] width 547 height 1064
copy div "**********"
click at [1206, 737] on div "**********" at bounding box center [1074, 253] width 547 height 984
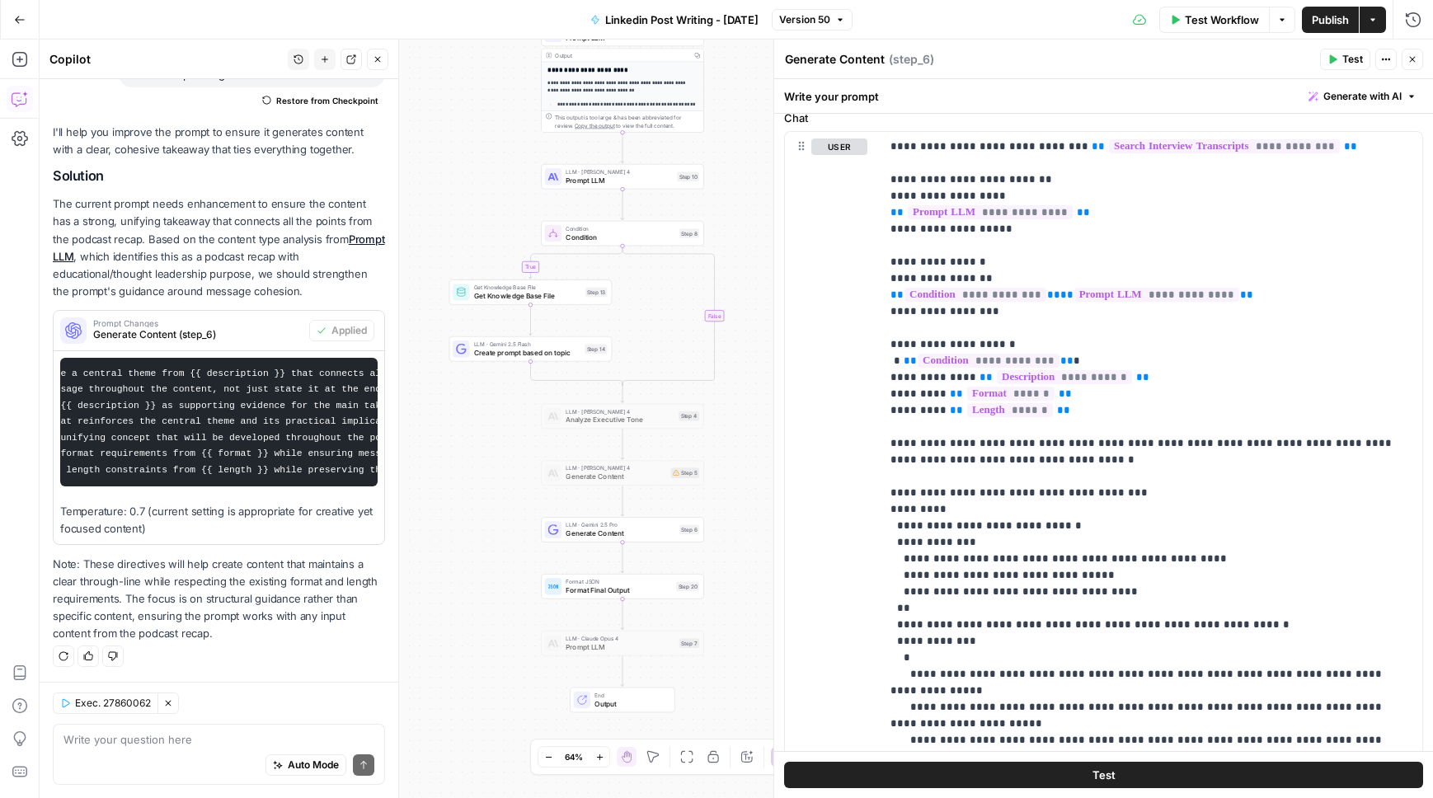
scroll to position [867, 0]
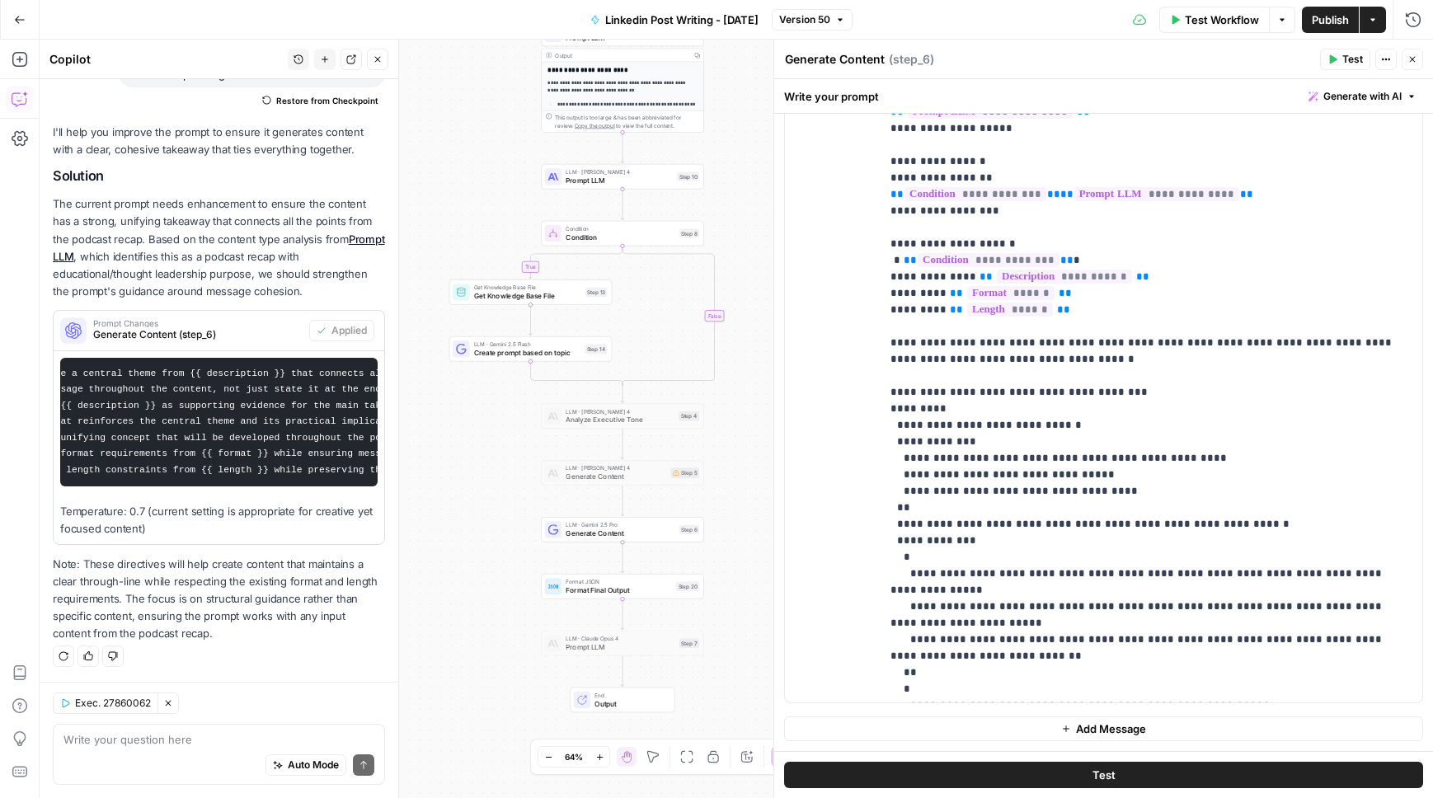
click at [1334, 12] on span "Publish" at bounding box center [1330, 20] width 37 height 16
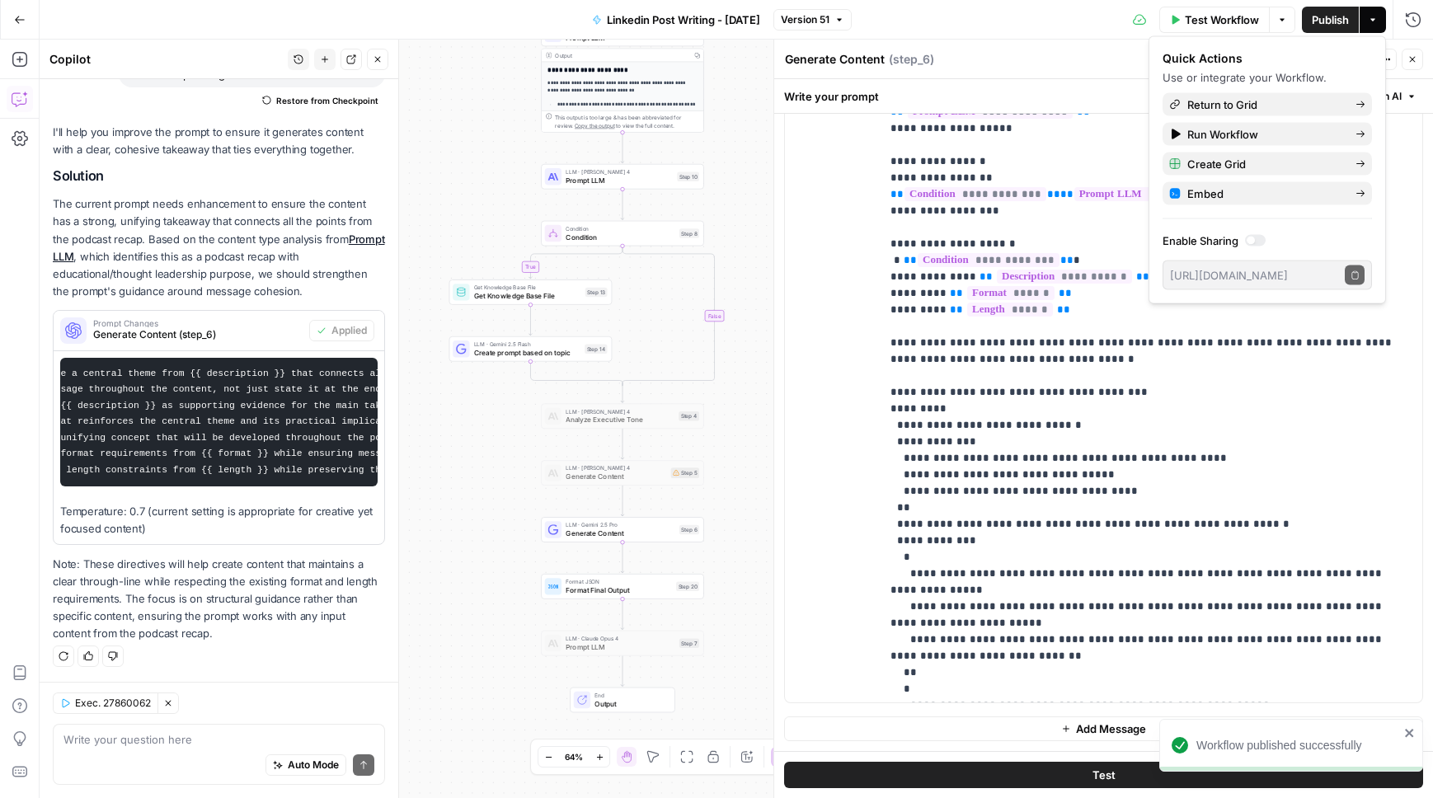
click at [19, 20] on icon "button" at bounding box center [20, 20] width 12 height 12
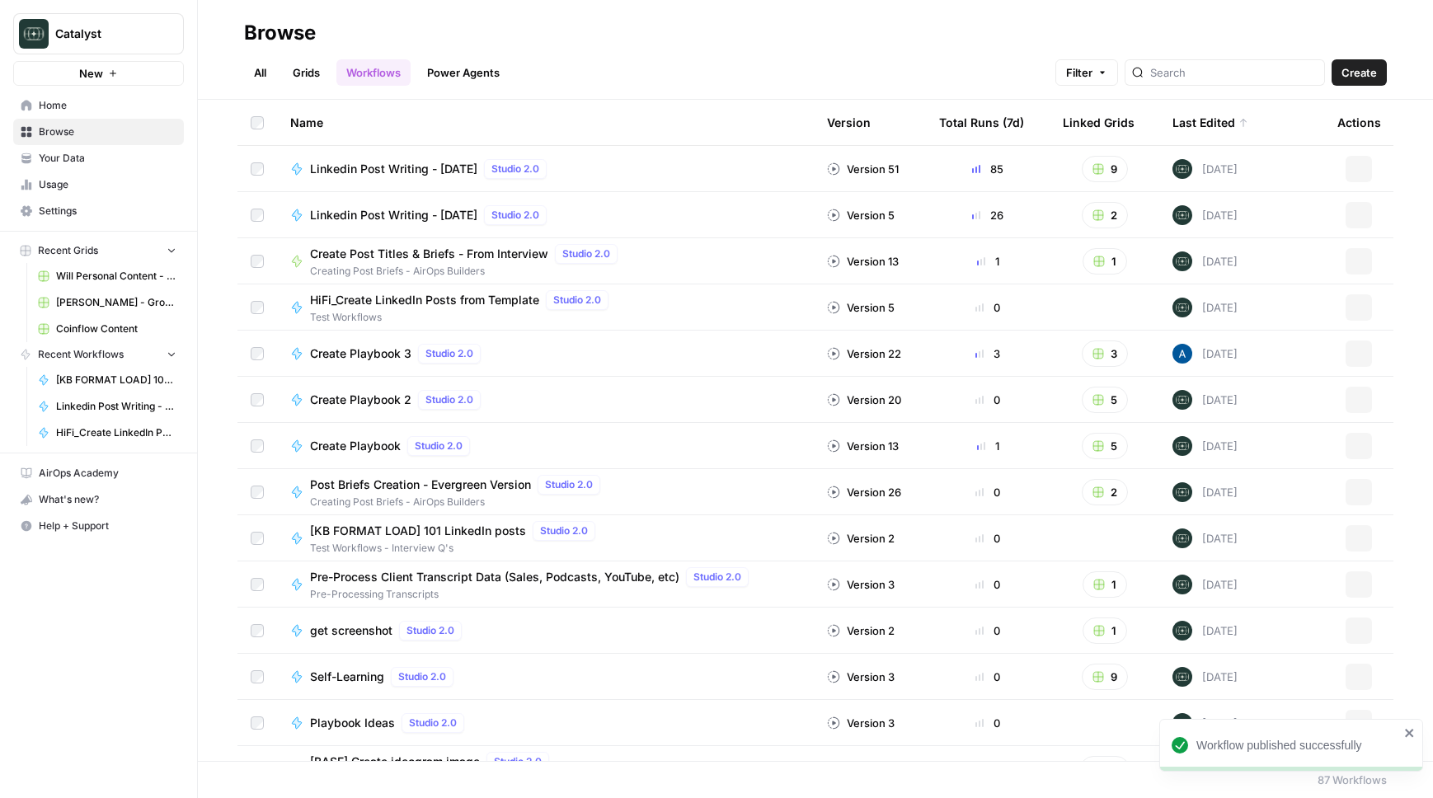
click at [50, 161] on span "Your Data" at bounding box center [108, 158] width 138 height 15
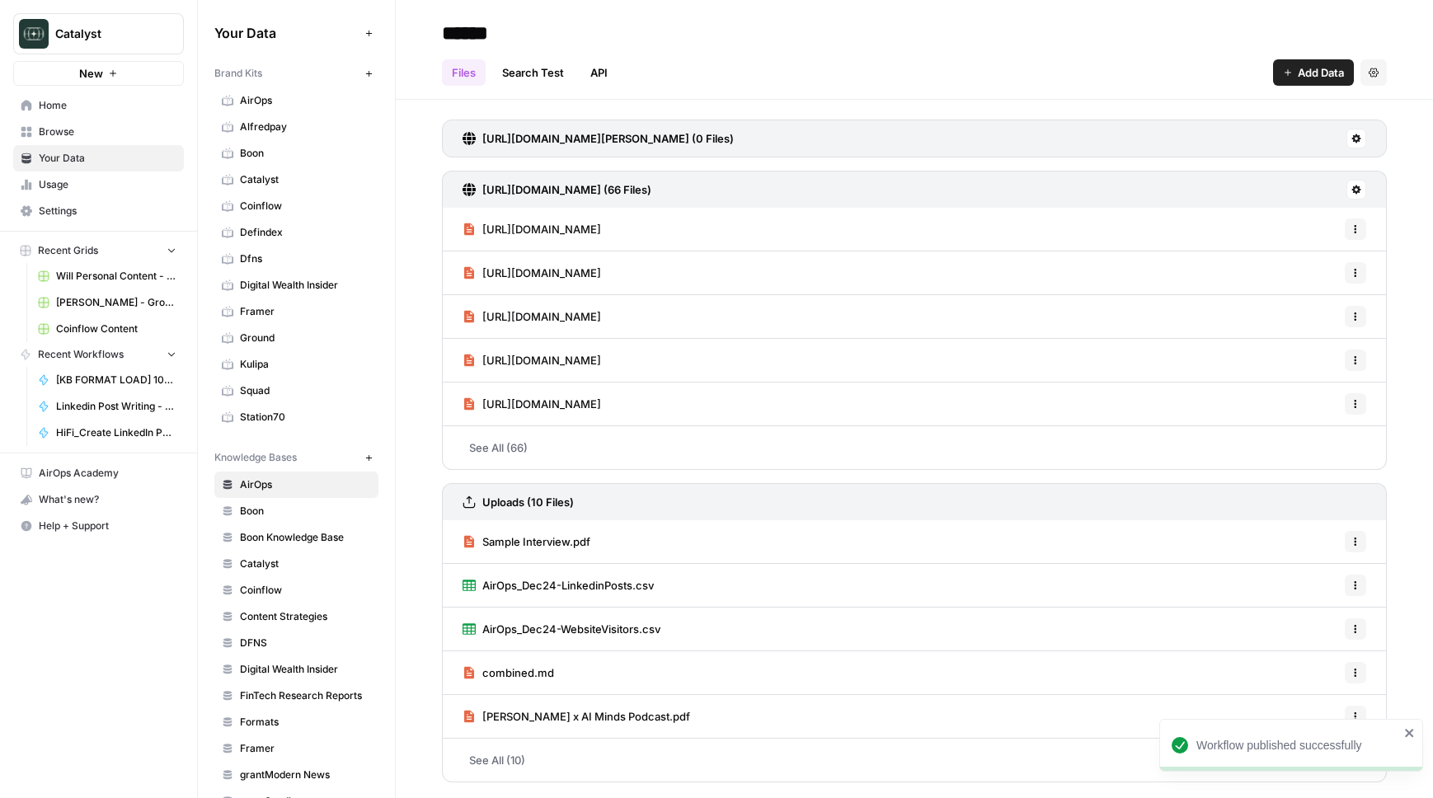
click at [263, 589] on span "Coinflow" at bounding box center [305, 590] width 131 height 15
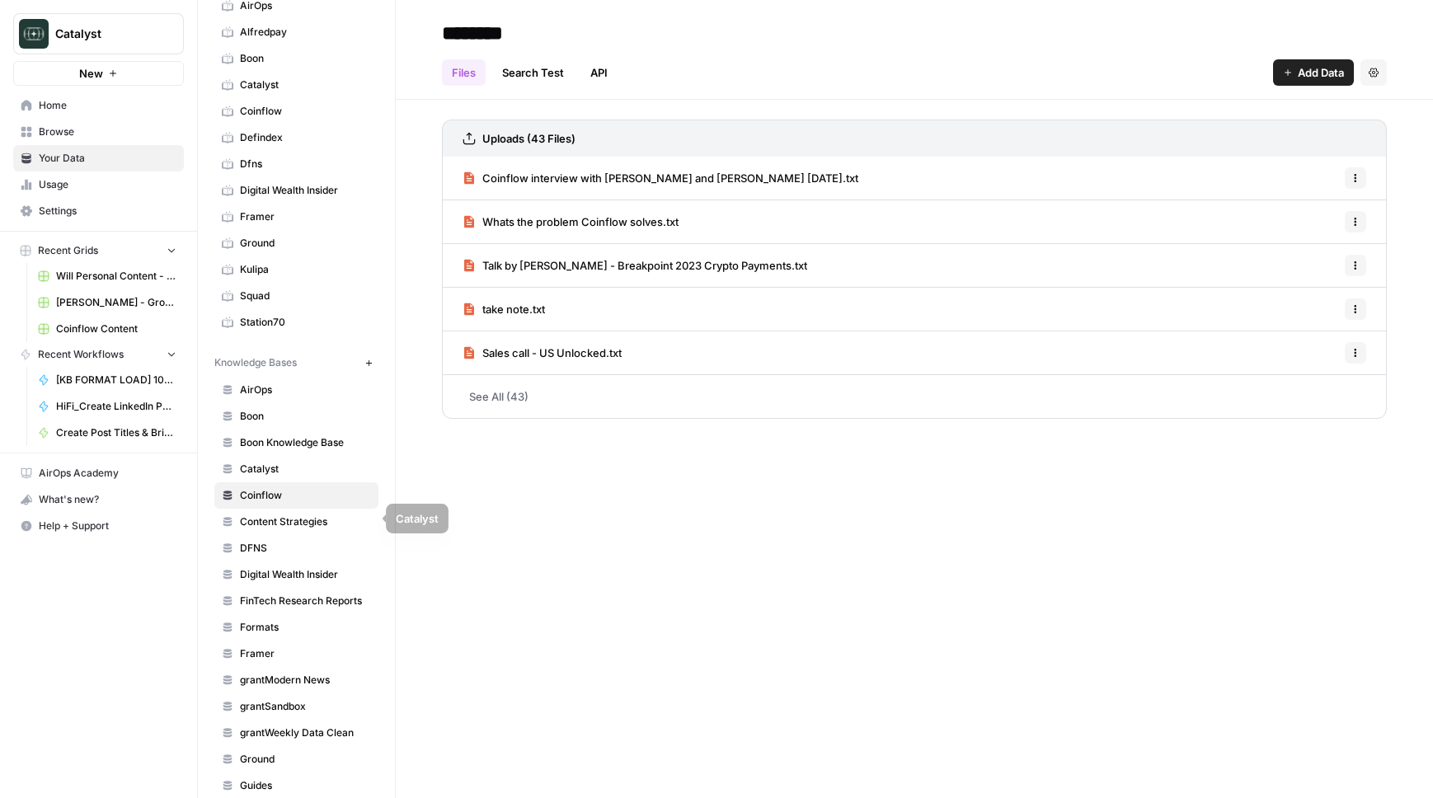
scroll to position [106, 0]
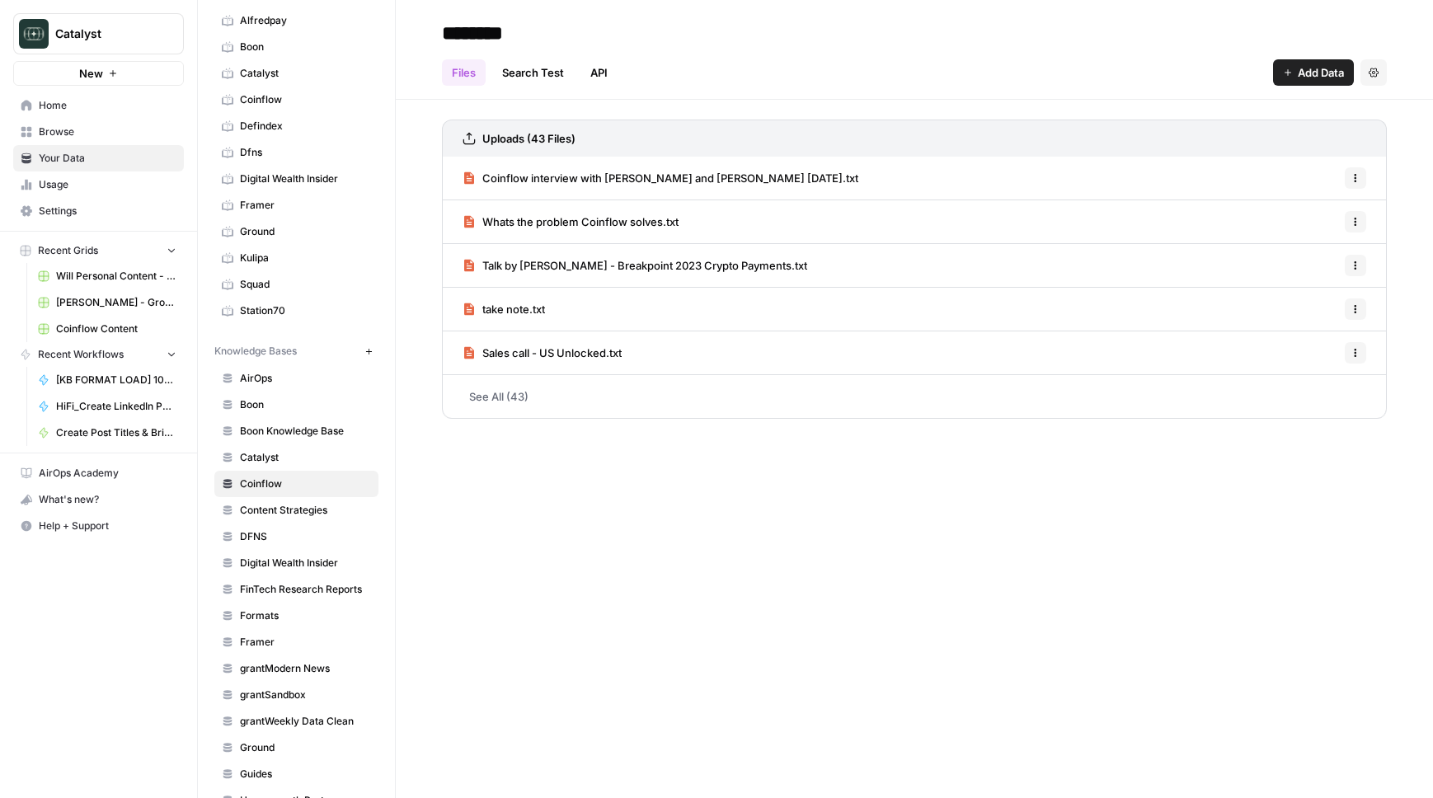
click at [275, 633] on link "Framer" at bounding box center [296, 642] width 164 height 26
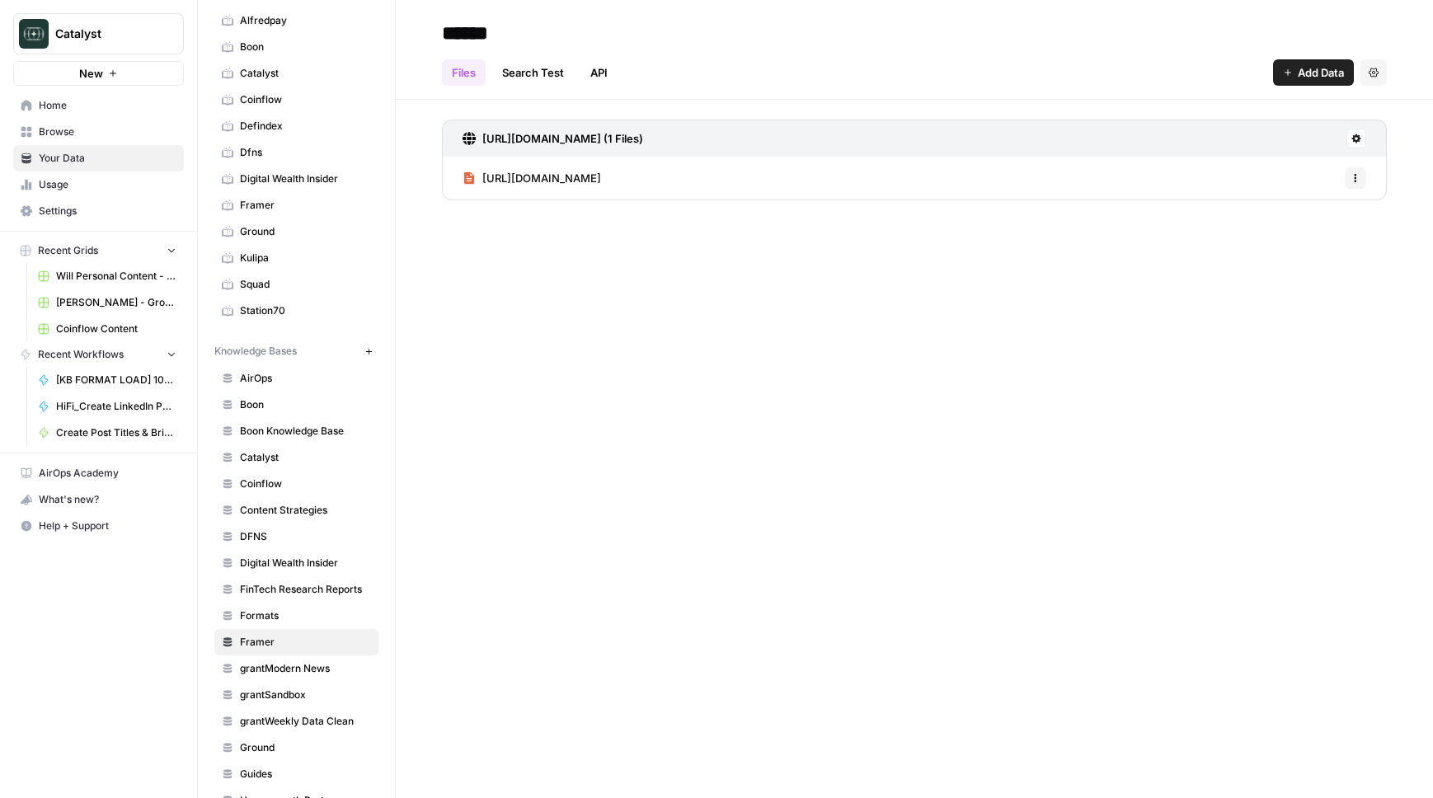
click at [1329, 74] on span "Add Data" at bounding box center [1321, 72] width 46 height 16
click at [1299, 133] on span "Web Scrape" at bounding box center [1258, 134] width 150 height 16
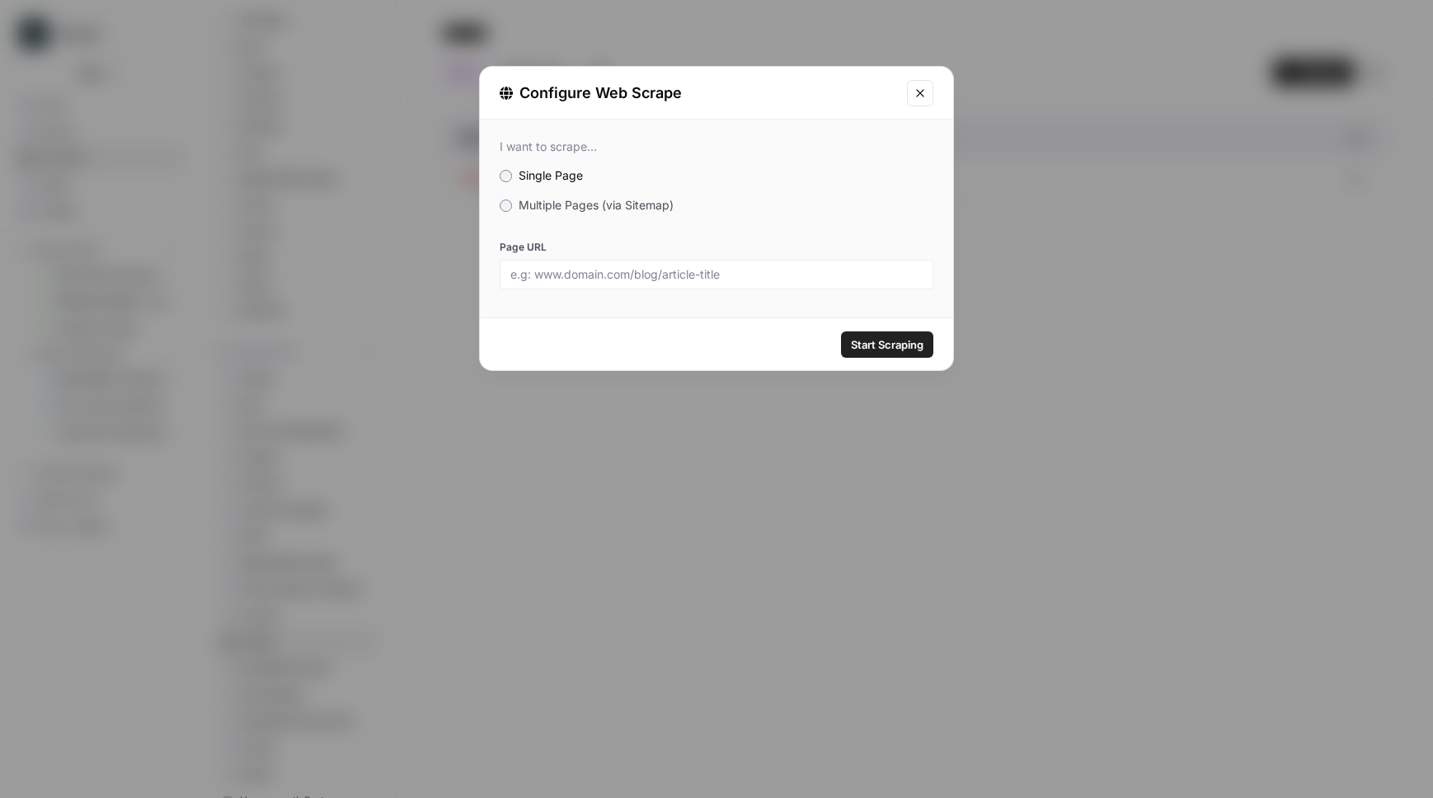
click at [624, 211] on span "Multiple Pages (via Sitemap)" at bounding box center [596, 205] width 155 height 14
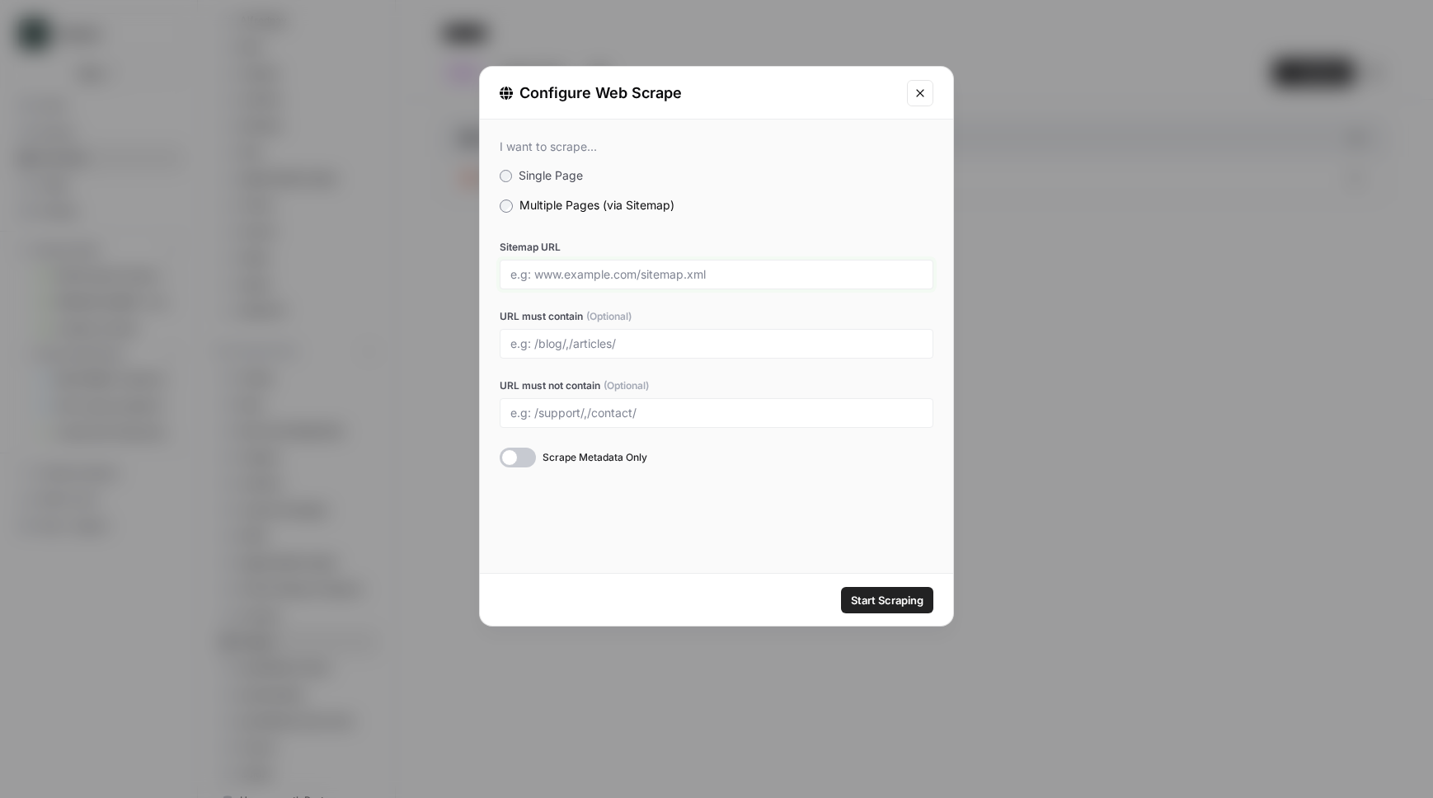
click at [641, 276] on input "Sitemap URL" at bounding box center [716, 274] width 412 height 15
paste input "https://www.uxtools.co/"
type input "https://www.uxtools.co/sitemap.xml"
click at [841, 587] on button "Start Scraping" at bounding box center [887, 600] width 92 height 26
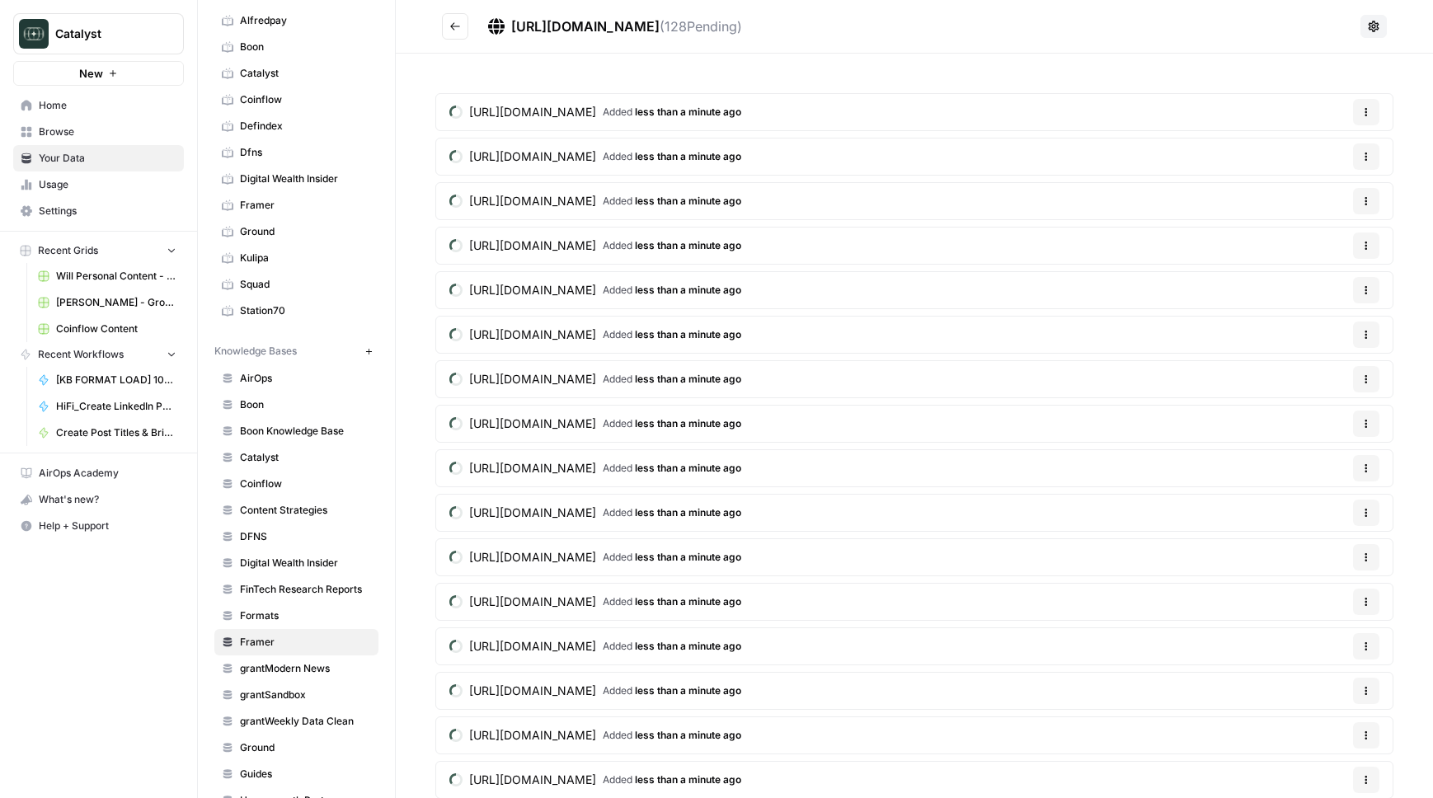
click at [455, 32] on button "Go back" at bounding box center [455, 26] width 26 height 26
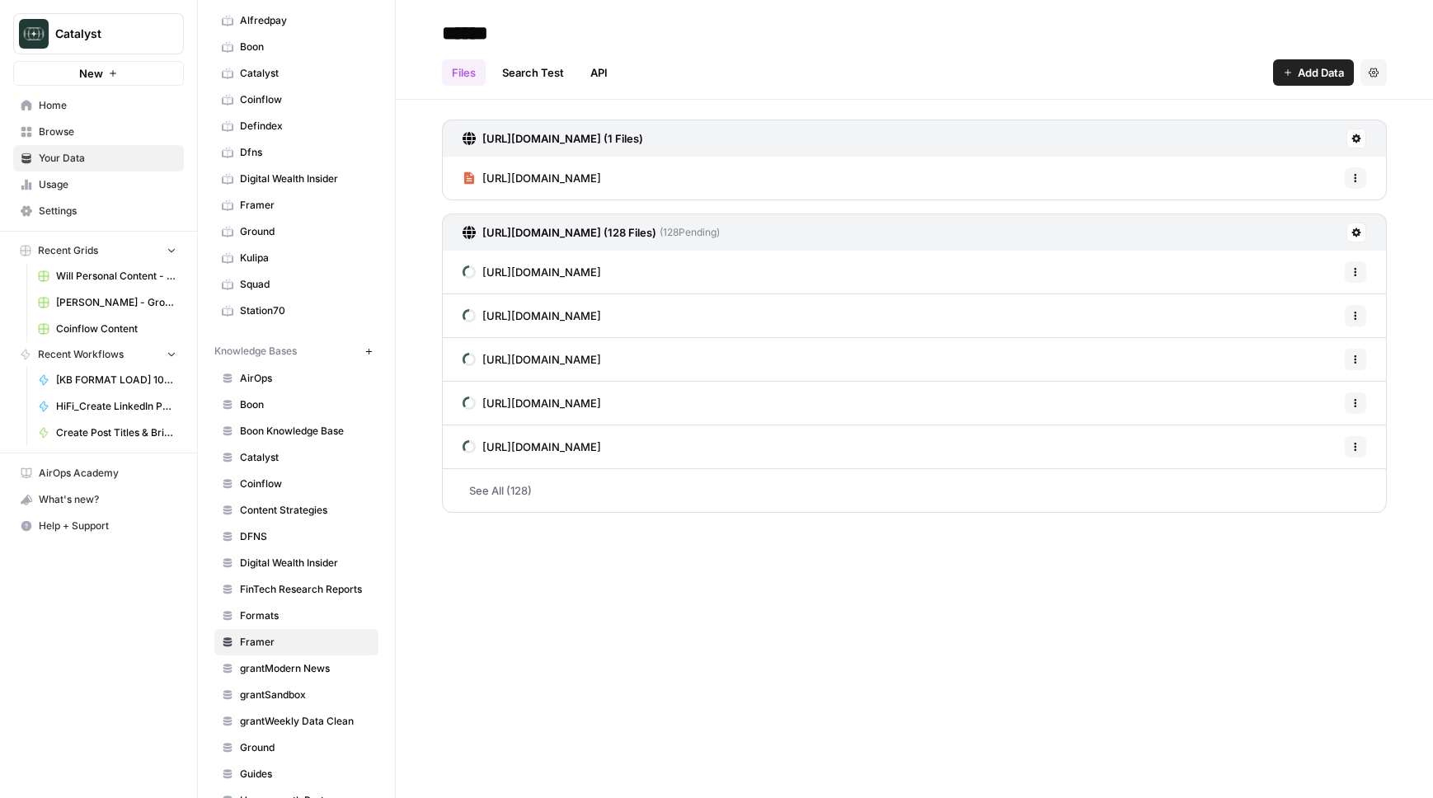
click at [1329, 73] on span "Add Data" at bounding box center [1321, 72] width 46 height 16
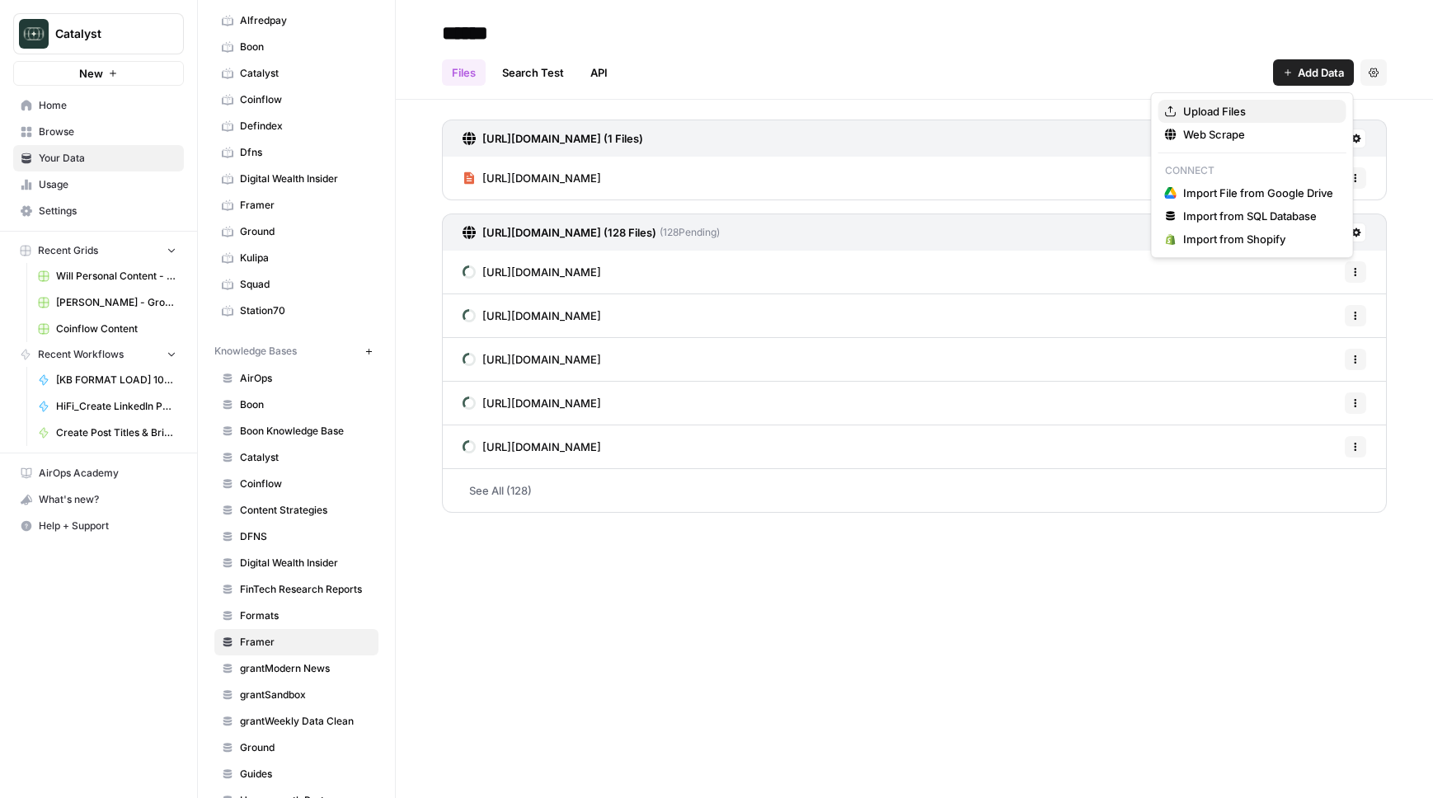
click at [1287, 103] on span "Upload Files" at bounding box center [1258, 111] width 150 height 16
click at [1300, 69] on span "Add Data" at bounding box center [1321, 72] width 46 height 16
click at [1252, 143] on button "Web Scrape" at bounding box center [1252, 134] width 188 height 23
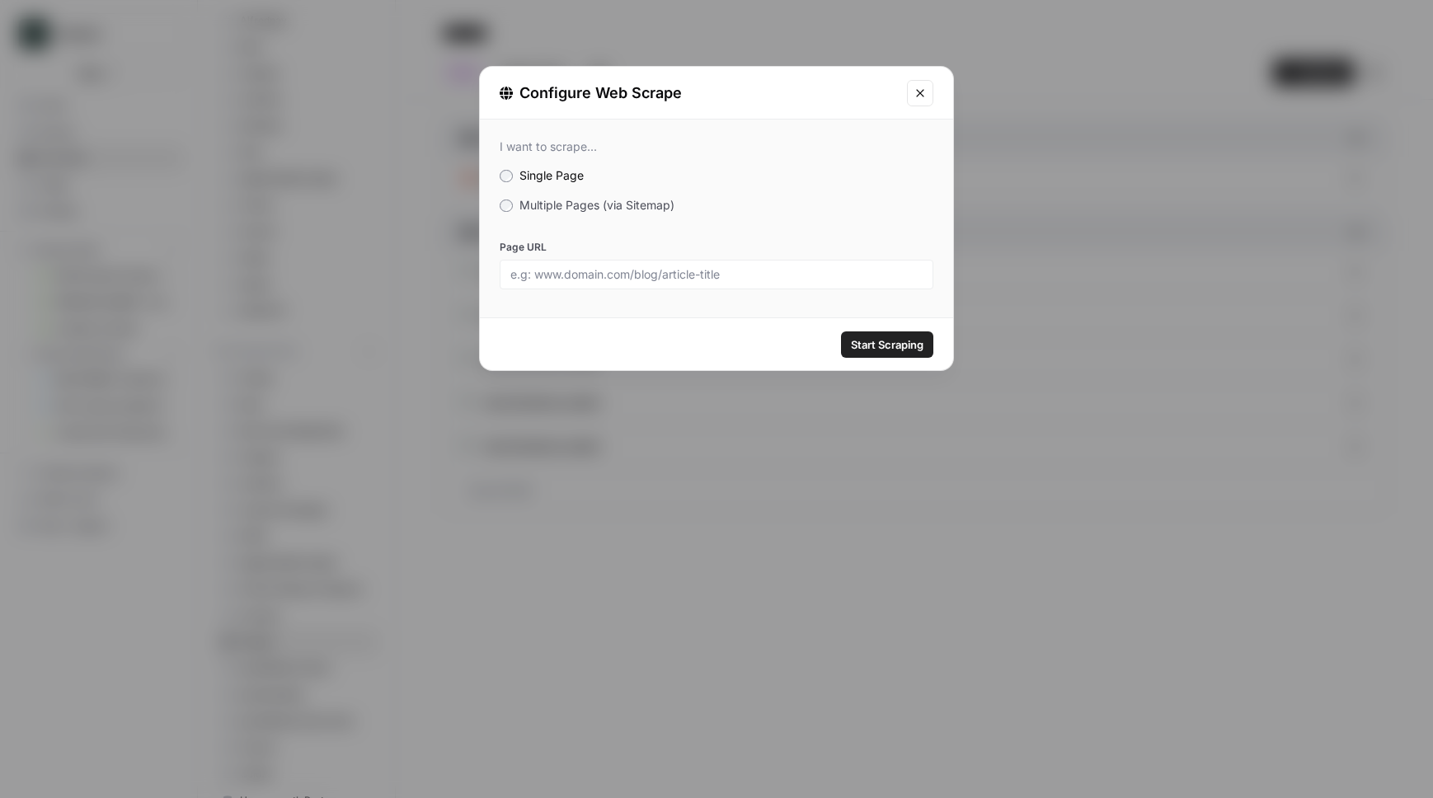
click at [626, 213] on label "Multiple Pages (via Sitemap)" at bounding box center [717, 205] width 434 height 16
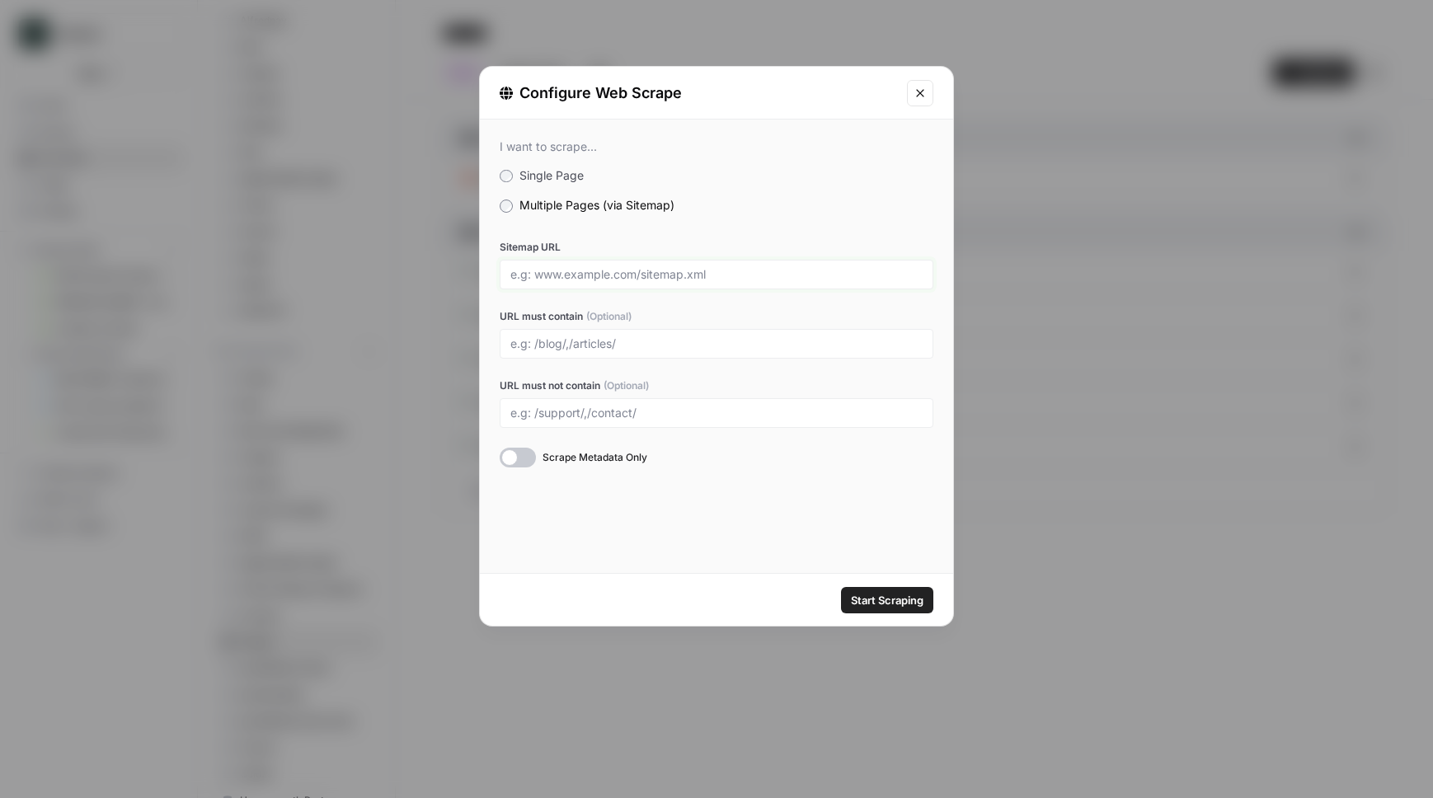
click at [617, 272] on input "Sitemap URL" at bounding box center [716, 274] width 412 height 15
paste input "https://www.framer.com/blog/"
drag, startPoint x: 704, startPoint y: 272, endPoint x: 648, endPoint y: 272, distance: 56.1
click at [648, 272] on input "https://www.framer.com/blog/" at bounding box center [716, 274] width 412 height 15
type input "https://www.framer.com/sitemap.xml"
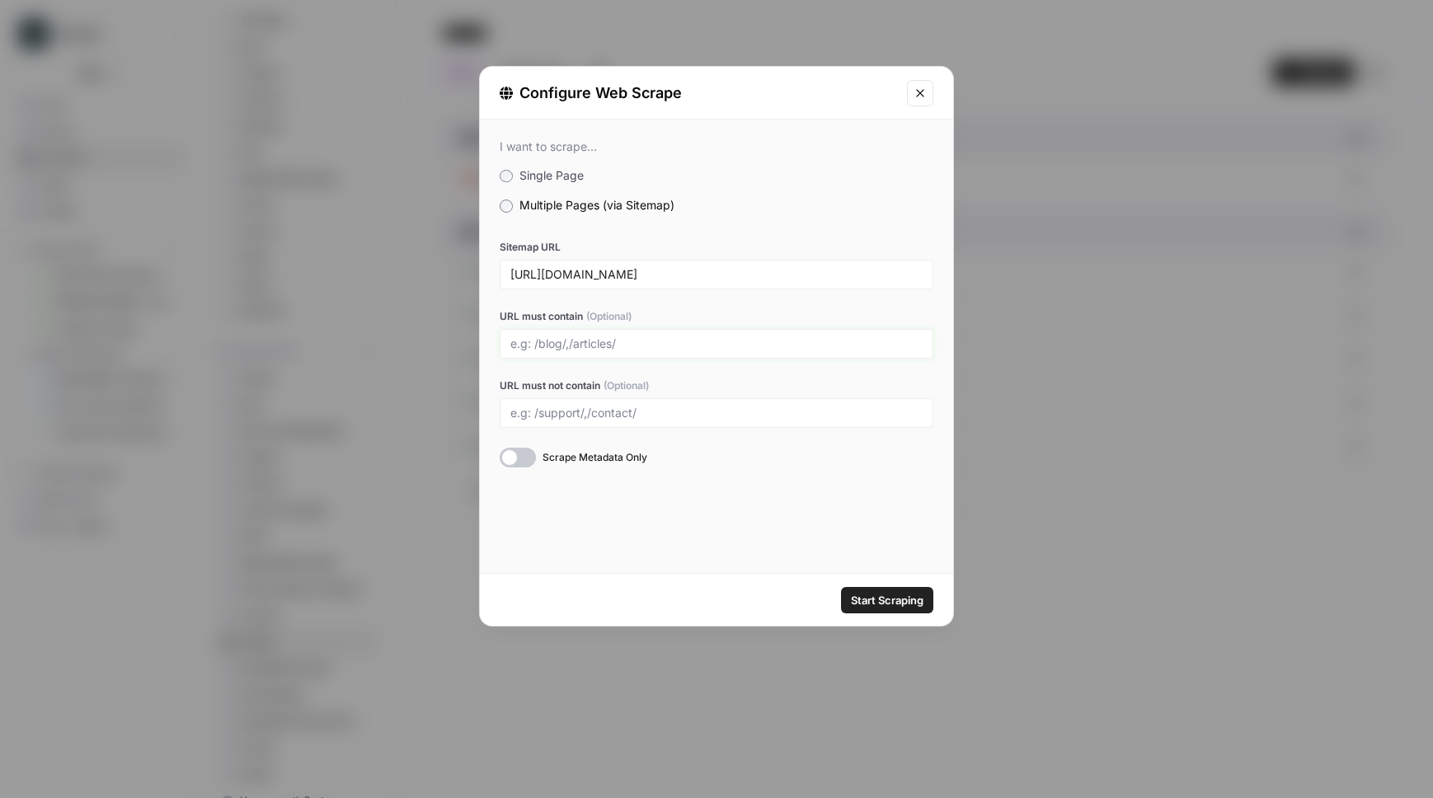
drag, startPoint x: 664, startPoint y: 345, endPoint x: 664, endPoint y: 335, distance: 10.7
click at [664, 345] on input "URL must contain (Optional)" at bounding box center [716, 343] width 412 height 15
type input "/blog/"
click at [875, 604] on span "Start Scraping" at bounding box center [887, 600] width 73 height 16
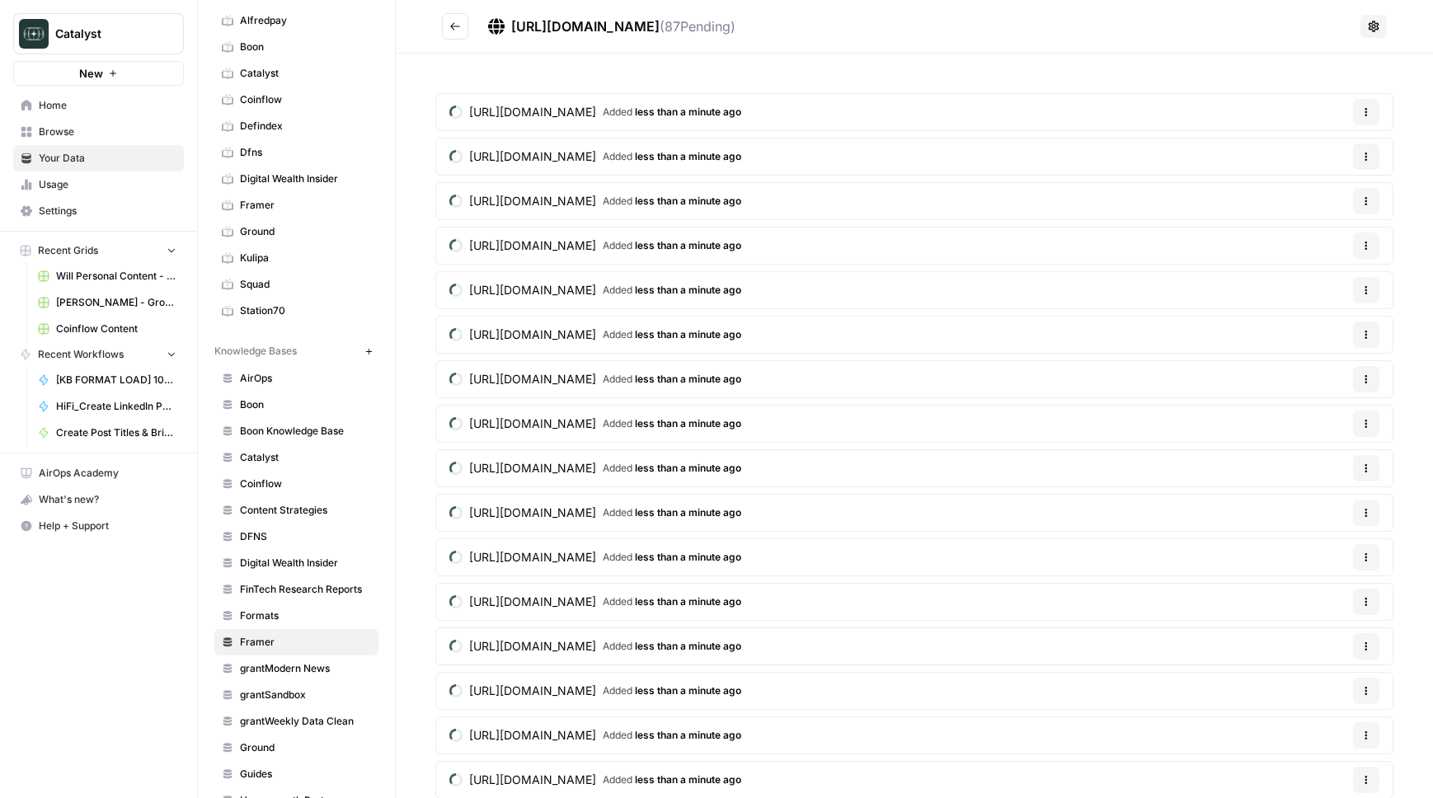
click at [460, 36] on button "Go back" at bounding box center [455, 26] width 26 height 26
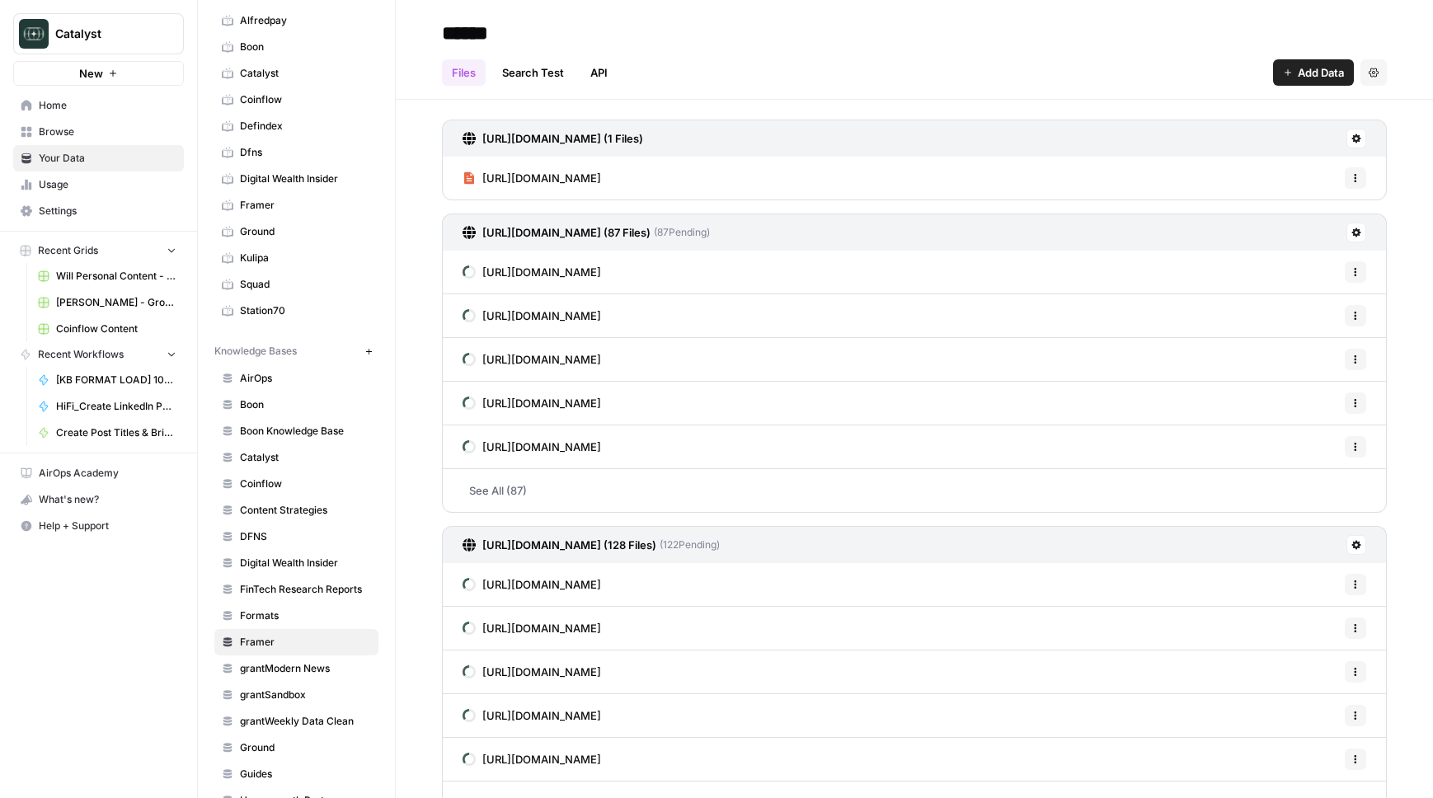
click at [501, 174] on span "https://www.awwwards.com/websites/sites_of_the_month/" at bounding box center [541, 178] width 119 height 16
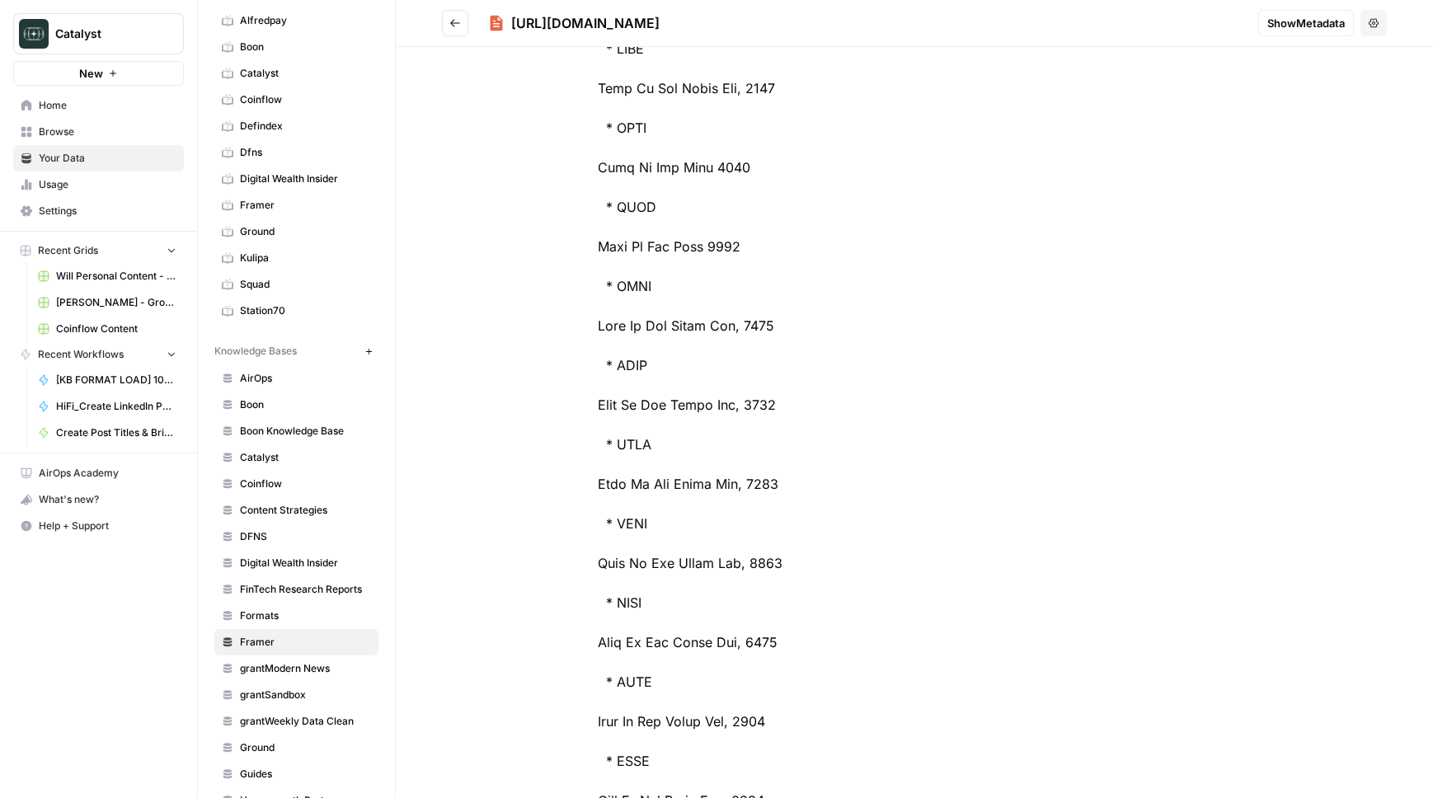
scroll to position [22416, 0]
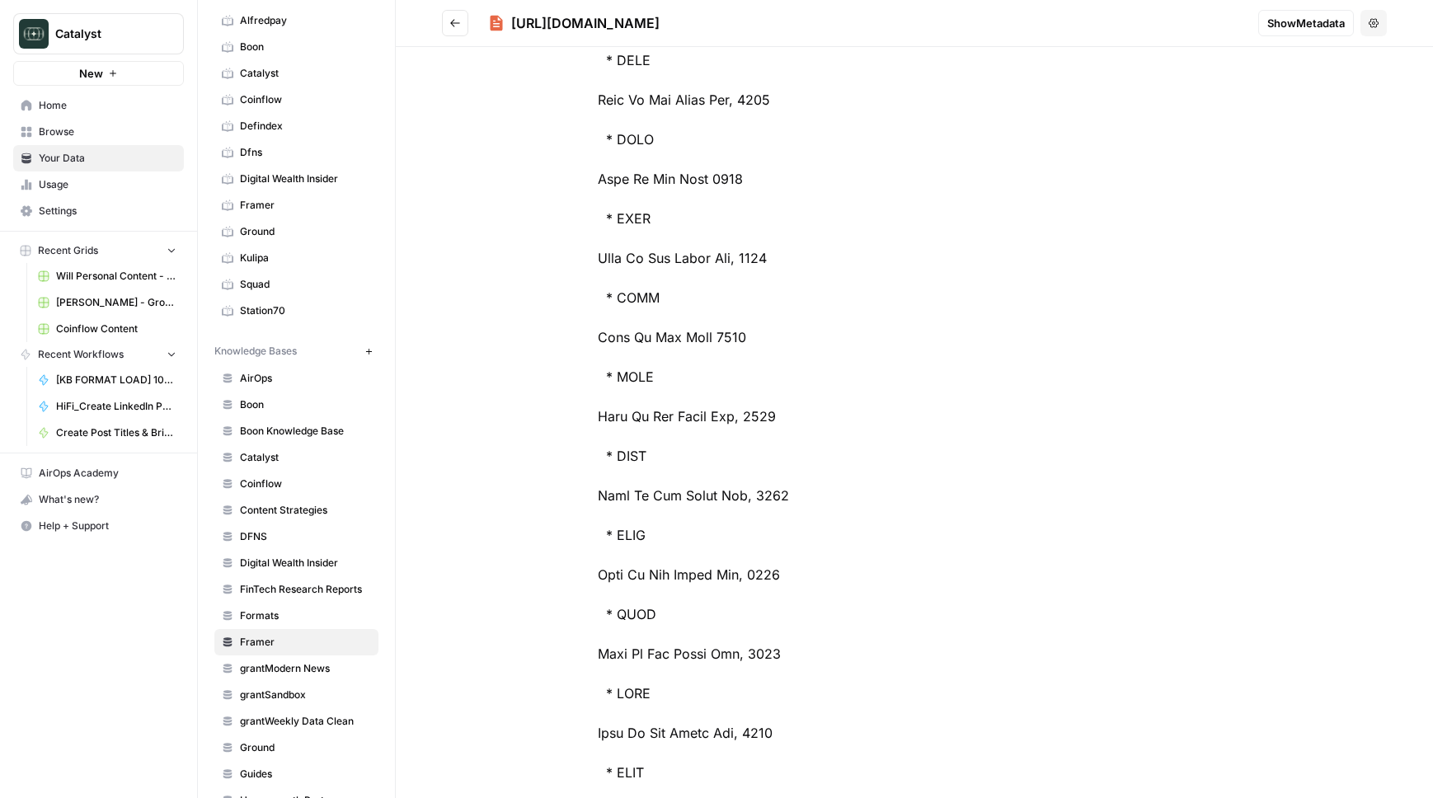
click at [459, 19] on icon "Go back" at bounding box center [455, 23] width 12 height 12
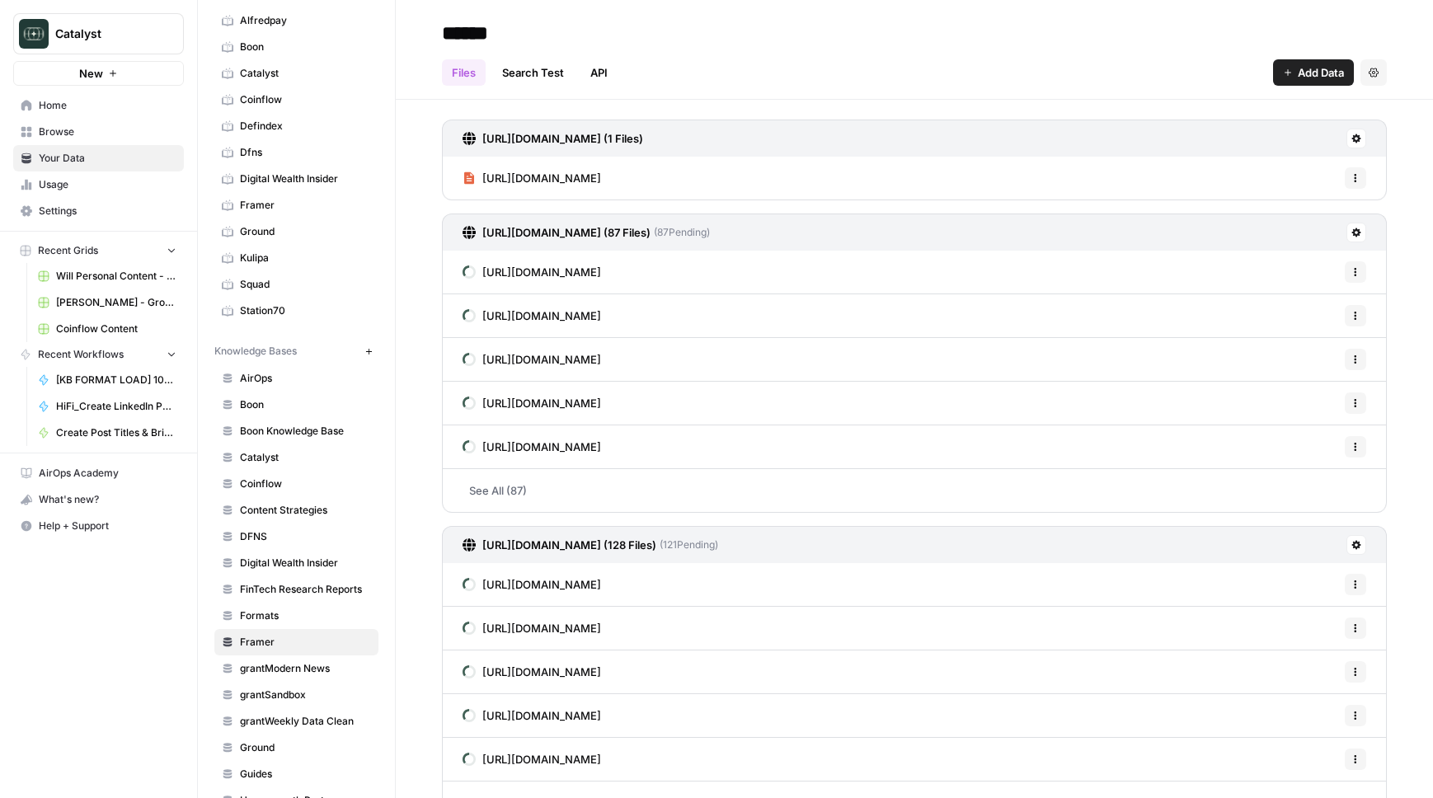
click at [1079, 173] on div "https://www.awwwards.com/websites/sites_of_the_month/ Options" at bounding box center [914, 178] width 945 height 43
click at [1093, 89] on header "****** Files Search Test API Add Data Settings" at bounding box center [914, 50] width 1037 height 100
click at [1328, 73] on span "Add Data" at bounding box center [1321, 72] width 46 height 16
click at [1293, 139] on span "Web Scrape" at bounding box center [1258, 134] width 150 height 16
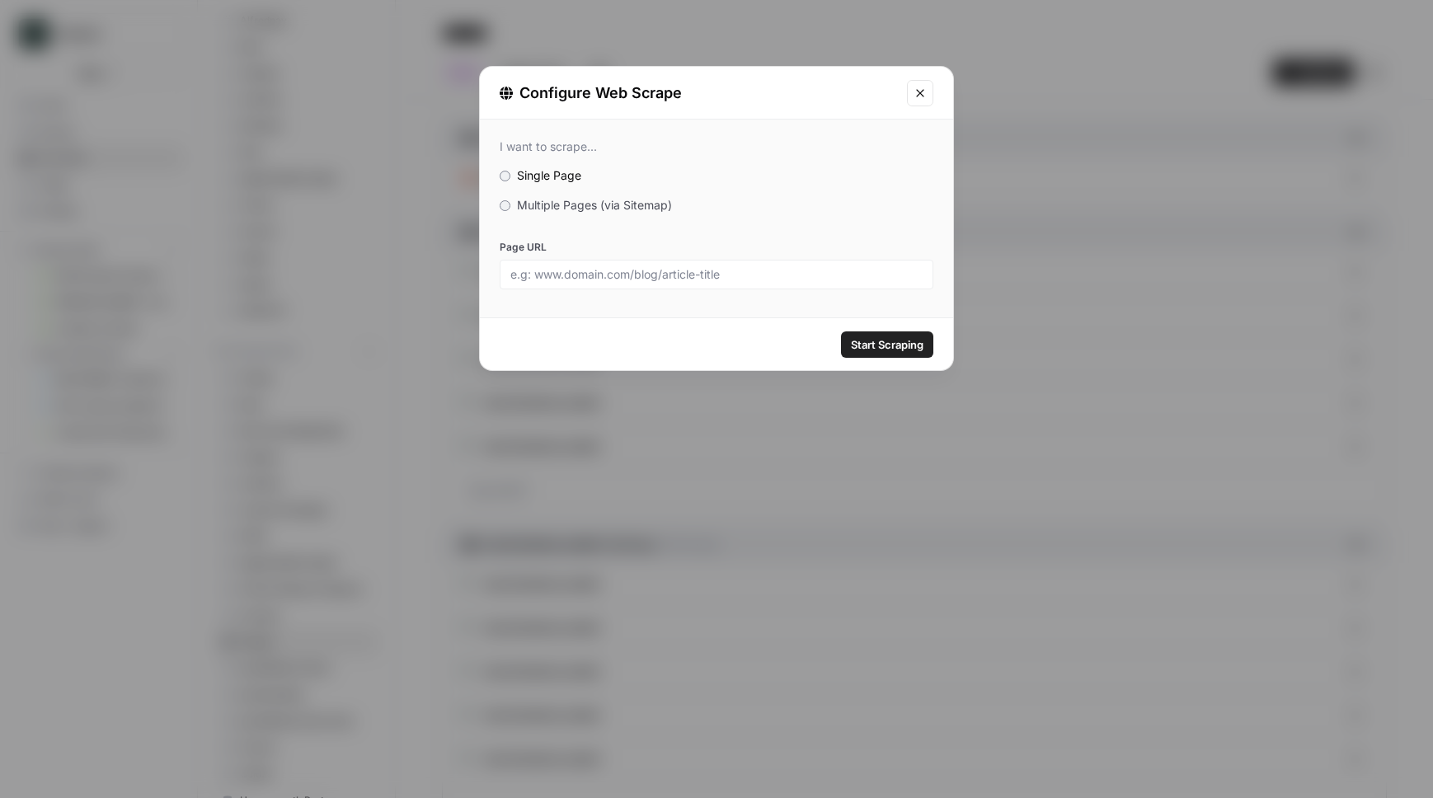
click at [648, 204] on span "Multiple Pages (via Sitemap)" at bounding box center [594, 205] width 155 height 14
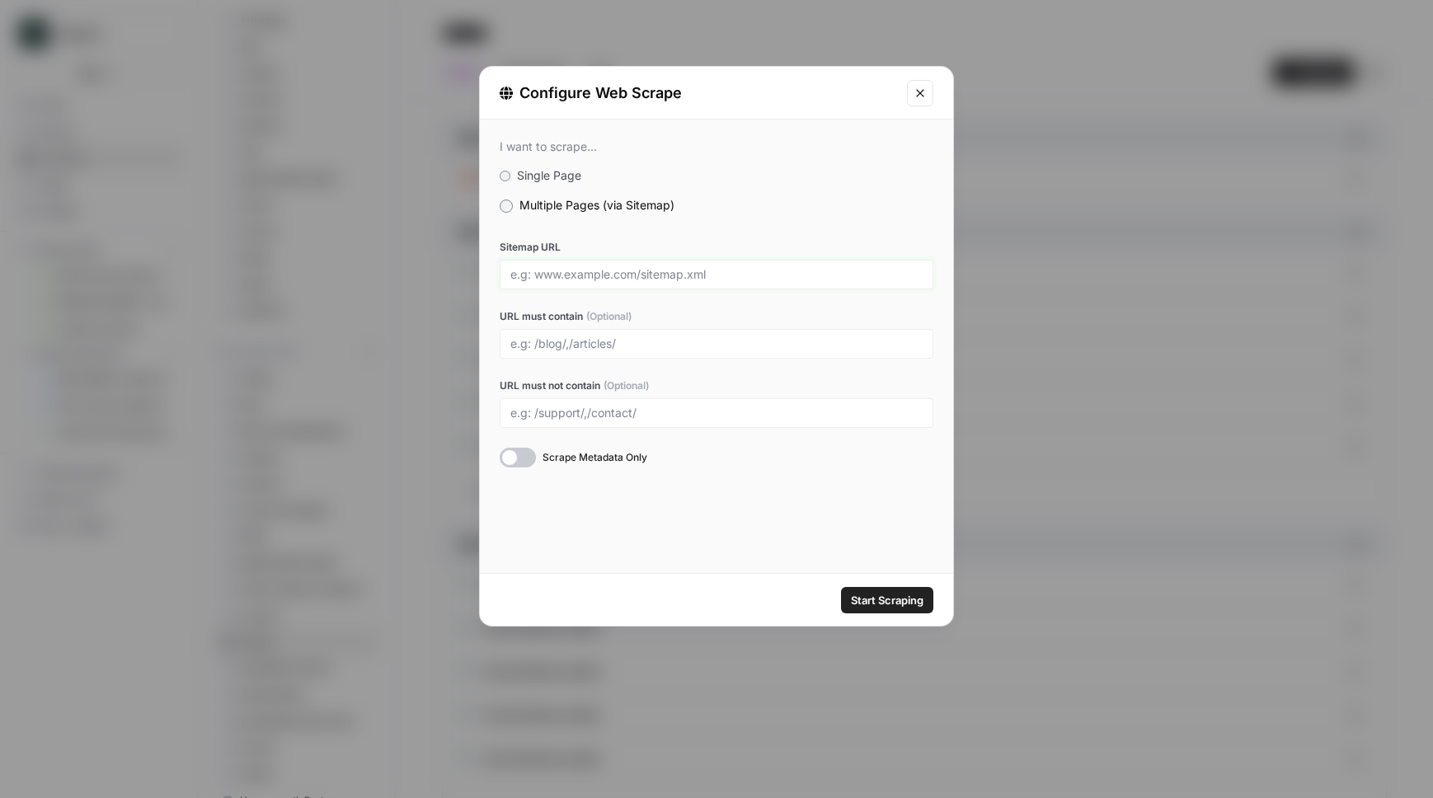
click at [642, 276] on input "Sitemap URL" at bounding box center [716, 274] width 412 height 15
paste input "https://alistapart.com/"
type input "https://alistapart.com/sitemap.xml"
click at [841, 587] on button "Start Scraping" at bounding box center [887, 600] width 92 height 26
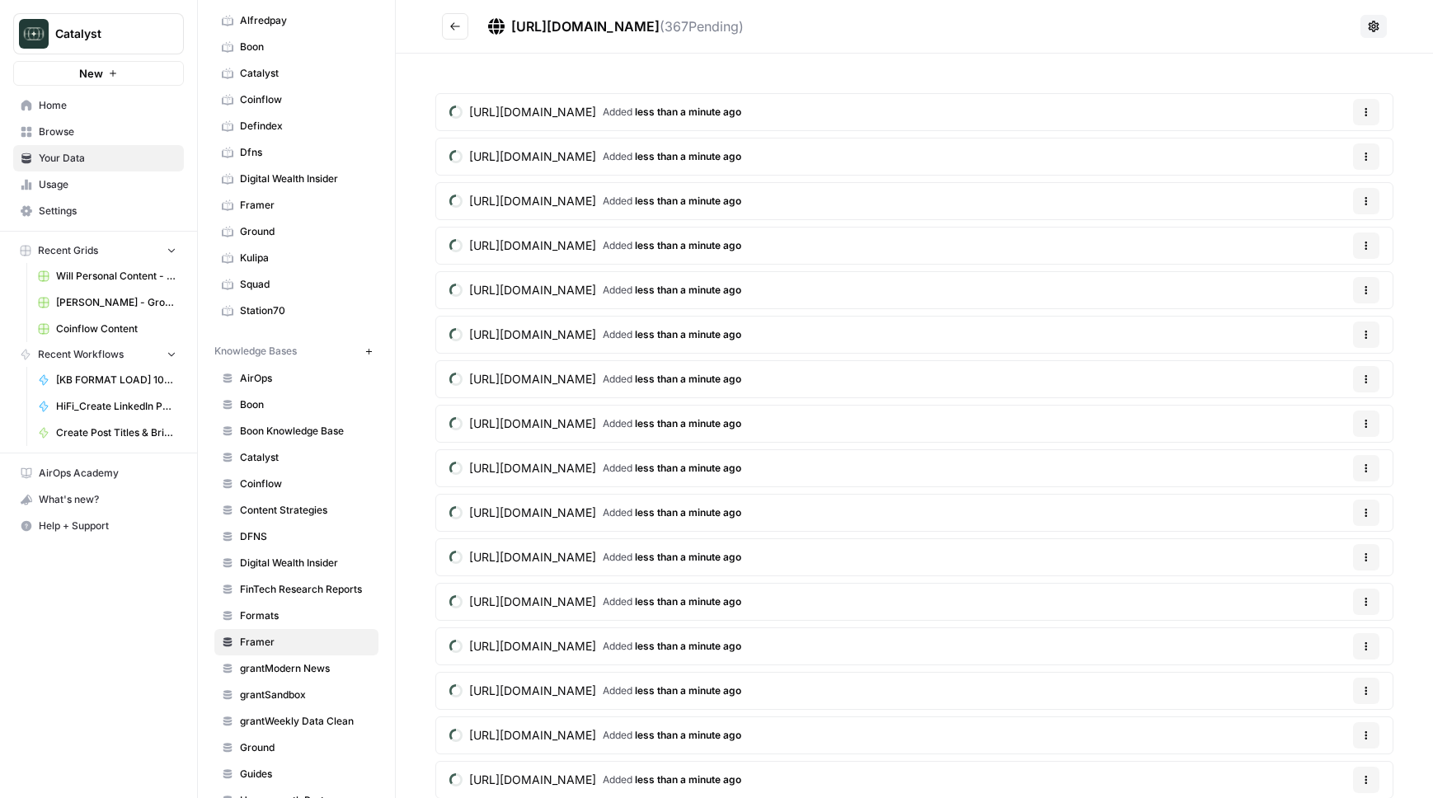
click at [668, 171] on link "https://alistapart.com/reverse_noordzij_cube_demo-webm/ Added less than a minut…" at bounding box center [595, 157] width 318 height 36
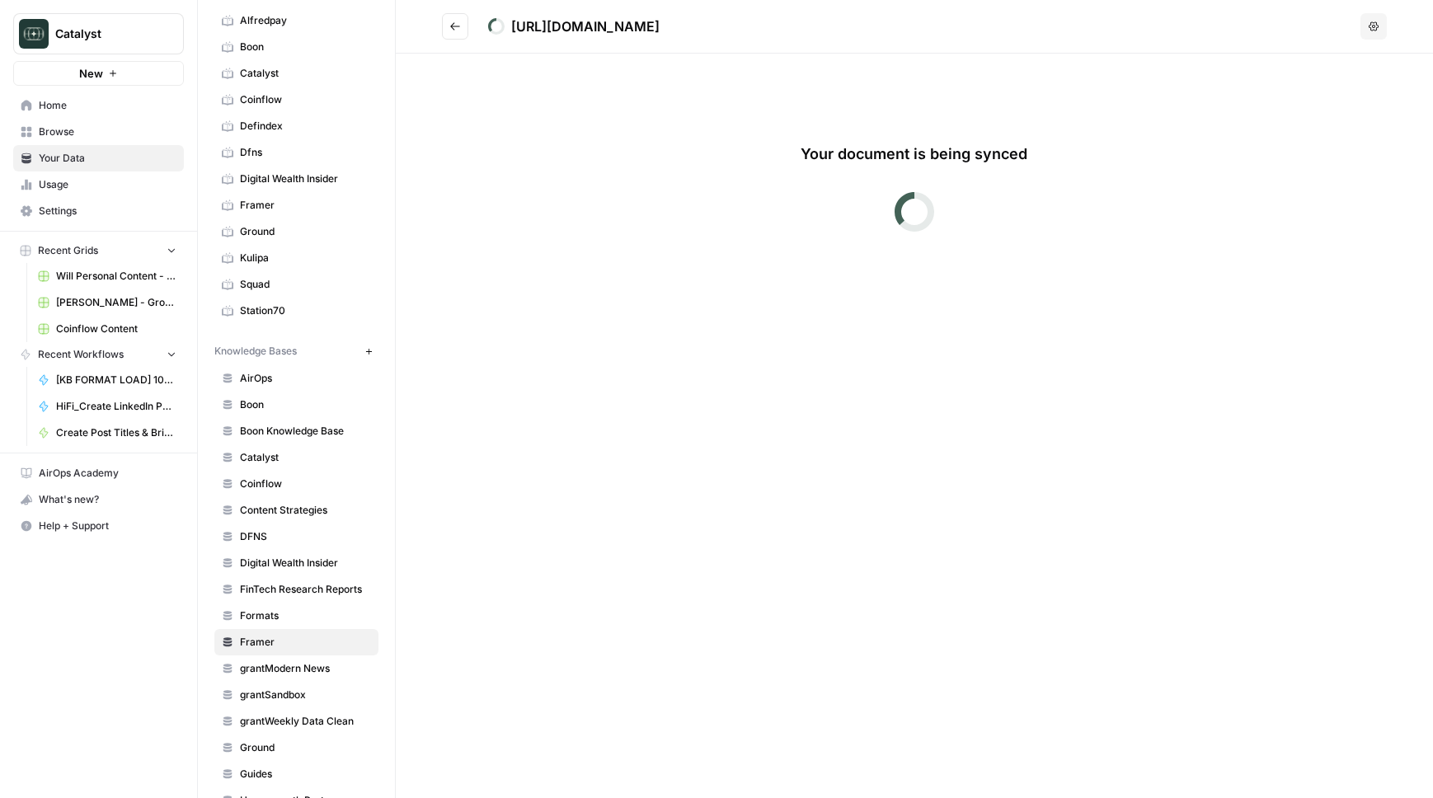
click at [453, 35] on button "Go back" at bounding box center [455, 26] width 26 height 26
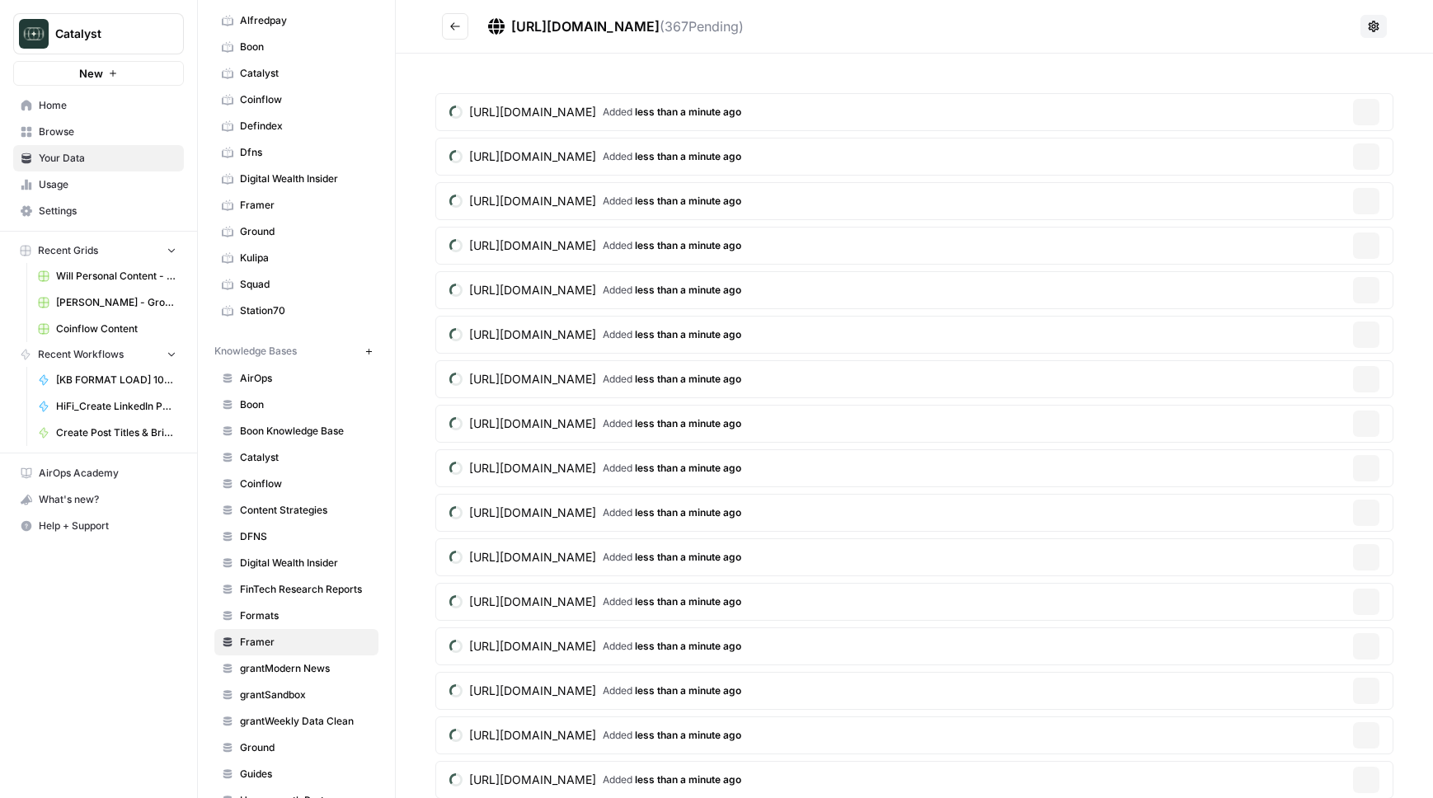
click at [453, 35] on button "Go back" at bounding box center [455, 26] width 26 height 26
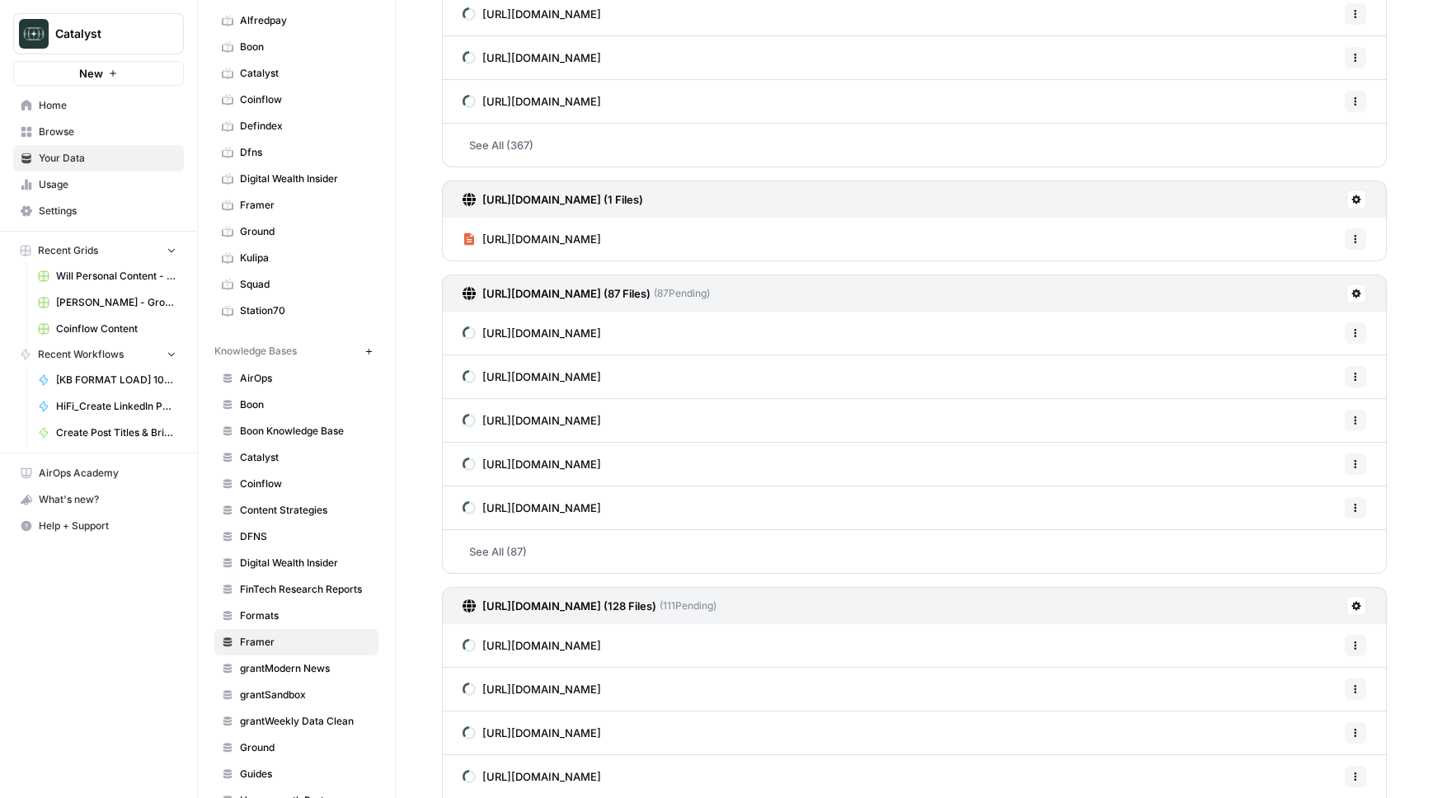
scroll to position [353, 0]
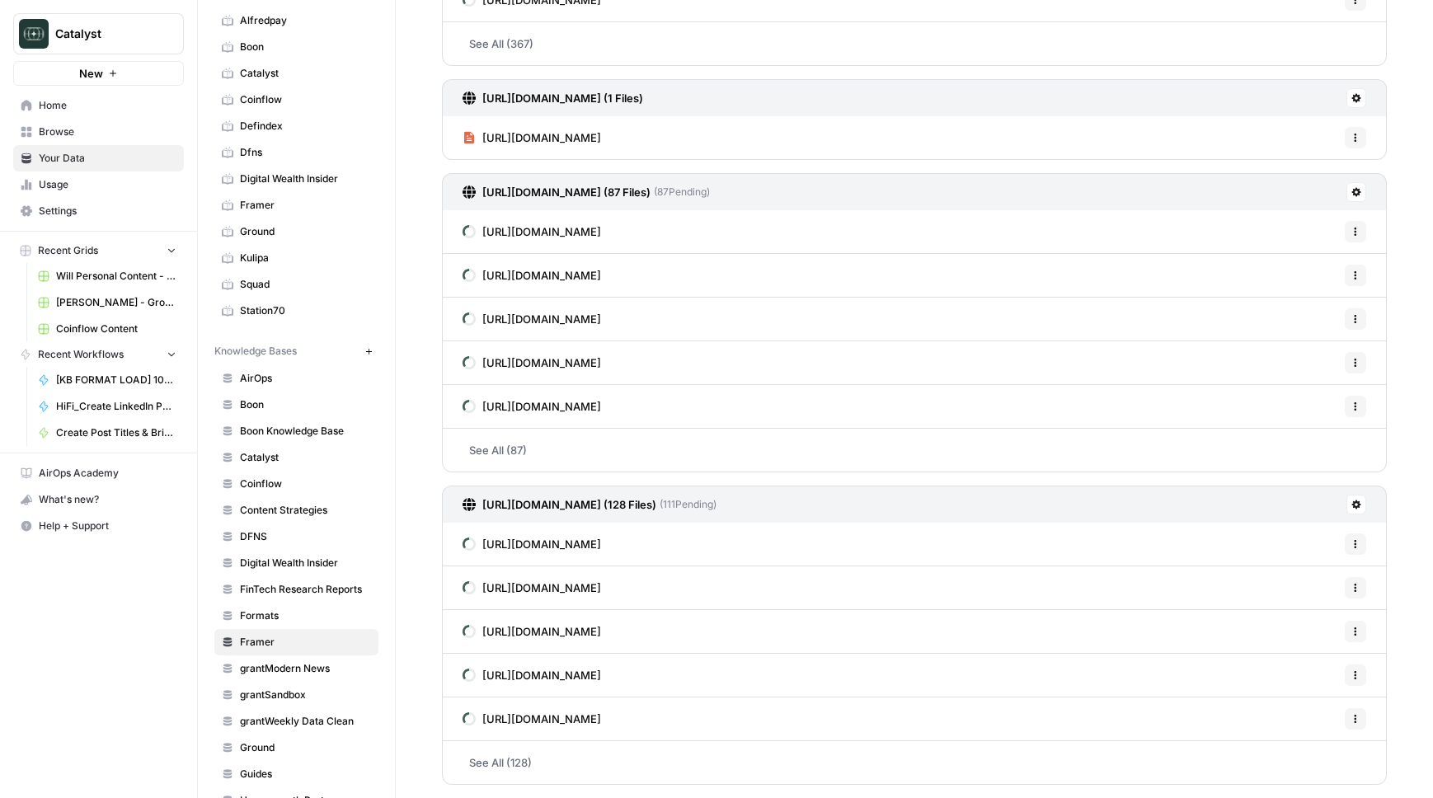
click at [601, 552] on link "https://www.uxtools.co/episodes/why-i-trashed-the-figma-episode" at bounding box center [532, 544] width 139 height 43
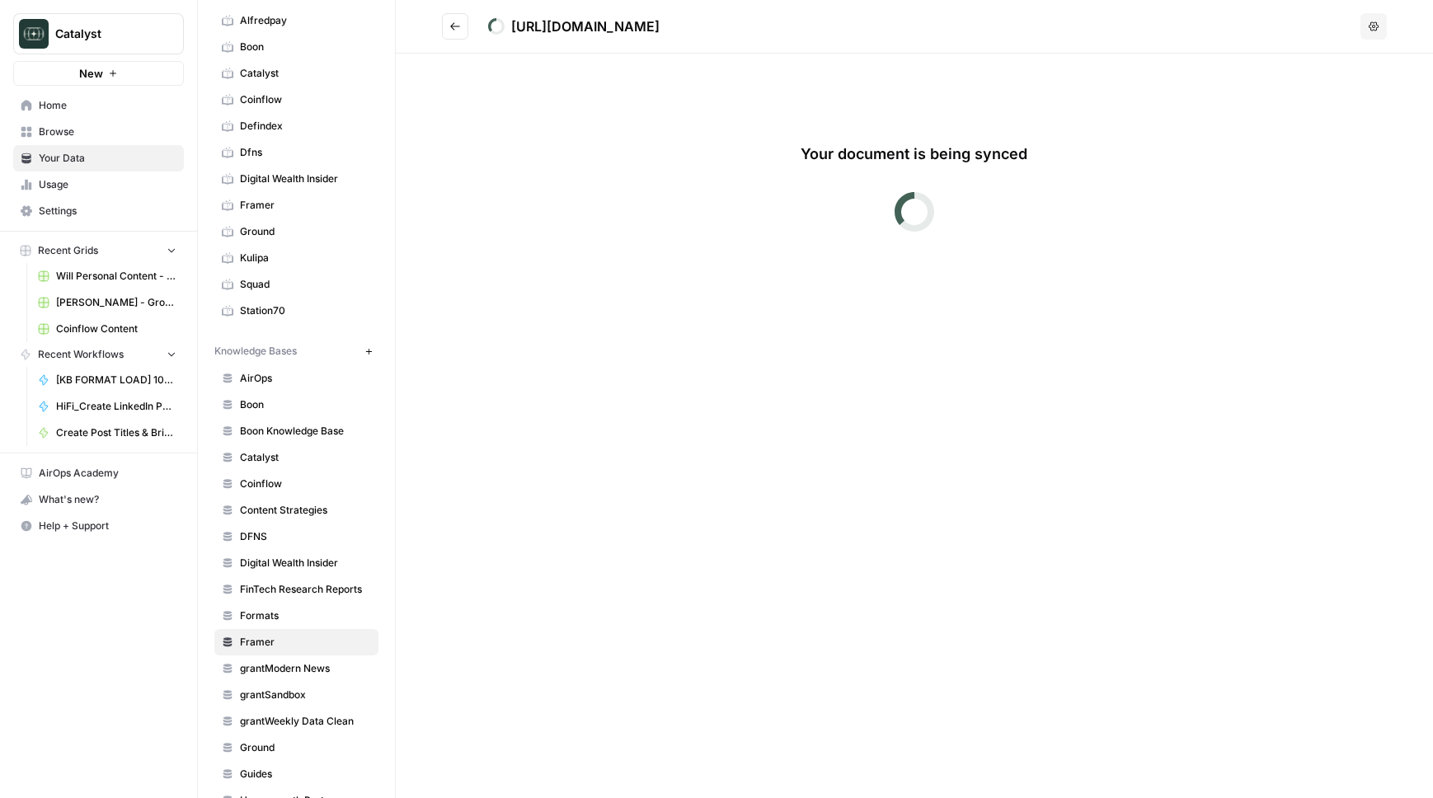
click at [455, 19] on button "Go back" at bounding box center [455, 26] width 26 height 26
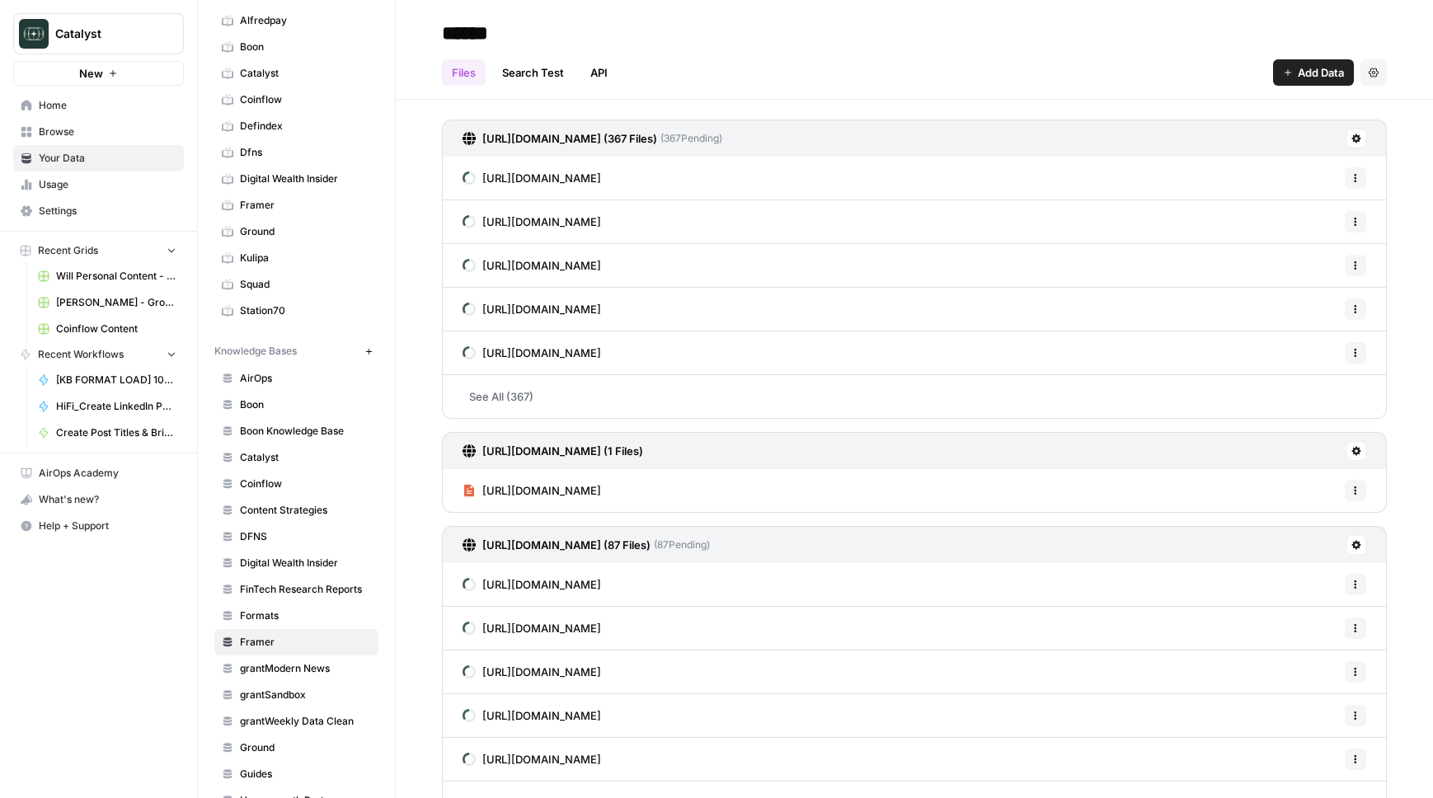
click at [88, 163] on span "Your Data" at bounding box center [108, 158] width 138 height 15
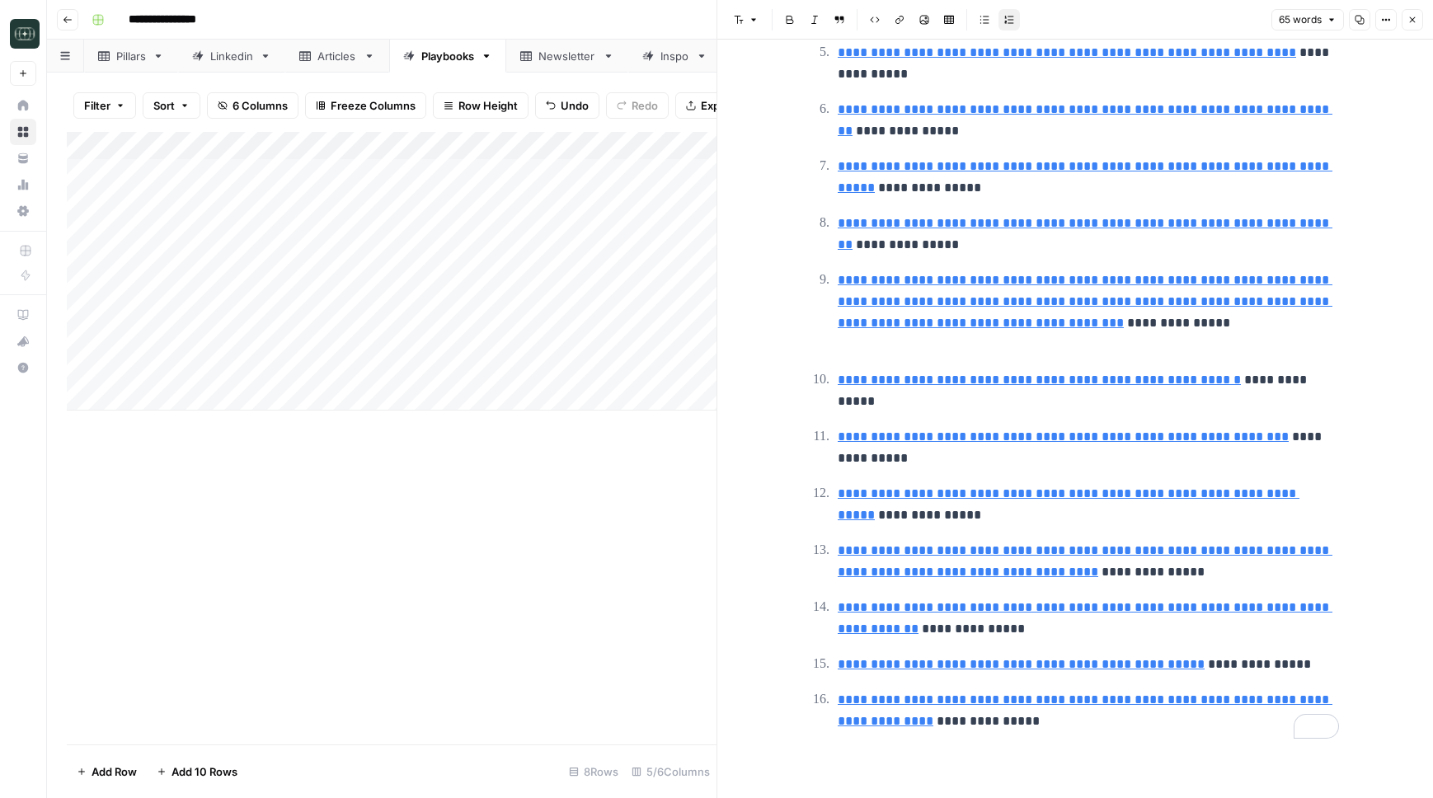
scroll to position [305, 0]
click at [1411, 21] on icon "button" at bounding box center [1412, 20] width 10 height 10
